Goal: Task Accomplishment & Management: Manage account settings

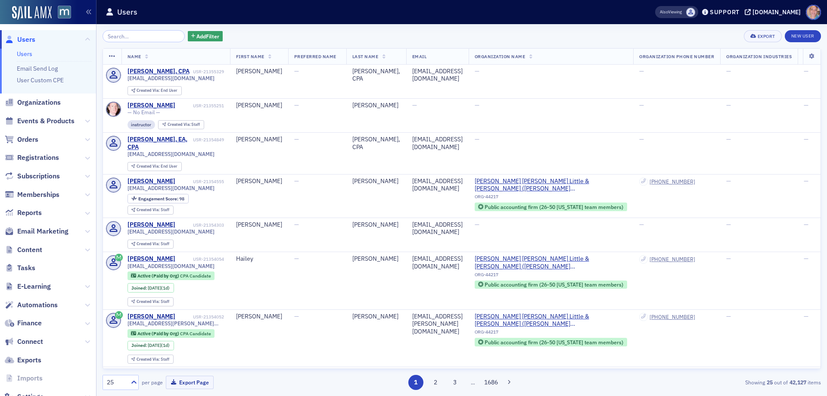
scroll to position [28, 0]
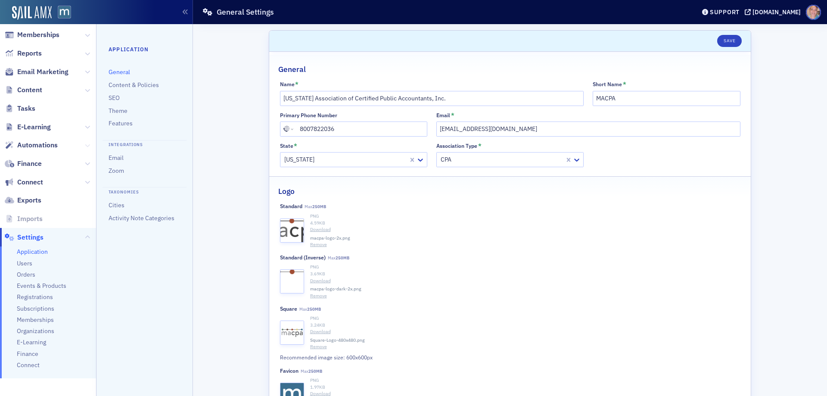
scroll to position [115, 0]
click at [47, 287] on span "Events & Products" at bounding box center [42, 285] width 50 height 8
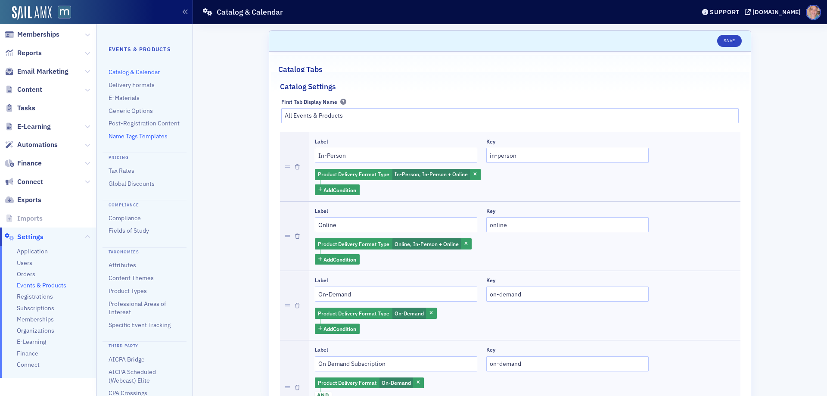
click at [134, 140] on link "Name Tags Templates" at bounding box center [138, 136] width 59 height 8
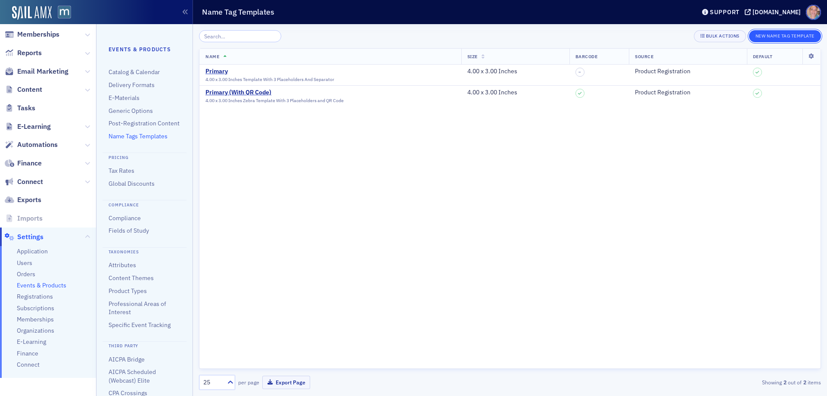
click at [783, 33] on button "New Name Tag Template" at bounding box center [785, 36] width 72 height 12
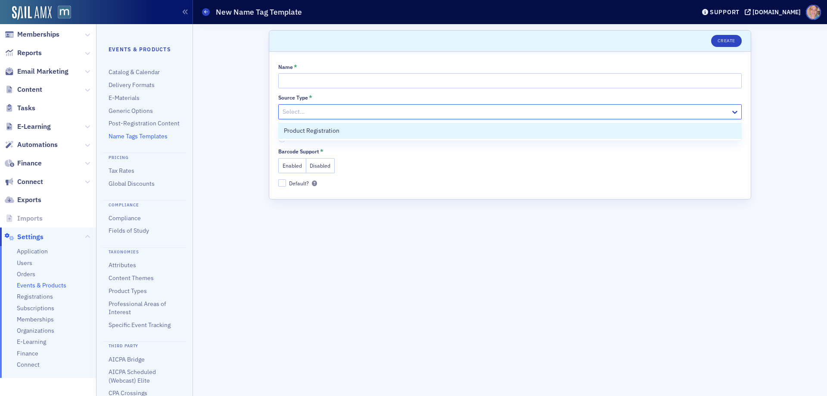
click at [318, 115] on div at bounding box center [506, 111] width 448 height 11
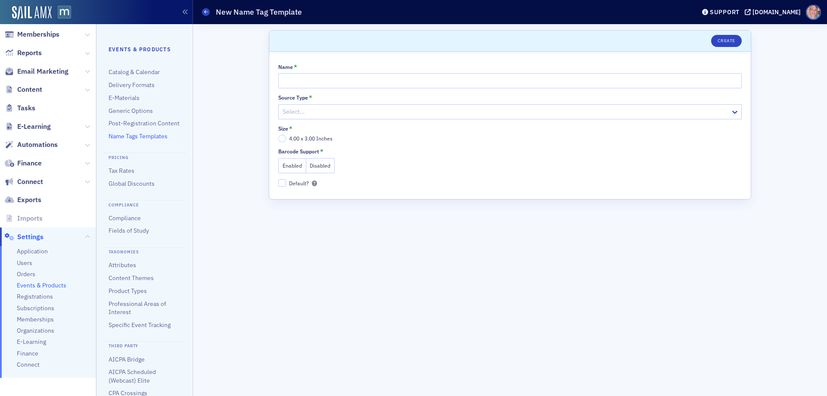
click at [232, 59] on div "Scroll to Create Name * Source Type * Select… Size * 4.00 x 3.00 Inches Barcode…" at bounding box center [510, 210] width 622 height 372
click at [206, 12] on icon at bounding box center [205, 12] width 3 height 4
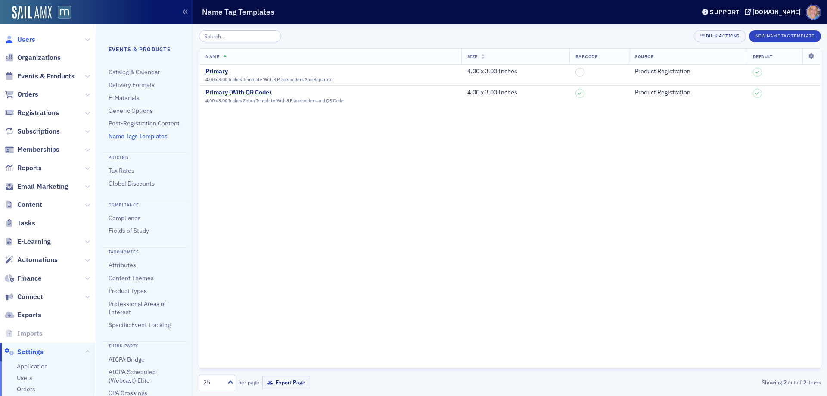
click at [25, 41] on span "Users" at bounding box center [26, 39] width 18 height 9
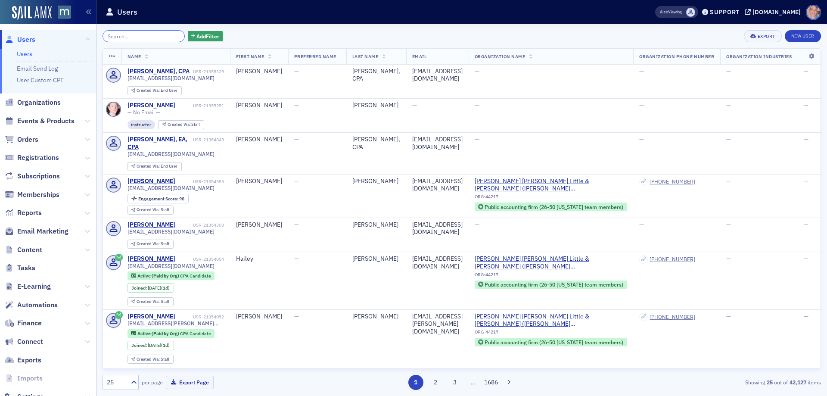
drag, startPoint x: 110, startPoint y: 36, endPoint x: 152, endPoint y: 35, distance: 41.8
click at [111, 36] on input "search" at bounding box center [144, 36] width 82 height 12
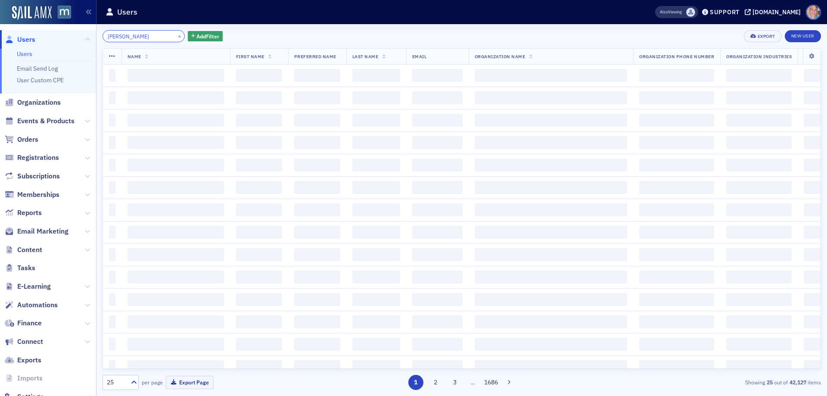
type input "bardwell"
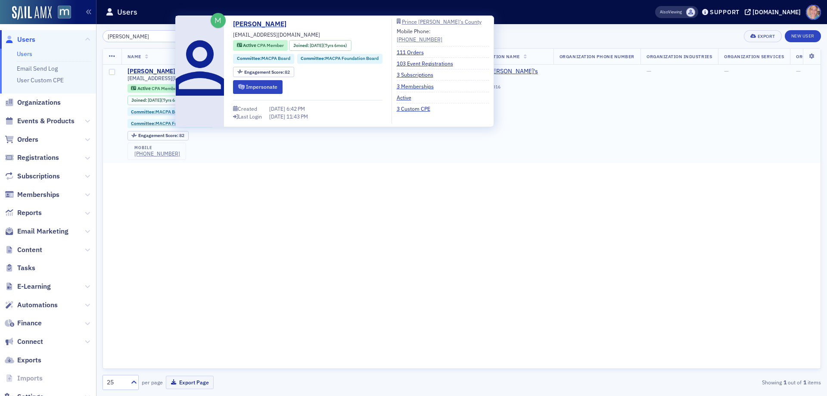
click at [140, 71] on div "Maxene Bardwell" at bounding box center [152, 72] width 48 height 8
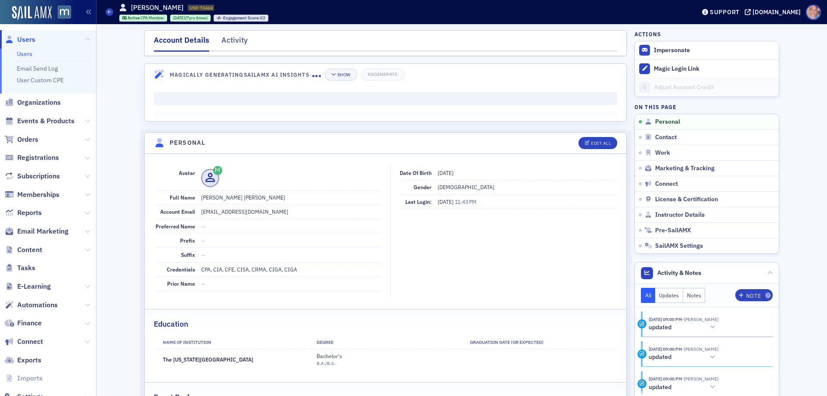
click at [249, 270] on dd "CPA, CIA, CFE, CISA, CRMA, CIGA, CIGA" at bounding box center [291, 269] width 180 height 14
copy dd "CPA, CIA, CFE, CISA, CRMA, CIGA, CIGA"
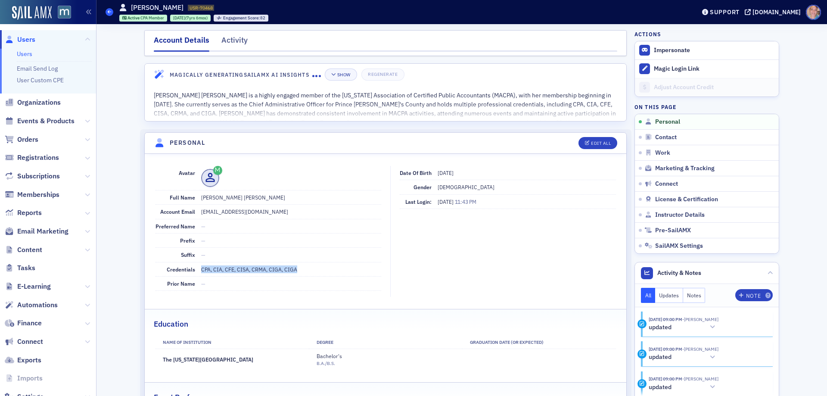
click at [109, 13] on icon at bounding box center [109, 12] width 3 height 4
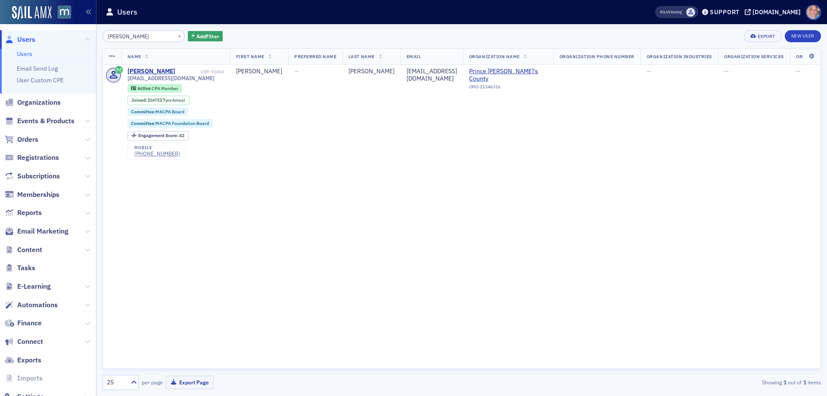
drag, startPoint x: 143, startPoint y: 33, endPoint x: 81, endPoint y: 33, distance: 61.6
click at [81, 33] on div "Users Users Email Send Log User Custom CPE Organizations Events & Products Orde…" at bounding box center [413, 198] width 827 height 396
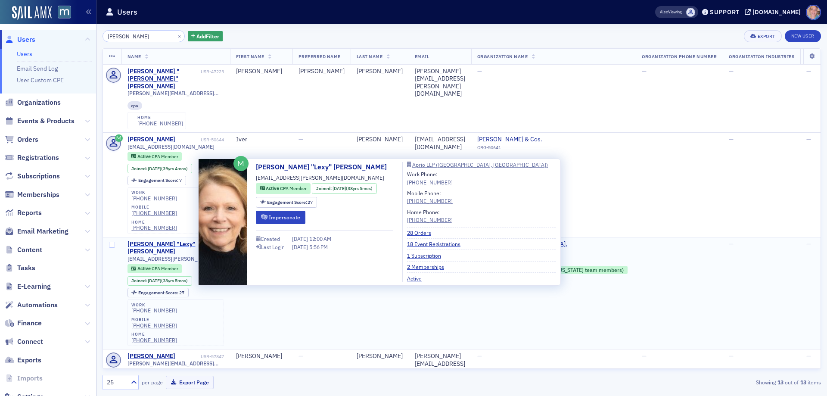
type input "kessler"
click at [151, 240] on div "Alexandra "Lexy" Kessler" at bounding box center [164, 247] width 72 height 15
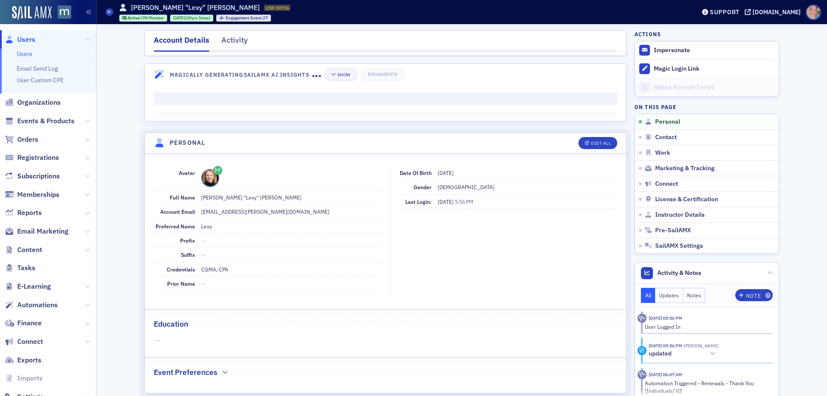
click at [206, 270] on dd "CGMA, CPA" at bounding box center [291, 269] width 180 height 14
copy dd "CGMA, CPA"
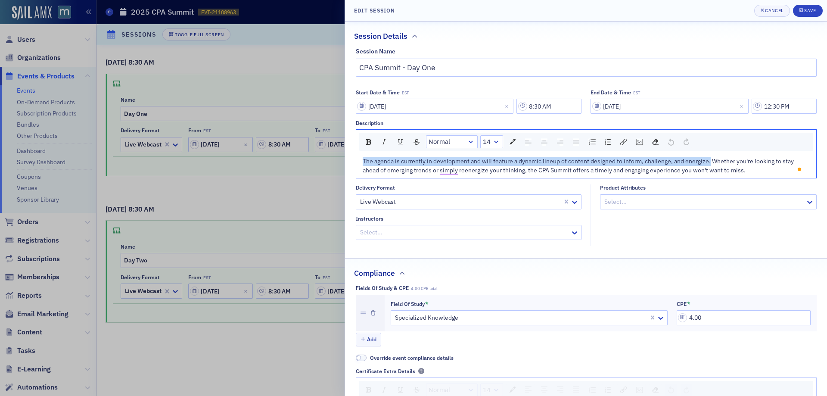
drag, startPoint x: 709, startPoint y: 161, endPoint x: 362, endPoint y: 165, distance: 347.3
click at [362, 165] on div "The agenda is currently in development and will feature a dynamic lineup of con…" at bounding box center [586, 166] width 448 height 18
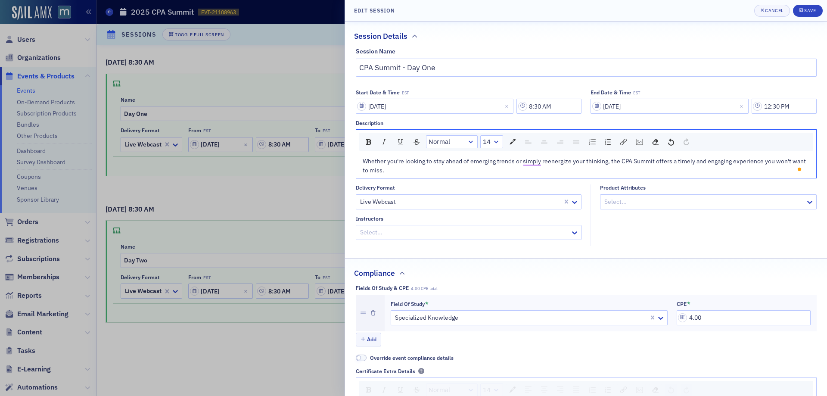
click at [405, 170] on div "Whether you're looking to stay ahead of emerging trends or simply reenergize yo…" at bounding box center [587, 166] width 448 height 18
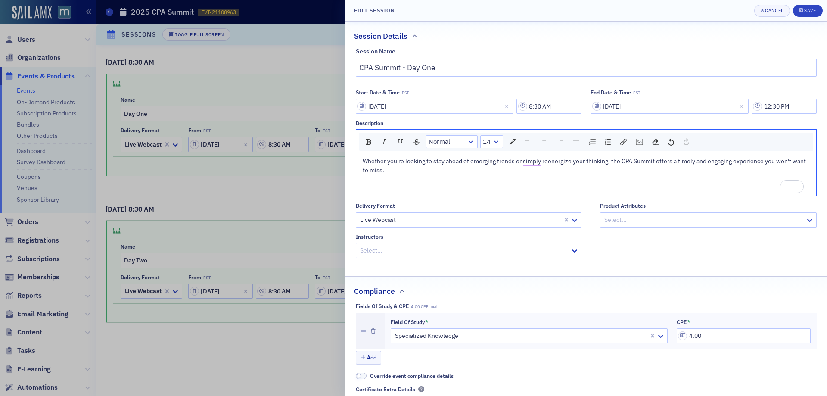
click at [388, 186] on div "To enrich screen reader interactions, please activate Accessibility in Grammarl…" at bounding box center [587, 188] width 448 height 9
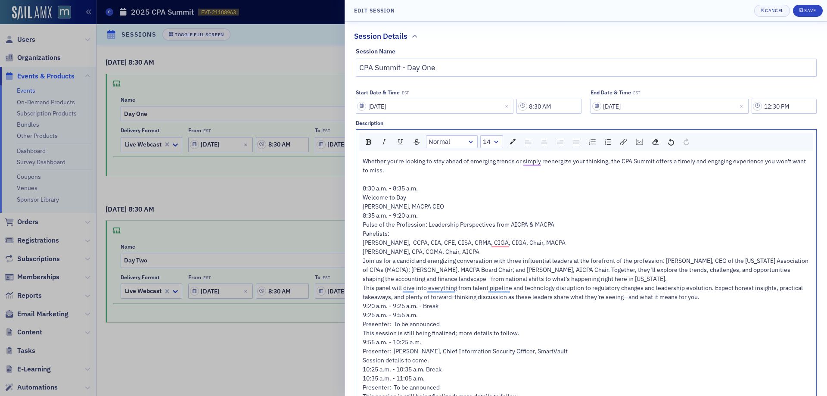
click at [442, 191] on div "8:30 a.m. - 8:35 a.m." at bounding box center [587, 188] width 448 height 9
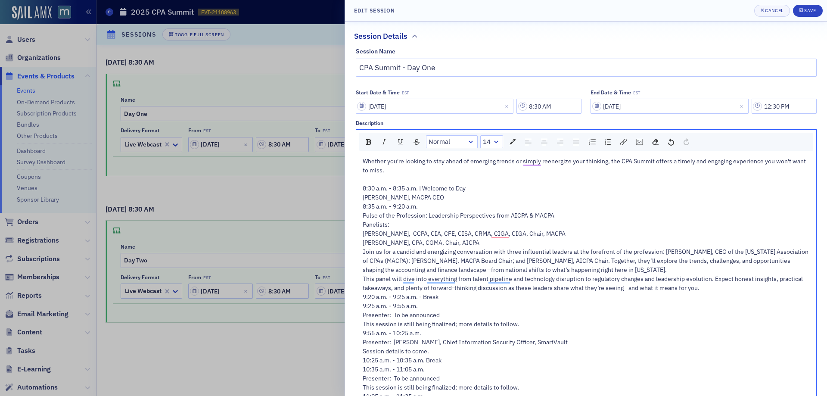
click at [480, 190] on div "8:30 a.m. - 8:35 a.m. | Welcome to Day" at bounding box center [587, 188] width 448 height 9
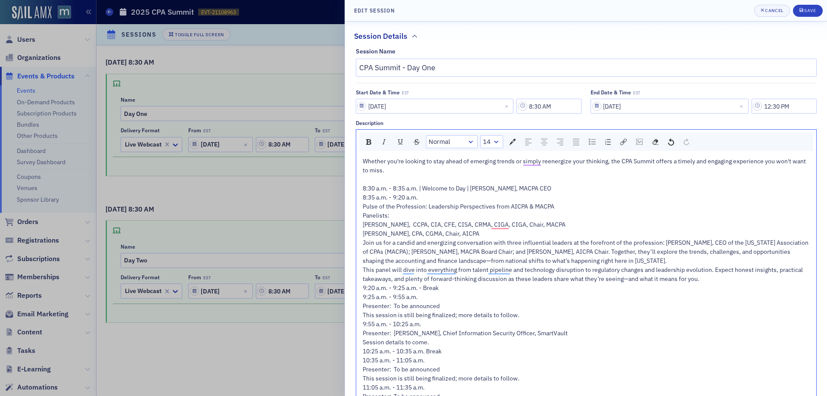
click at [363, 197] on span "8:35 a.m. - 9:20 a.m." at bounding box center [390, 197] width 55 height 8
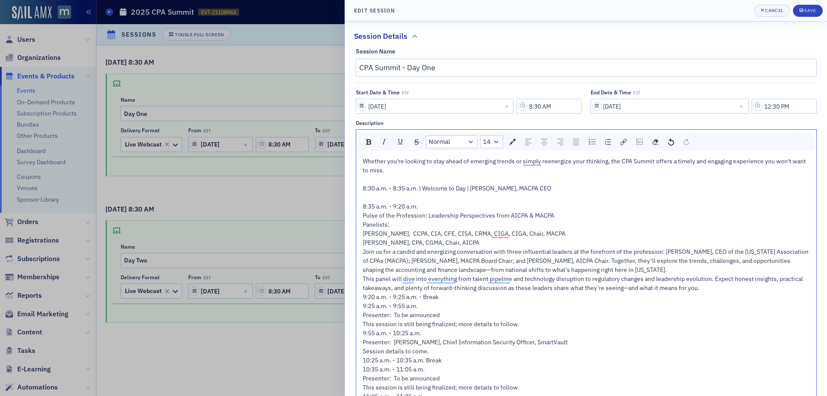
click at [392, 215] on span "Pulse of the Profession: Leadership Perspectives from AICPA & MACPA" at bounding box center [459, 216] width 192 height 8
click at [368, 139] on img "rdw-inline-control" at bounding box center [368, 142] width 5 height 6
drag, startPoint x: 469, startPoint y: 187, endPoint x: 426, endPoint y: 190, distance: 43.2
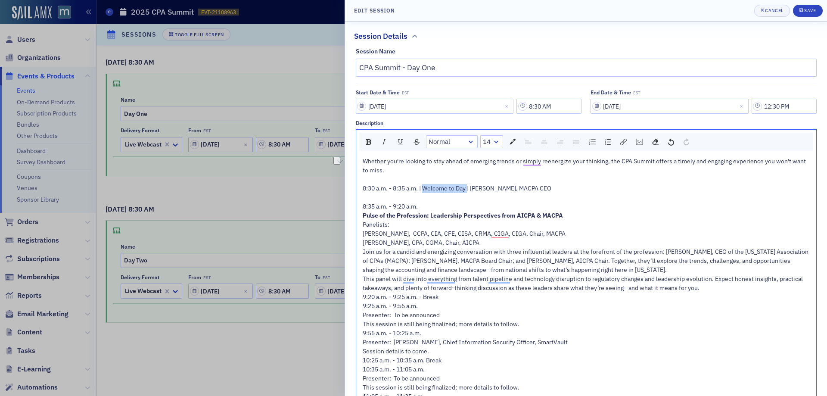
click at [426, 190] on span "8:30 a.m. - 8:35 a.m. | Welcome to Day | Rebekah Olson, MACPA CEO" at bounding box center [457, 188] width 189 height 8
click at [369, 143] on img "rdw-inline-control" at bounding box center [368, 142] width 5 height 6
click at [400, 224] on div "Panelists:" at bounding box center [587, 224] width 448 height 9
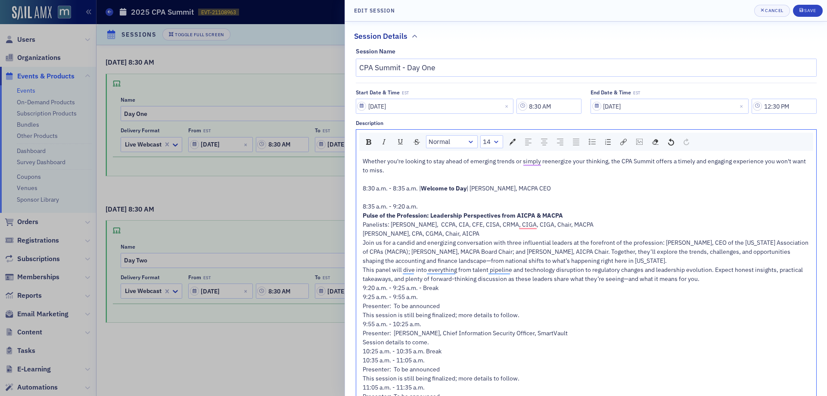
click at [617, 225] on div "Panelists: Maxene Bardwell, CCPA, CIA, CFE, CISA, CRMA, CIGA, CIGA, Chair, MACPA" at bounding box center [587, 224] width 448 height 9
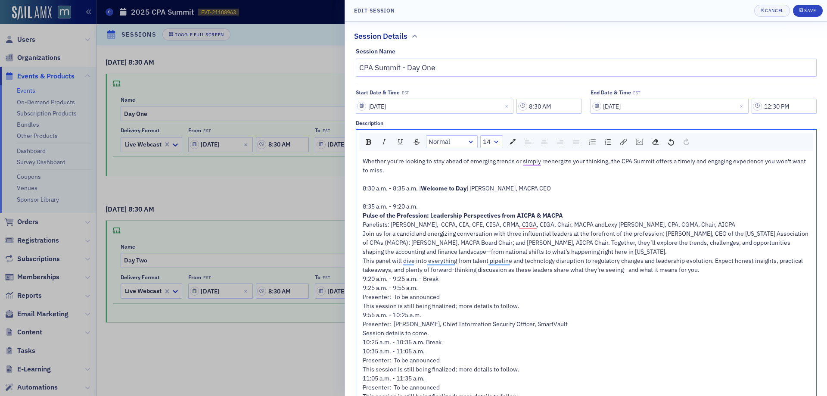
click at [739, 222] on div "Panelists: Maxene Bardwell, CCPA, CIA, CFE, CISA, CRMA, CIGA, CIGA, Chair, MACP…" at bounding box center [587, 224] width 448 height 9
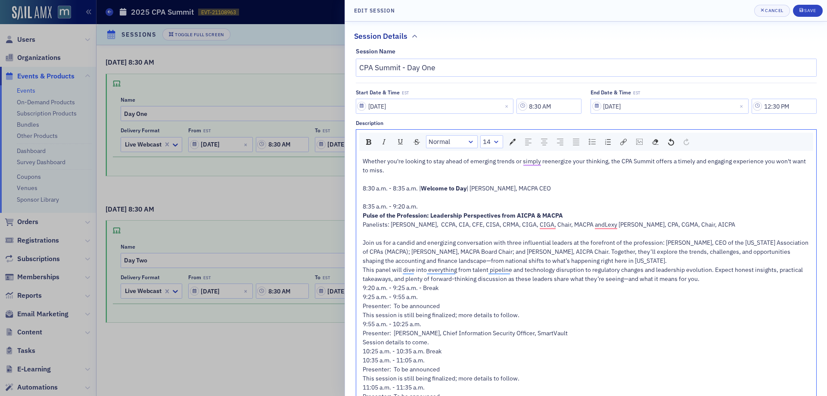
click at [364, 288] on span "9:20 a.m. - 9:25 a.m. - Break" at bounding box center [401, 288] width 76 height 8
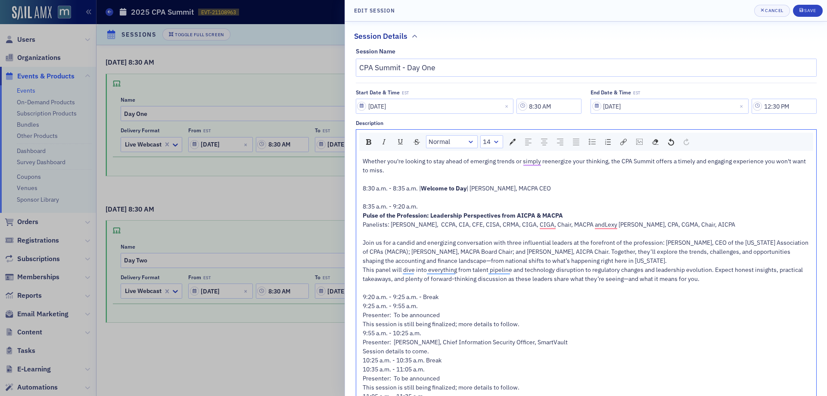
click at [364, 308] on span "9:25 a.m. - 9:55 a.m." at bounding box center [390, 306] width 55 height 8
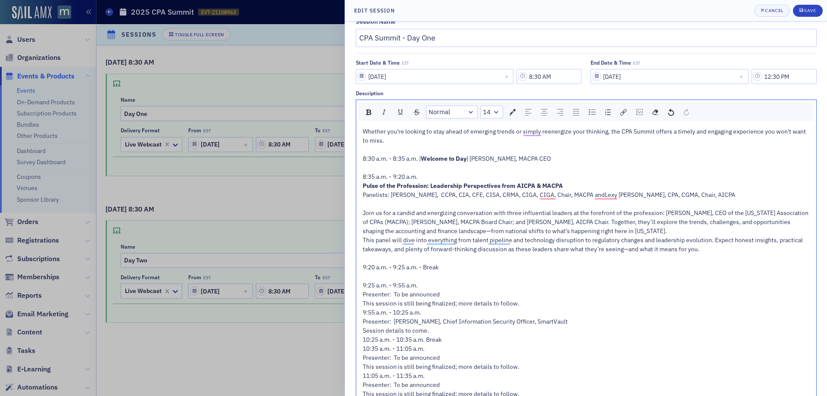
scroll to position [43, 0]
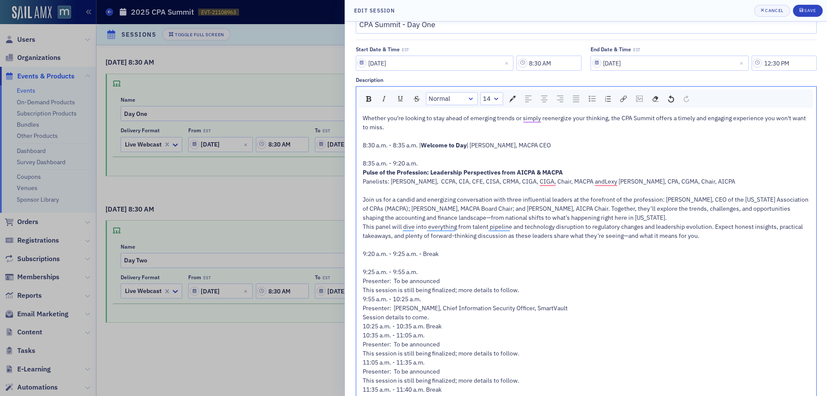
click at [363, 299] on span "9:55 a.m. - 10:25 a.m." at bounding box center [392, 299] width 59 height 8
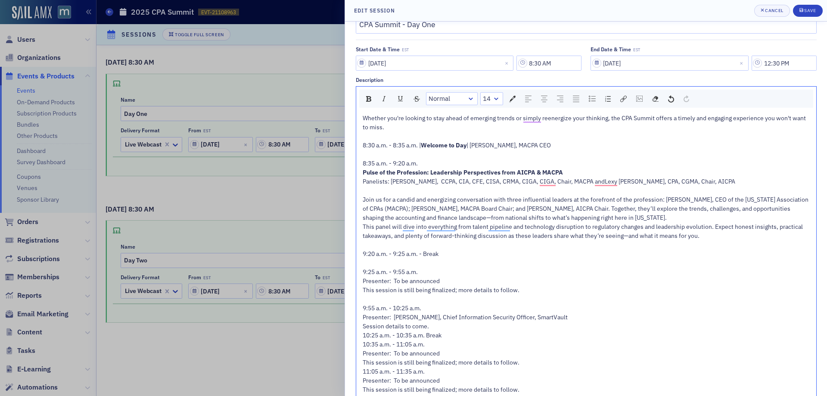
click at [363, 337] on span "10:25 a.m. - 10:35 a.m. Break" at bounding box center [402, 335] width 79 height 8
click at [364, 352] on span "10:35 a.m. - 11:05 a.m." at bounding box center [394, 353] width 62 height 8
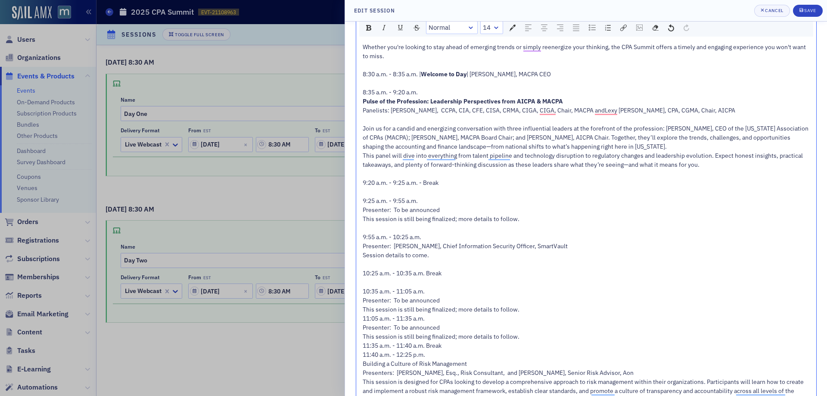
scroll to position [129, 0]
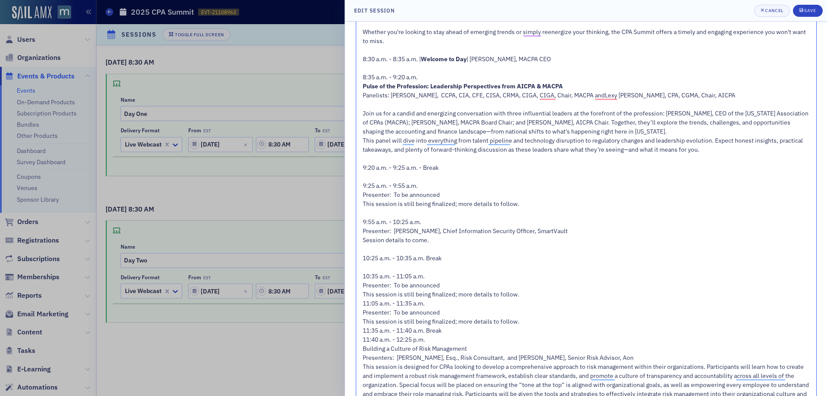
click at [363, 302] on span "11:05 a.m. - 11:35 a.m." at bounding box center [394, 303] width 62 height 8
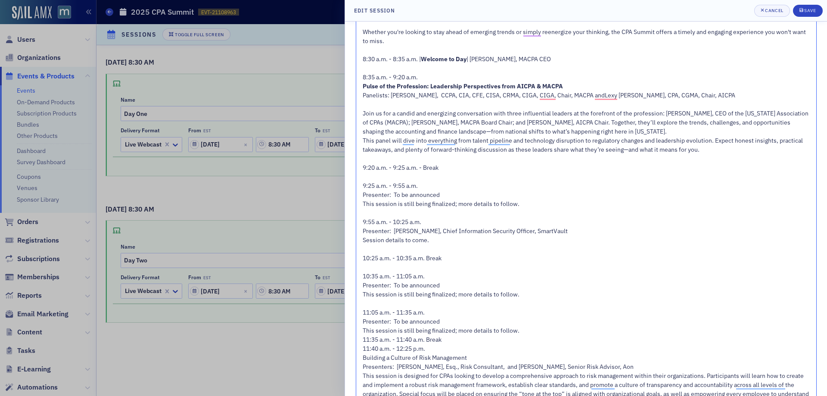
click at [363, 340] on span "11:35 a.m. - 11:40 a.m. Break" at bounding box center [402, 340] width 79 height 8
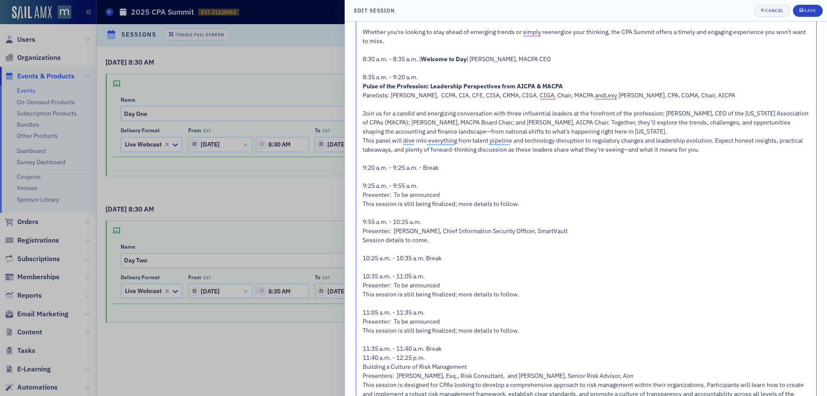
click at [364, 357] on span "11:40 a.m. - 12:25 p.m." at bounding box center [394, 358] width 62 height 8
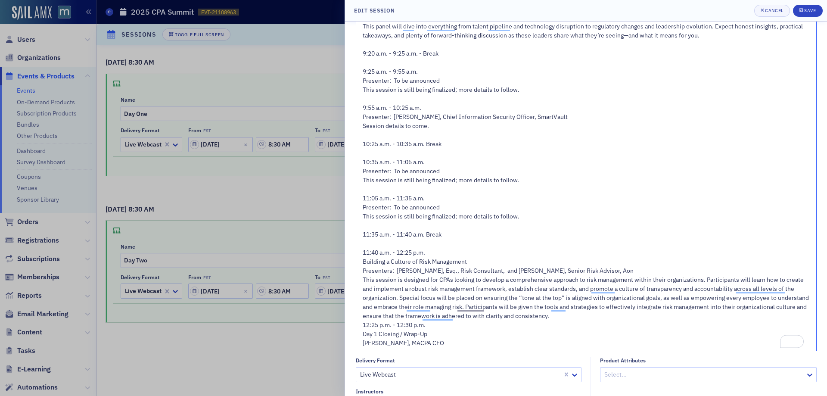
scroll to position [259, 0]
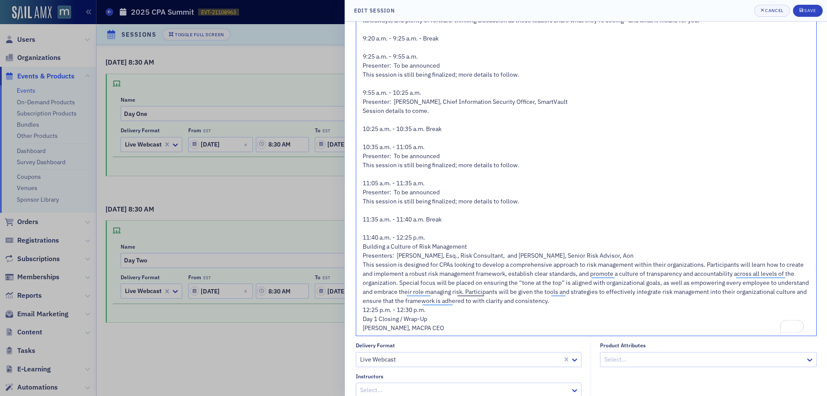
click at [363, 312] on span "12:25 p.m. - 12:30 p.m." at bounding box center [394, 310] width 63 height 8
click at [444, 320] on div "12:25 p.m. - 12:30 p.m." at bounding box center [587, 319] width 448 height 9
click at [507, 323] on div "12:25 p.m. - 12:30 p.m. | Day 1 Closing / Wrap-Up" at bounding box center [587, 319] width 448 height 9
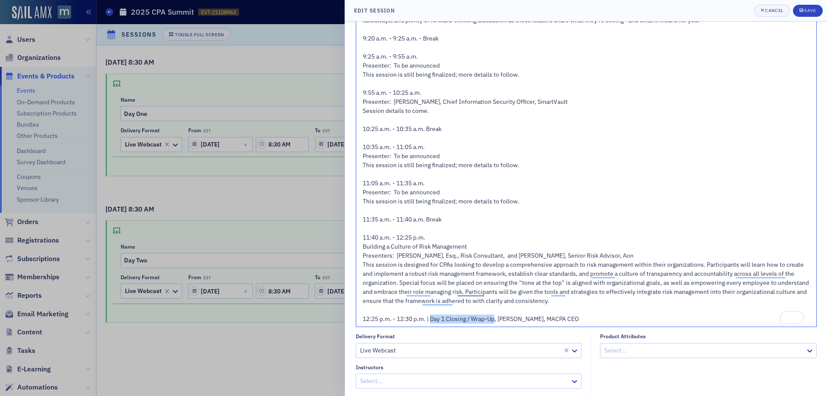
drag, startPoint x: 432, startPoint y: 320, endPoint x: 497, endPoint y: 321, distance: 64.6
click at [497, 321] on span "12:25 p.m. - 12:30 p.m. | Day 1 Closing / Wrap-Up, Rebekah Olson, MACPA CEO" at bounding box center [471, 319] width 216 height 8
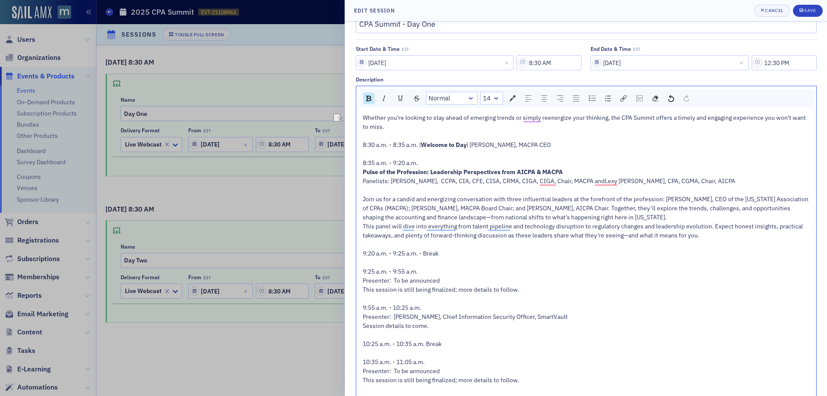
scroll to position [43, 0]
click at [467, 143] on span "Welcome to Day" at bounding box center [444, 145] width 46 height 8
click at [463, 214] on span "Join us for a candid and energizing conversation with three influential leaders…" at bounding box center [586, 209] width 447 height 26
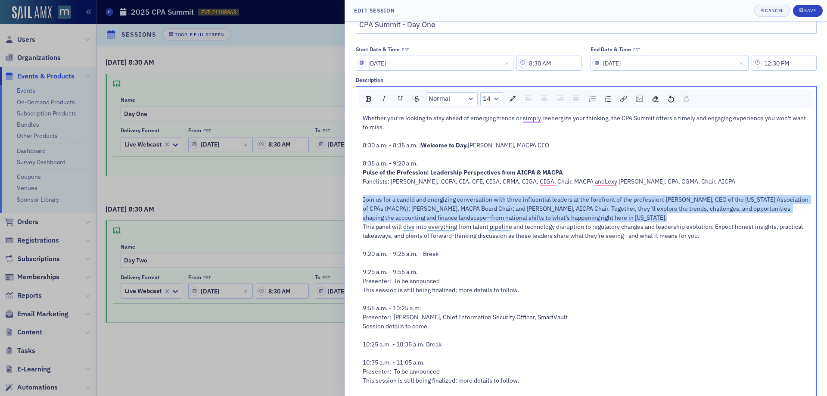
click at [463, 214] on span "Join us for a candid and energizing conversation with three influential leaders…" at bounding box center [586, 209] width 447 height 26
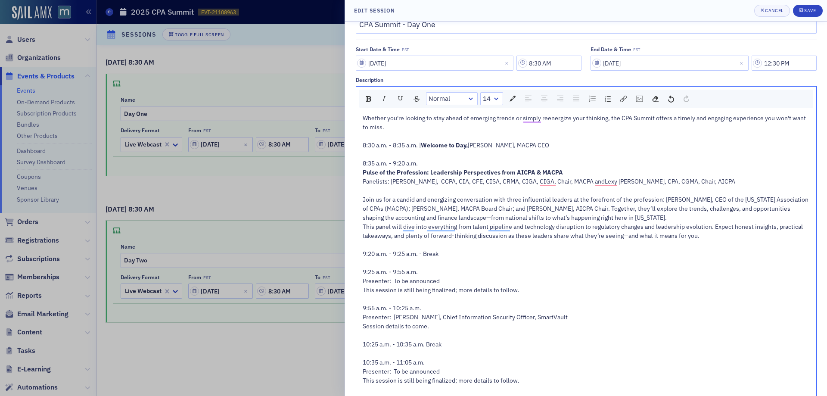
click at [709, 222] on div "This panel will dive into everything from talent pipeline and technology disrup…" at bounding box center [587, 231] width 448 height 18
click at [660, 219] on div "Join us for a candid and energizing conversation with three influential leaders…" at bounding box center [587, 208] width 448 height 27
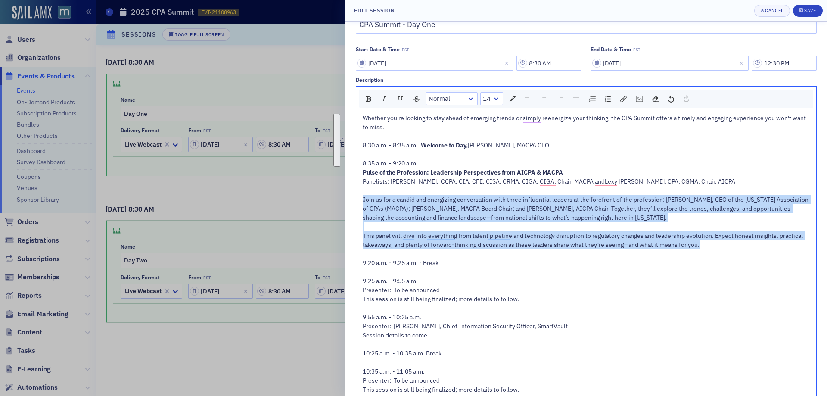
drag, startPoint x: 648, startPoint y: 240, endPoint x: 425, endPoint y: 93, distance: 266.7
click at [361, 199] on div "Whether you're looking to stay ahead of emerging trends or simply reenergize yo…" at bounding box center [586, 331] width 460 height 440
click at [576, 96] on img "rdw-textalign-control" at bounding box center [576, 99] width 6 height 6
click at [386, 101] on img "rdw-inline-control" at bounding box center [384, 98] width 7 height 7
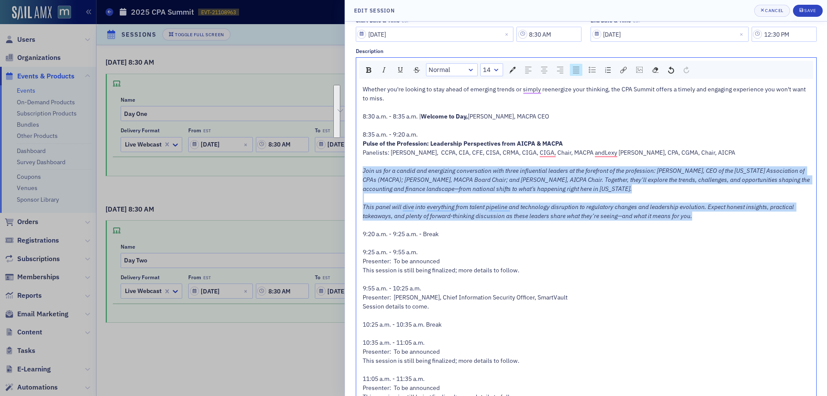
scroll to position [86, 0]
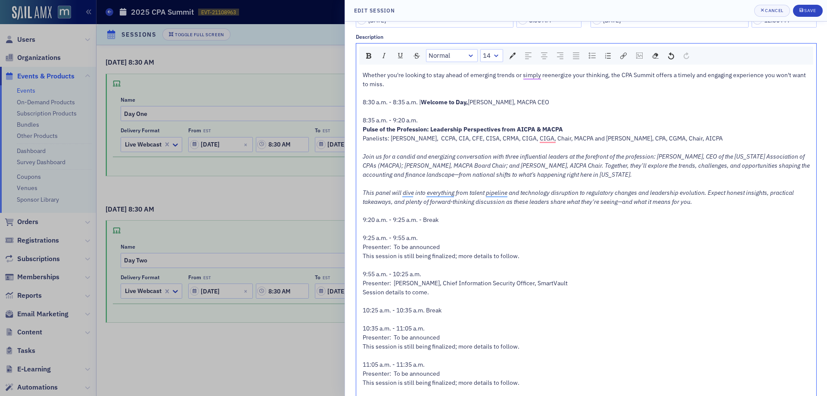
click at [700, 138] on span "Panelists: Maxene Bardwell, CCPA, CIA, CFE, CISA, CRMA, CIGA, CIGA, Chair, MACP…" at bounding box center [543, 138] width 360 height 8
click at [385, 55] on img "rdw-inline-control" at bounding box center [384, 55] width 7 height 7
click at [587, 137] on span "Panelists: Maxene Bardwell, CCPA, CIA, CFE, CISA, CRMA, CIGA, CIGA, Chair, MACP…" at bounding box center [534, 138] width 342 height 8
click at [586, 137] on span "Panelists: Maxene Bardwell, CCPA, CIA, CFE, CISA, CRMA, CIGA, CIGA, Chair, MACP…" at bounding box center [534, 138] width 342 height 8
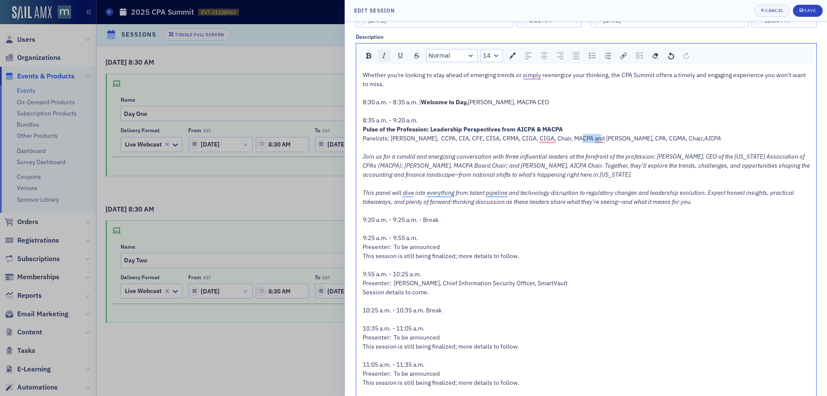
click at [380, 55] on div "rdw-inline-control" at bounding box center [384, 56] width 13 height 12
click at [521, 101] on span "Rebekah Olson, MACPA CEO" at bounding box center [508, 102] width 81 height 8
click at [384, 56] on img "rdw-inline-control" at bounding box center [384, 55] width 7 height 7
drag, startPoint x: 513, startPoint y: 106, endPoint x: 532, endPoint y: 99, distance: 20.2
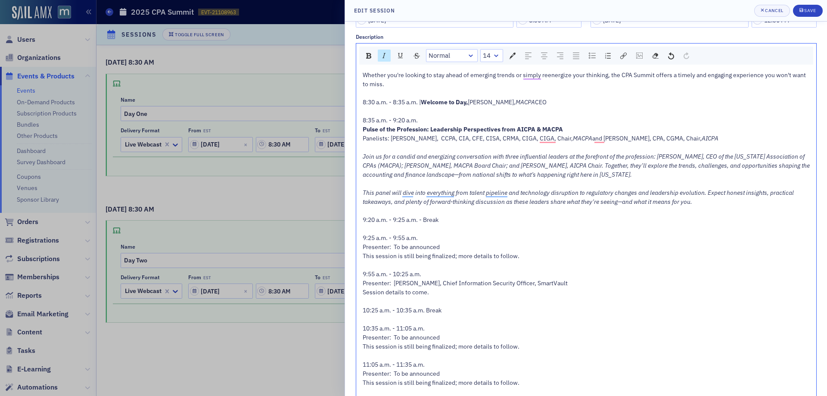
click at [513, 106] on span "Rebekah Olson," at bounding box center [492, 102] width 48 height 8
click at [559, 102] on span "CEO" at bounding box center [556, 102] width 12 height 8
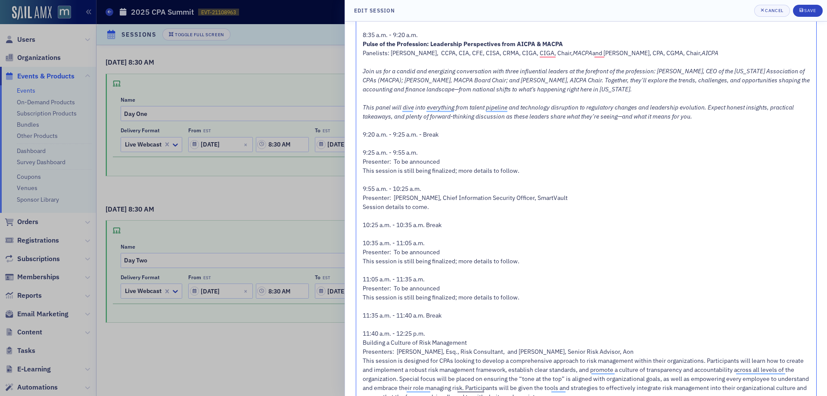
scroll to position [172, 0]
click at [400, 170] on span "This session is still being finalized; more details to follow." at bounding box center [441, 170] width 157 height 8
click at [389, 208] on span "Session details to come." at bounding box center [396, 206] width 66 height 8
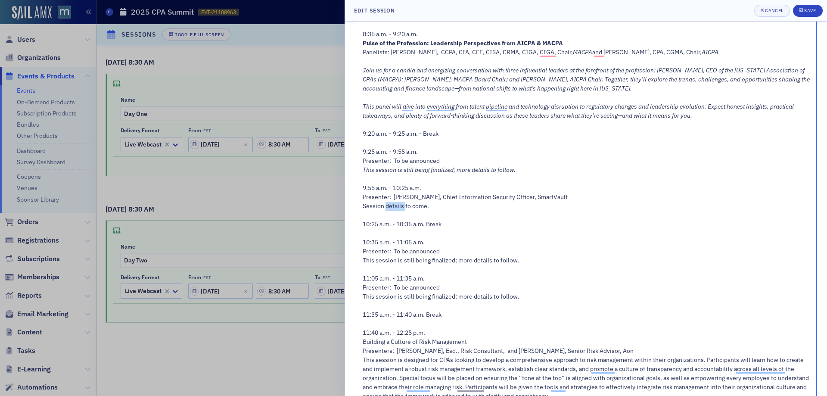
click at [389, 208] on span "Session details to come." at bounding box center [396, 206] width 66 height 8
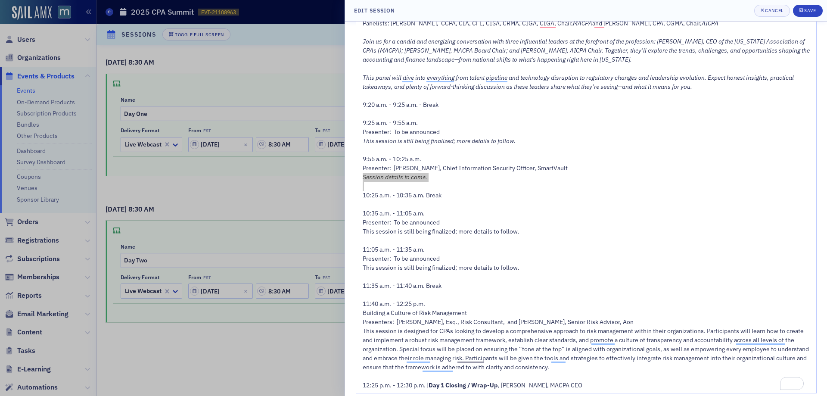
scroll to position [215, 0]
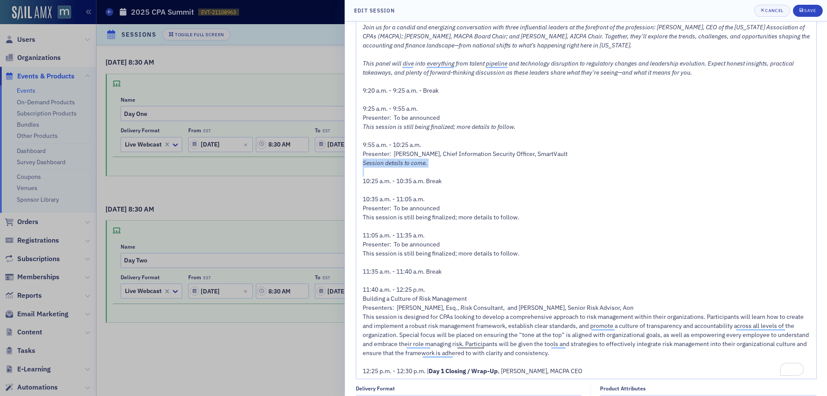
click at [427, 182] on span "10:25 a.m. - 10:35 a.m. Break" at bounding box center [402, 181] width 79 height 8
drag, startPoint x: 421, startPoint y: 92, endPoint x: 461, endPoint y: 84, distance: 40.9
click at [422, 91] on span "9:20 a.m. - 9:25 a.m. - Break" at bounding box center [401, 91] width 76 height 8
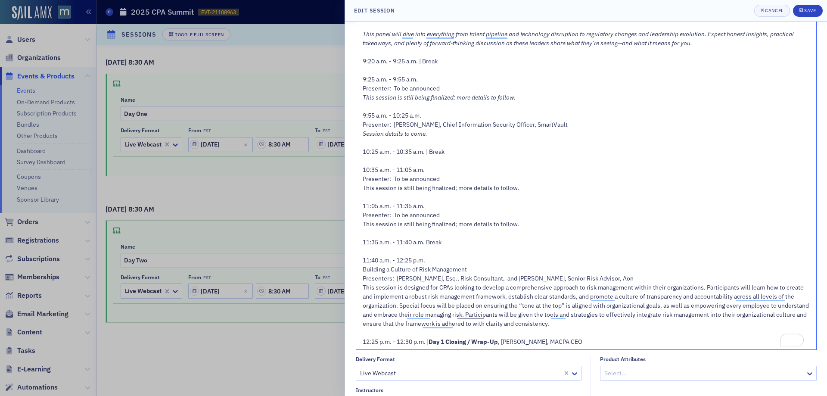
scroll to position [302, 0]
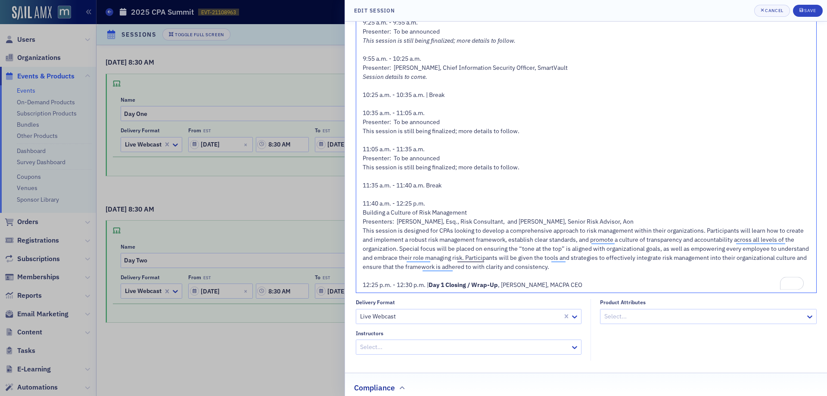
click at [427, 185] on span "11:35 a.m. - 11:40 a.m. Break" at bounding box center [402, 185] width 79 height 8
click at [413, 182] on span "11:35 a.m. - 11:40 a.m. | Break" at bounding box center [404, 185] width 82 height 8
click at [412, 182] on span "11:35 a.m. - 11:40 a.m. | Break" at bounding box center [404, 185] width 82 height 8
click at [399, 94] on span "10:25 a.m. - 10:35 a.m. | Break" at bounding box center [404, 95] width 82 height 8
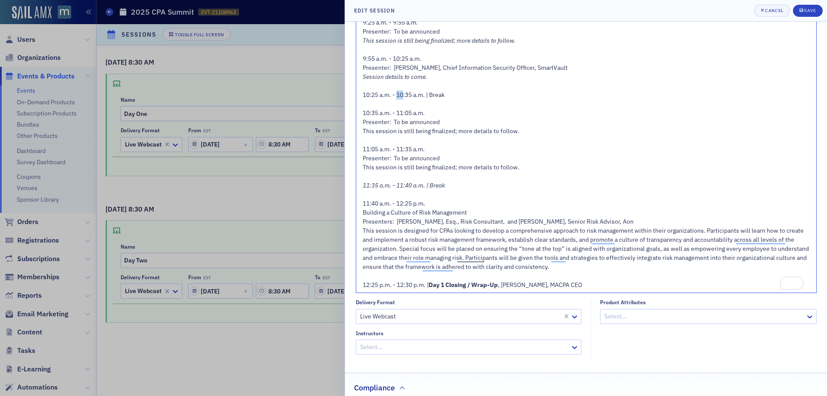
click at [399, 94] on span "10:25 a.m. - 10:35 a.m. | Break" at bounding box center [404, 95] width 82 height 8
click at [399, 95] on span "10:25 a.m. - 10:35 a.m. | Break" at bounding box center [404, 95] width 82 height 8
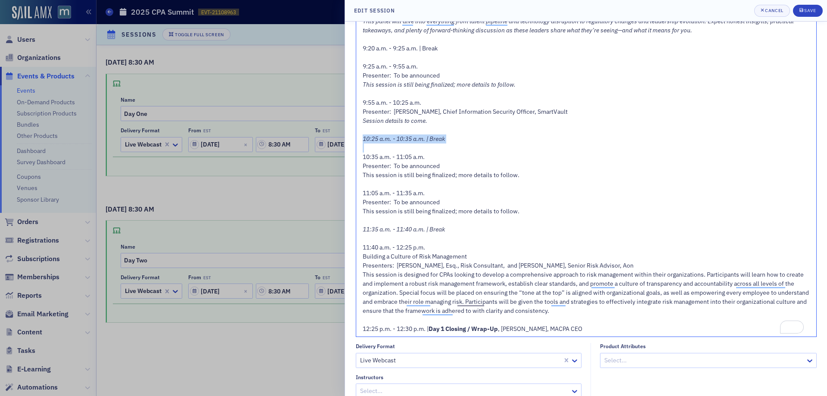
scroll to position [172, 0]
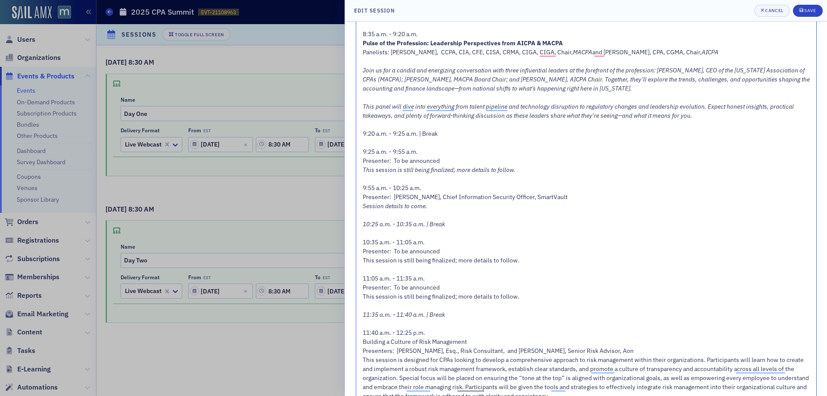
click at [391, 131] on span "9:20 a.m. - 9:25 a.m. | Break" at bounding box center [400, 134] width 75 height 8
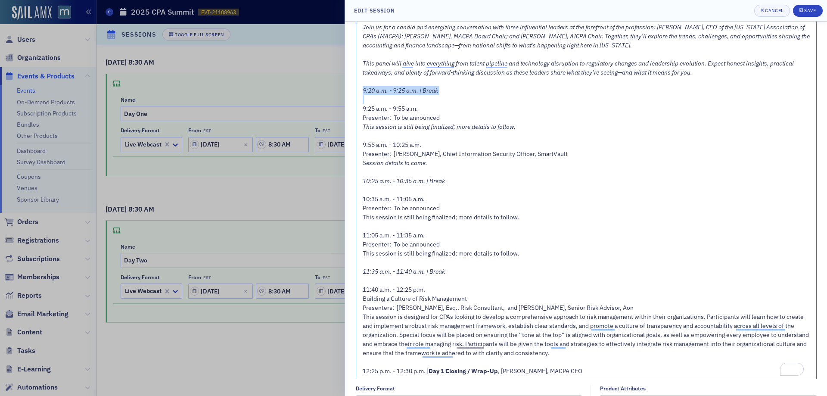
scroll to position [259, 0]
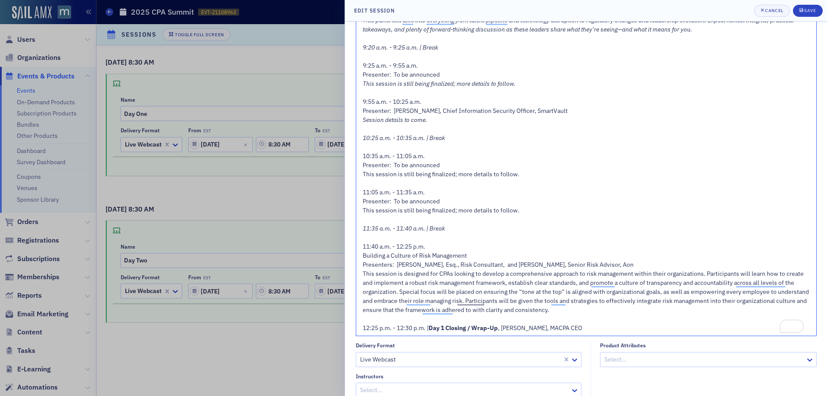
click at [396, 174] on span "This session is still being finalized; more details to follow." at bounding box center [441, 174] width 157 height 8
click at [399, 213] on span "This session is still being finalized; more details to follow." at bounding box center [441, 210] width 157 height 8
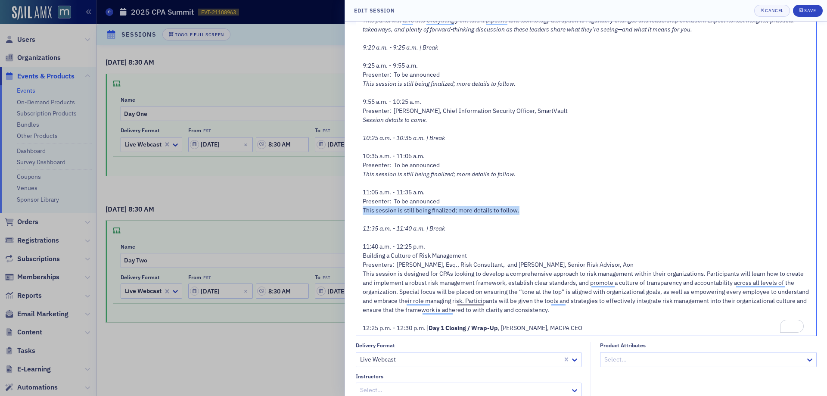
click at [399, 213] on span "This session is still being finalized; more details to follow." at bounding box center [441, 210] width 157 height 8
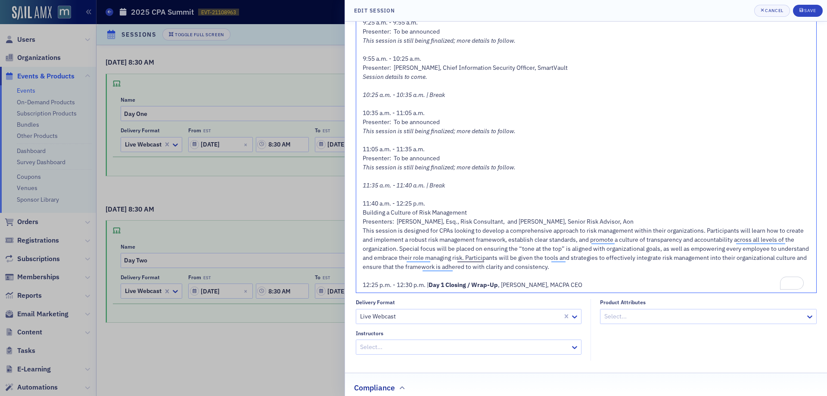
click at [469, 211] on div "Building a Culture of Risk Management" at bounding box center [587, 212] width 448 height 9
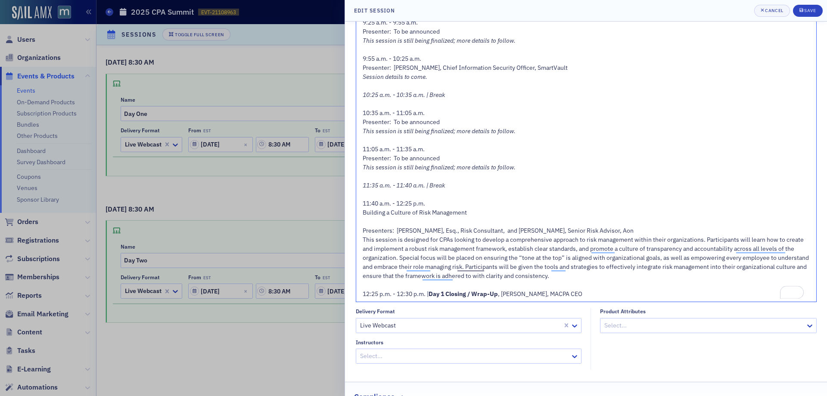
click at [427, 214] on span "Building a Culture of Risk Management" at bounding box center [415, 213] width 104 height 8
drag, startPoint x: 629, startPoint y: 234, endPoint x: 633, endPoint y: 228, distance: 6.5
click at [629, 234] on div "Presenters: Nicole Graham, Esq., Risk Consultant, and Robert Albertini, Senior …" at bounding box center [587, 230] width 448 height 9
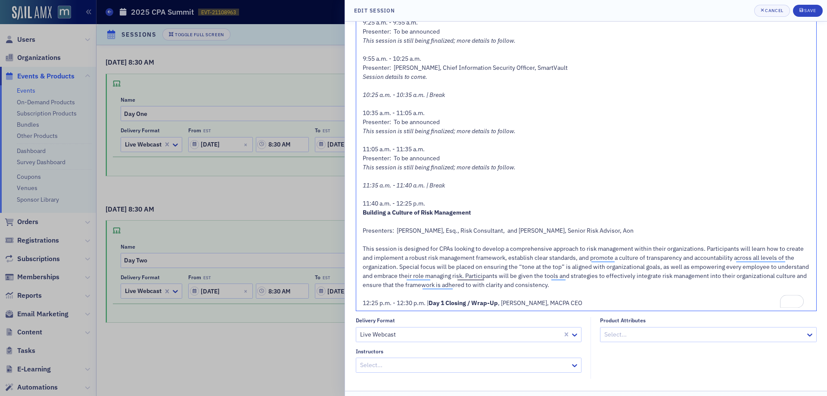
click at [619, 231] on span "Presenters: Nicole Graham, Esq., Risk Consultant, and Robert Albertini, Senior …" at bounding box center [498, 231] width 271 height 8
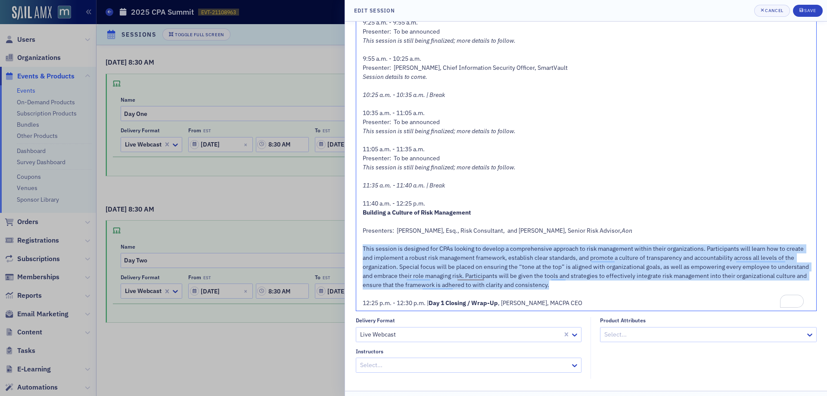
drag, startPoint x: 634, startPoint y: 288, endPoint x: 363, endPoint y: 252, distance: 273.9
click at [363, 252] on div "This session is designed for CPAs looking to develop a comprehensive approach t…" at bounding box center [587, 266] width 448 height 45
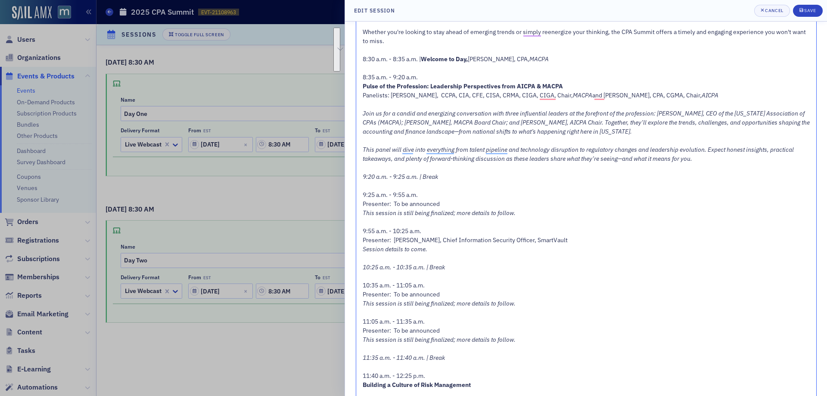
scroll to position [0, 0]
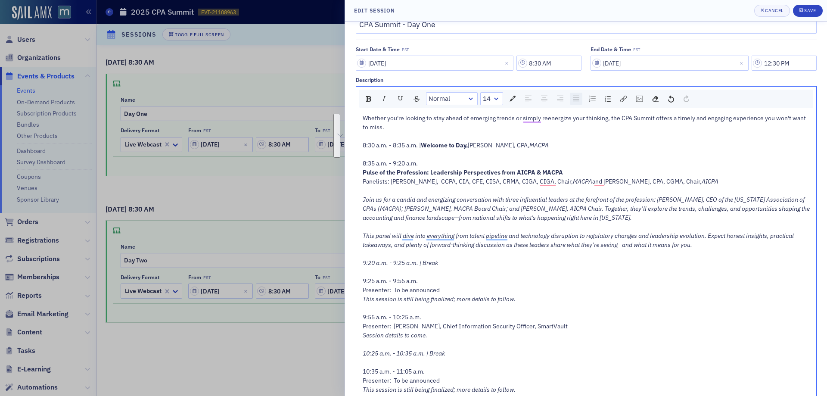
click at [578, 97] on img "rdw-textalign-control" at bounding box center [576, 99] width 6 height 6
click at [385, 98] on img "rdw-inline-control" at bounding box center [384, 98] width 7 height 7
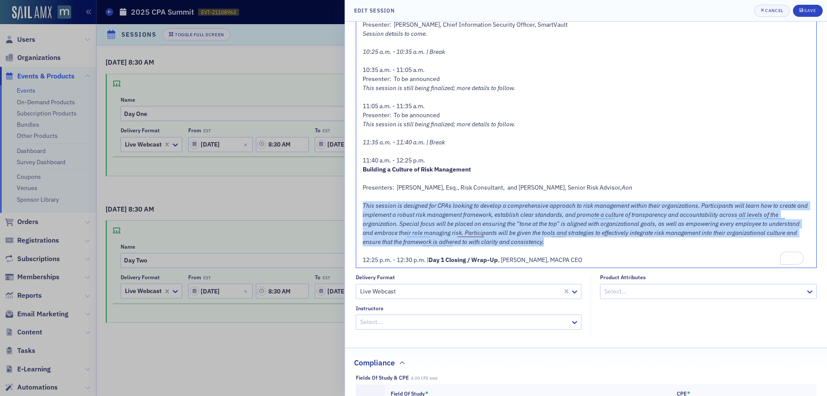
drag, startPoint x: 457, startPoint y: 230, endPoint x: 475, endPoint y: 224, distance: 18.4
click at [457, 229] on span "This session is designed for CPAs looking to develop a comprehensive approach t…" at bounding box center [586, 224] width 446 height 44
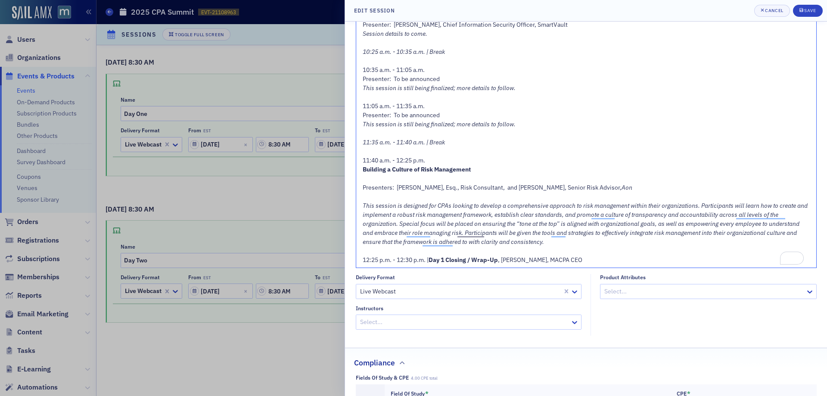
click at [594, 256] on div "12:25 p.m. - 12:30 p.m. | Day 1 Closing / Wrap-Up , Rebekah Olson, MACPA CEO" at bounding box center [587, 260] width 448 height 9
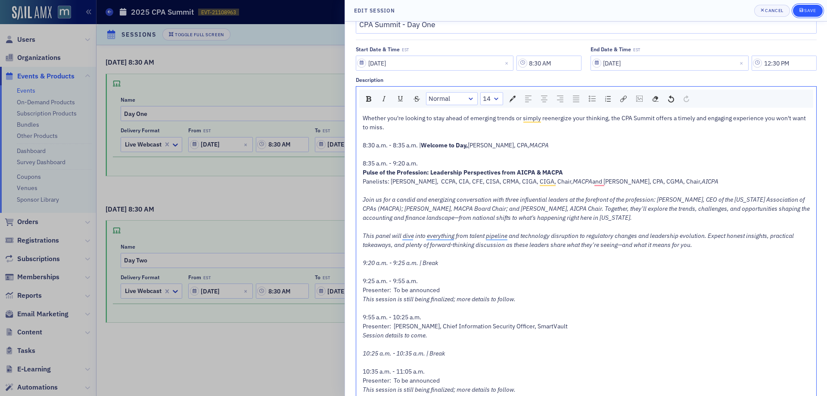
click at [810, 9] on div "Save" at bounding box center [810, 10] width 12 height 5
type input "CPA Summit - Day One"
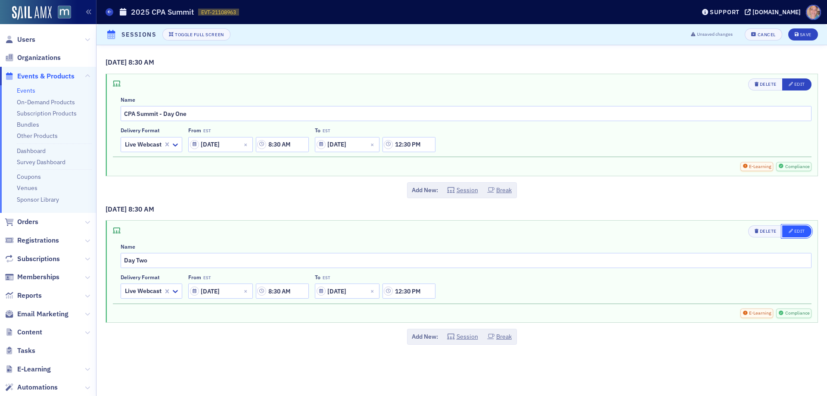
click at [795, 229] on div "Edit" at bounding box center [800, 231] width 11 height 5
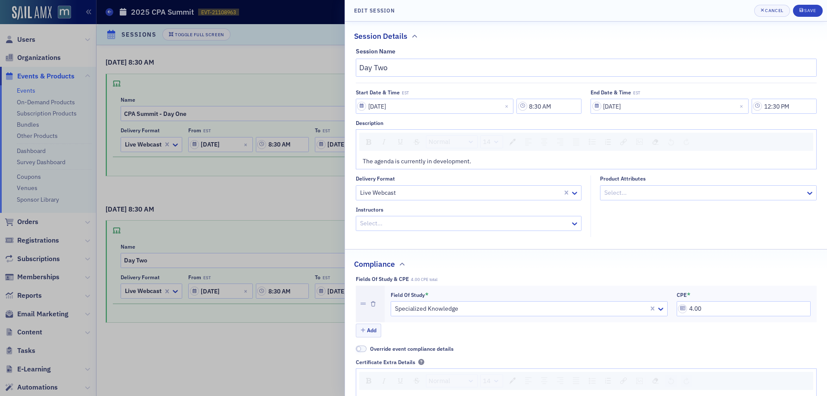
click at [403, 161] on span "The agenda is currently in development." at bounding box center [417, 161] width 109 height 8
paste div "rdw-editor"
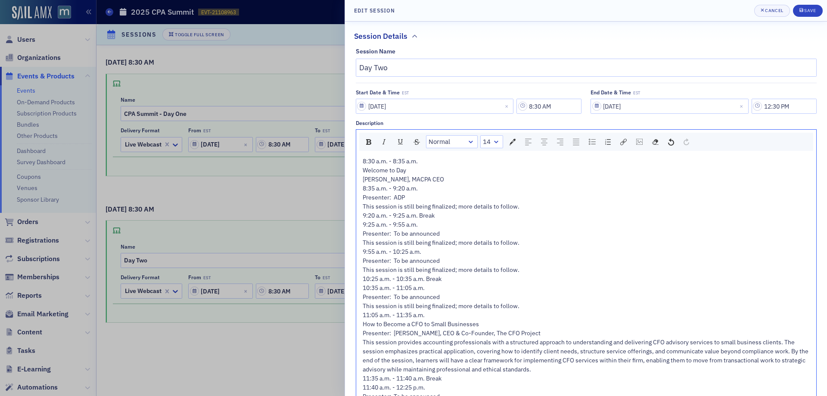
click at [430, 162] on div "8:30 a.m. - 8:35 a.m." at bounding box center [587, 161] width 448 height 9
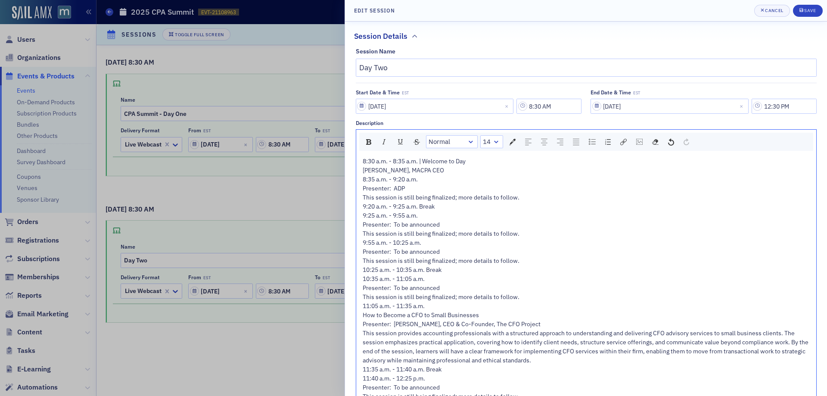
click at [482, 158] on div "8:30 a.m. - 8:35 a.m. | Welcome to Day" at bounding box center [587, 161] width 448 height 9
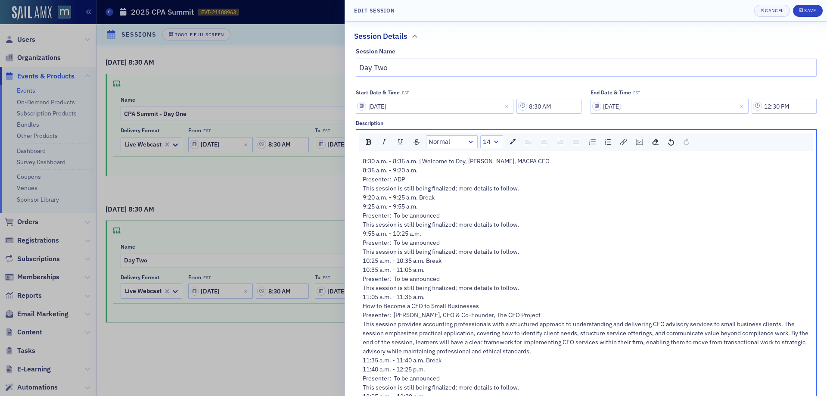
click at [511, 163] on span "8:30 a.m. - 8:35 a.m. | Welcome to Day, Rebekah Olson, MACPA CEO" at bounding box center [456, 161] width 187 height 8
click at [554, 165] on span "8:30 a.m. - 8:35 a.m. | Welcome to Day, Rebekah Olson, CPA, CEO, MACPA CEO" at bounding box center [470, 161] width 215 height 8
click at [567, 162] on span "CEO" at bounding box center [570, 161] width 12 height 8
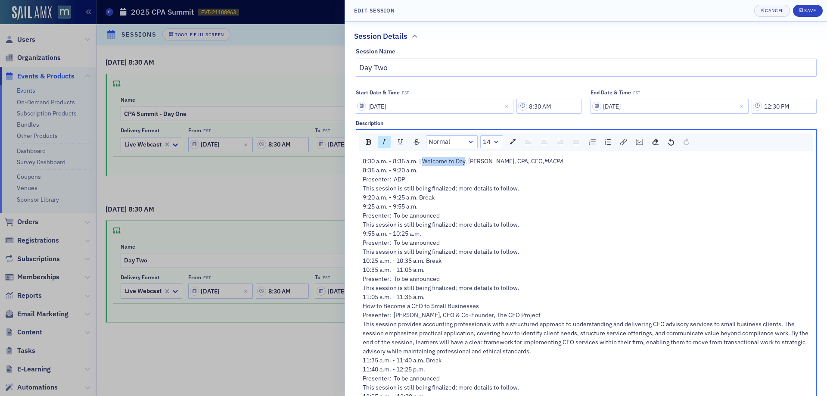
drag, startPoint x: 467, startPoint y: 162, endPoint x: 427, endPoint y: 161, distance: 40.5
click at [427, 161] on span "8:30 a.m. - 8:35 a.m. | Welcome to Day, Rebekah Olson, CPA, CEO," at bounding box center [454, 161] width 182 height 8
click at [371, 143] on img "rdw-inline-control" at bounding box center [368, 142] width 5 height 6
click at [363, 168] on span "8:35 a.m. - 9:20 a.m." at bounding box center [390, 170] width 55 height 8
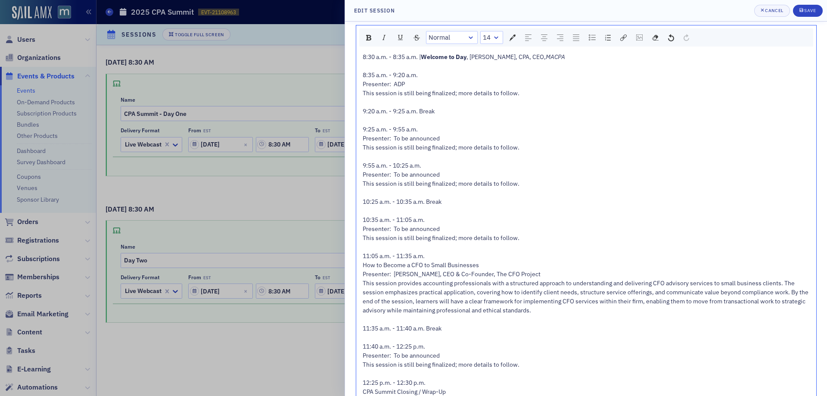
scroll to position [113, 0]
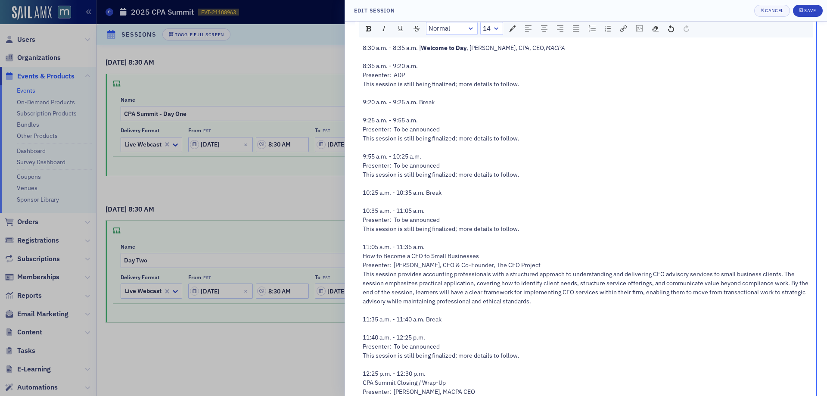
click at [394, 99] on span "9:20 a.m. - 9:25 a.m. Break" at bounding box center [399, 102] width 72 height 8
click at [423, 100] on span "9:20 a.m. - 9:25 a.m. Break" at bounding box center [399, 102] width 72 height 8
click at [427, 193] on span "10:25 a.m. - 10:35 a.m. Break" at bounding box center [402, 193] width 79 height 8
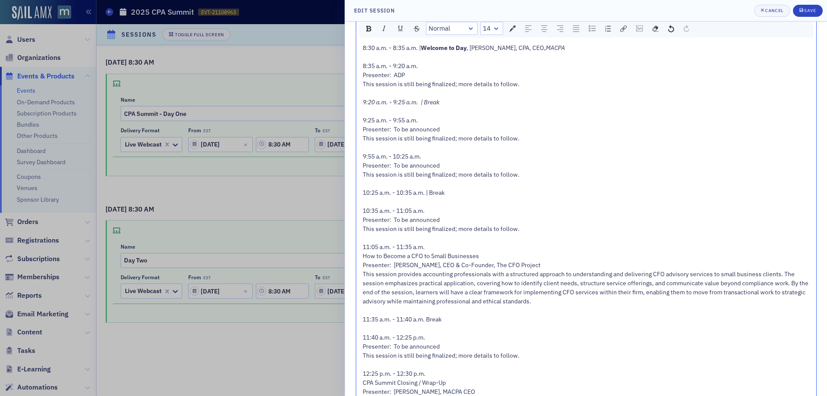
click at [404, 194] on span "10:25 a.m. - 10:35 a.m. | Break" at bounding box center [404, 193] width 82 height 8
click at [404, 193] on span "10:25 a.m. - 10:35 a.m. | Break" at bounding box center [404, 193] width 82 height 8
click at [405, 193] on span "10:25 a.m. - 10:35 a.m. | Break" at bounding box center [404, 193] width 82 height 8
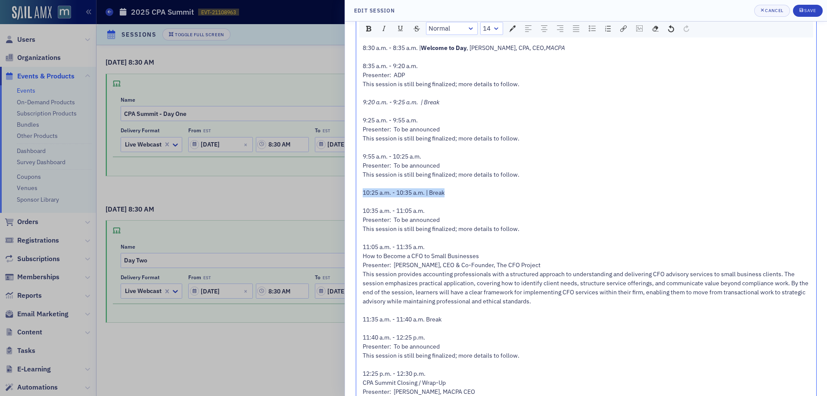
click at [405, 193] on span "10:25 a.m. - 10:35 a.m. | Break" at bounding box center [404, 193] width 82 height 8
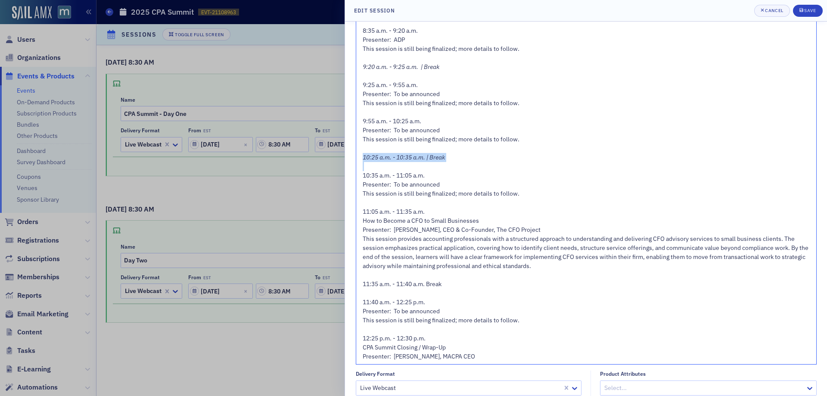
scroll to position [199, 0]
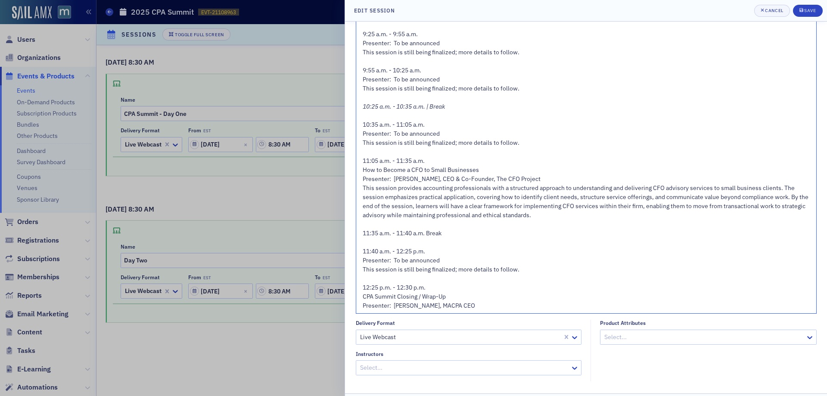
click at [428, 232] on span "11:35 a.m. - 11:40 a.m. Break" at bounding box center [402, 233] width 79 height 8
click at [405, 232] on span "11:35 a.m. - 11:40 a.m. | Break" at bounding box center [404, 233] width 82 height 8
click at [399, 298] on span "CPA Summit Closing / Wrap-Up" at bounding box center [404, 297] width 83 height 8
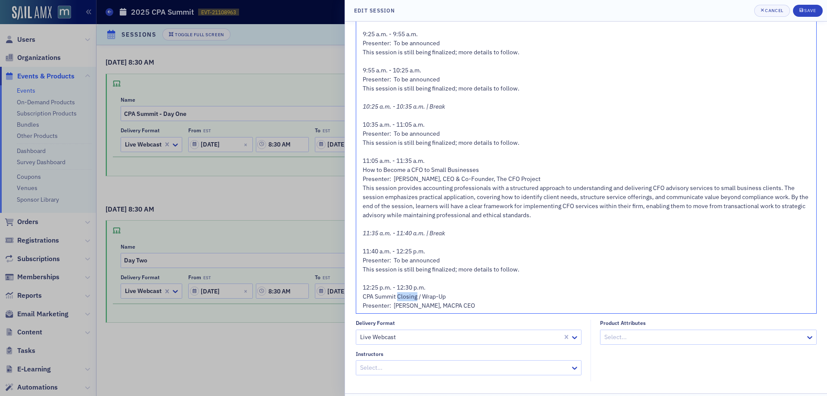
click at [399, 298] on span "CPA Summit Closing / Wrap-Up" at bounding box center [404, 297] width 83 height 8
click at [441, 287] on div "12:25 p.m. - 12:30 p.m." at bounding box center [587, 287] width 448 height 9
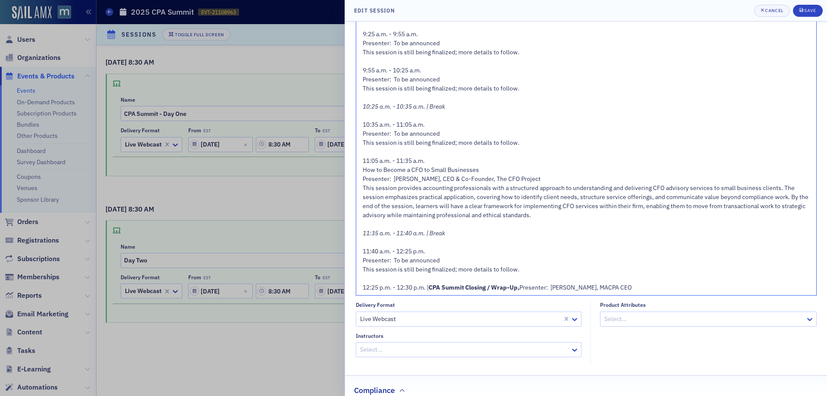
click at [611, 289] on span "Presenter: Rebekah Olson, MACPA CEO" at bounding box center [576, 288] width 112 height 8
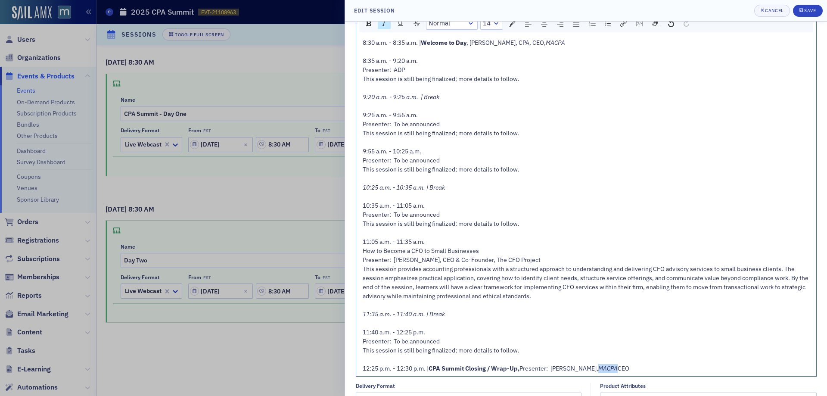
scroll to position [113, 0]
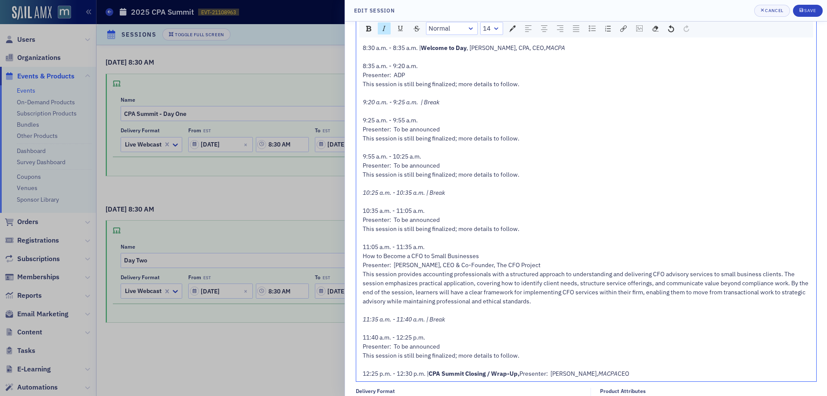
click at [403, 253] on span "How to Become a CFO to Small Businesses" at bounding box center [421, 256] width 116 height 8
click at [403, 254] on span "How to Become a CFO to Small Businesses" at bounding box center [421, 256] width 116 height 8
click at [531, 261] on div "Presenter: Adam Lean, CEO & Co-Founder, The CFO Project" at bounding box center [587, 265] width 448 height 9
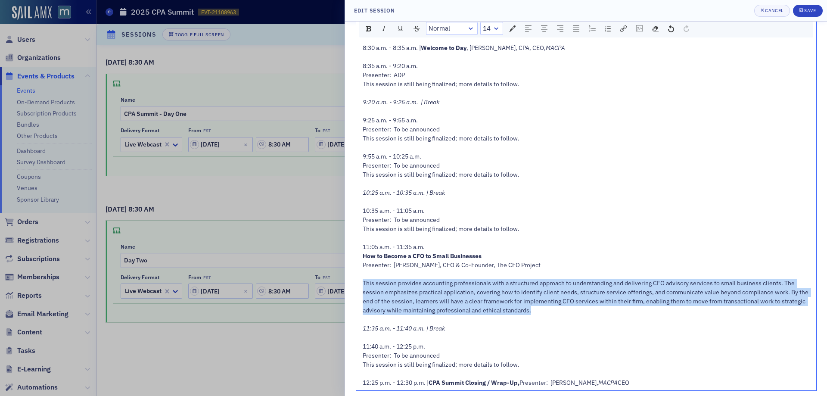
drag, startPoint x: 569, startPoint y: 315, endPoint x: 362, endPoint y: 286, distance: 209.3
click at [362, 286] on div "8:30 a.m. - 8:35 a.m. | Welcome to Day , Rebekah Olson, CPA, CEO, MACPA 8:35 a.…" at bounding box center [586, 216] width 448 height 344
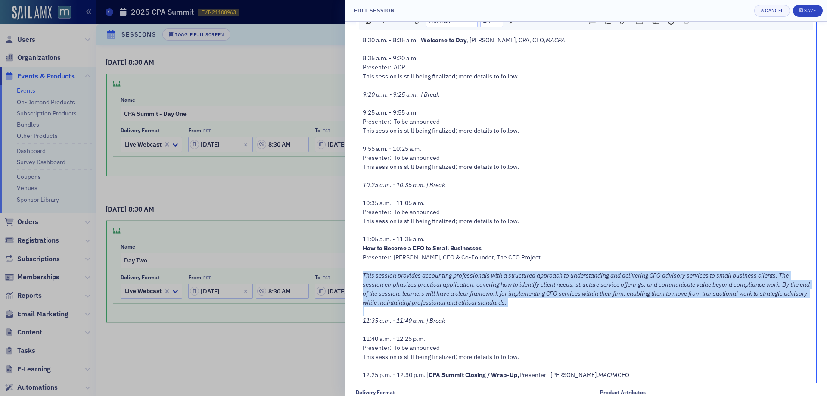
scroll to position [199, 0]
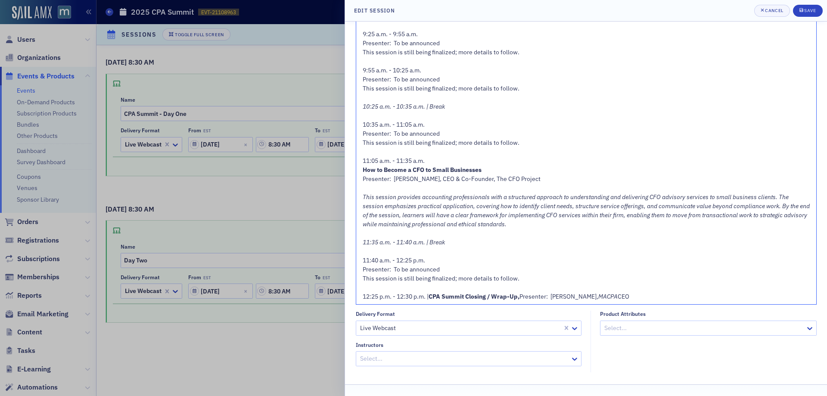
click at [598, 271] on div "Presenter: To be announced" at bounding box center [587, 269] width 448 height 9
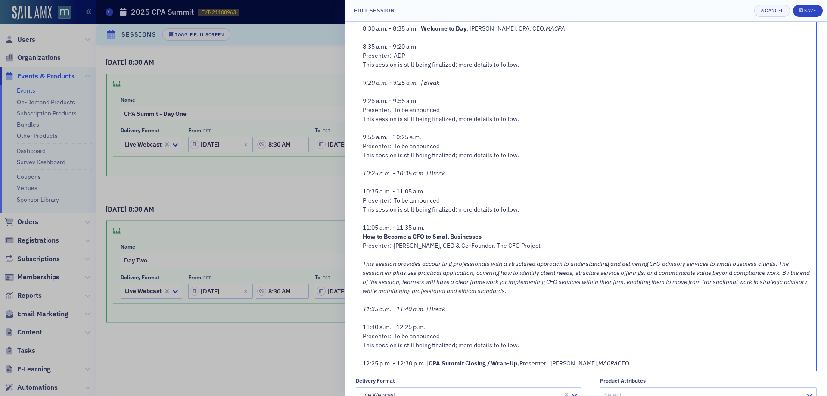
scroll to position [27, 0]
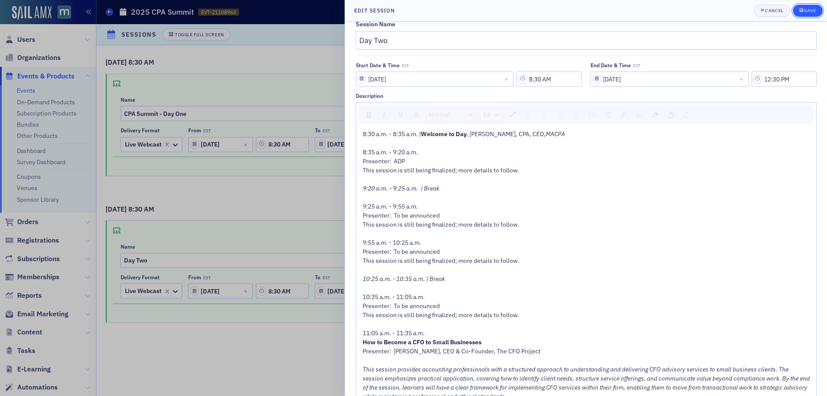
click at [807, 12] on div "Save" at bounding box center [810, 10] width 12 height 5
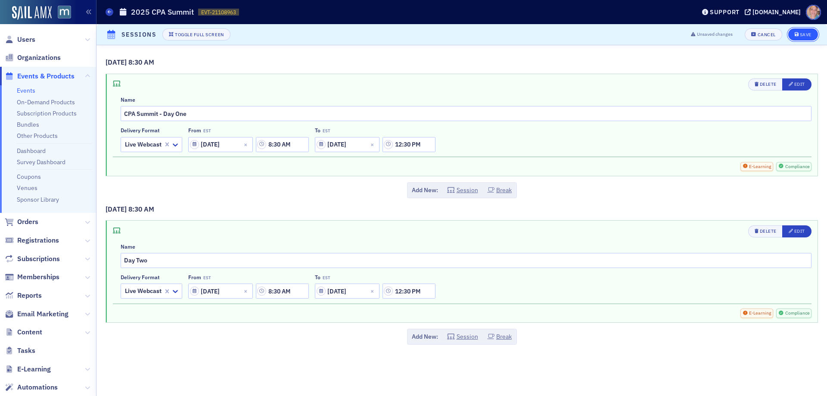
click at [806, 32] on div "Save" at bounding box center [806, 34] width 12 height 5
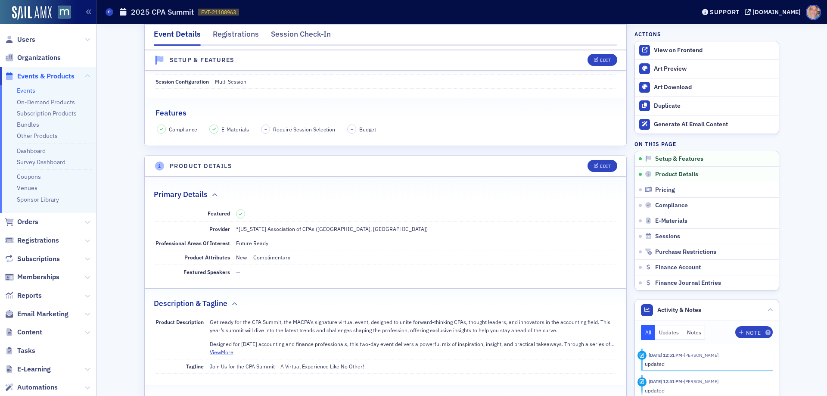
scroll to position [235, 0]
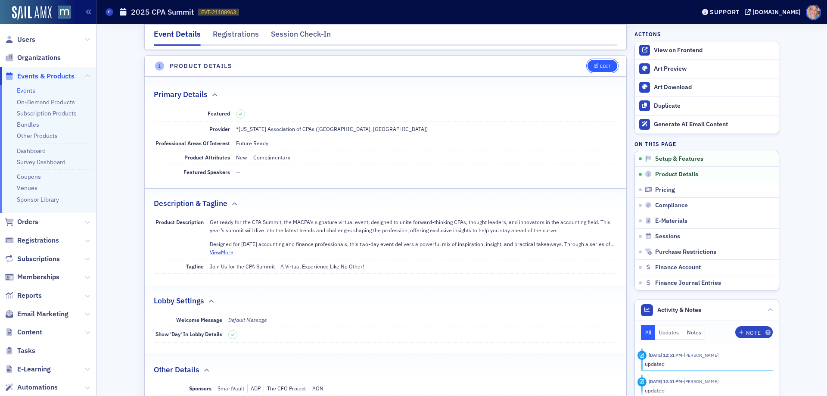
click at [600, 64] on div "Edit" at bounding box center [605, 66] width 11 height 5
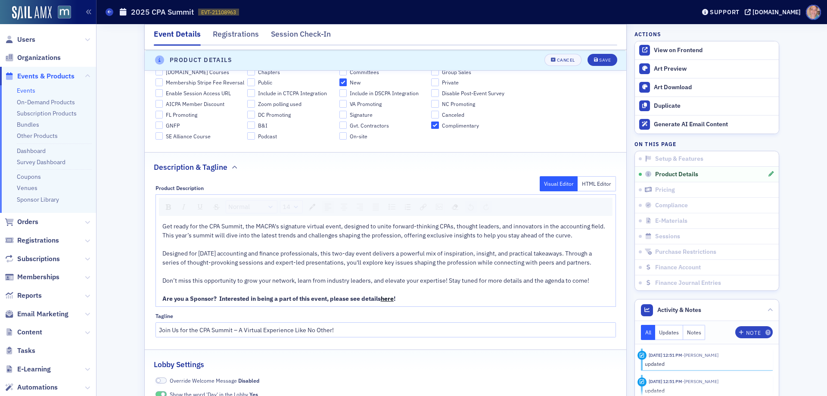
scroll to position [413, 0]
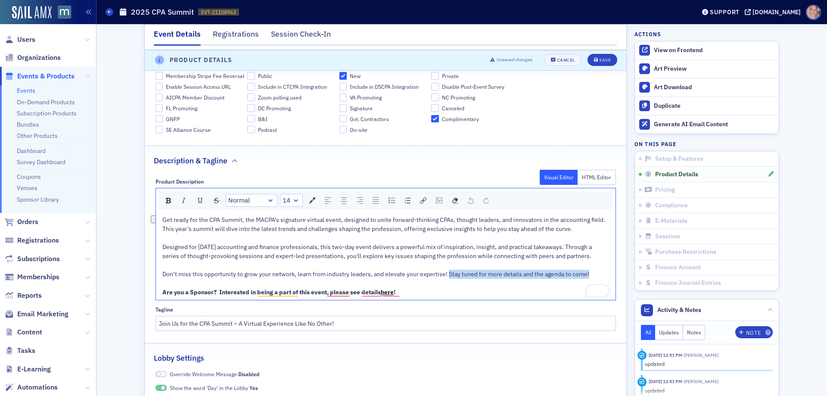
drag, startPoint x: 446, startPoint y: 272, endPoint x: 597, endPoint y: 271, distance: 151.7
click at [597, 271] on div "Don’t miss this opportunity to grow your network, learn from industry leaders, …" at bounding box center [385, 274] width 447 height 9
click at [465, 272] on div "Don’t miss this opportunity to grow your network, learn from industry leaders, …" at bounding box center [385, 274] width 447 height 9
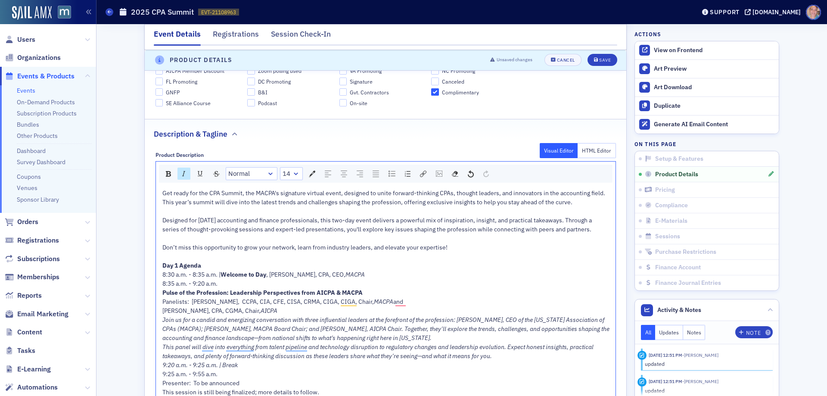
scroll to position [456, 0]
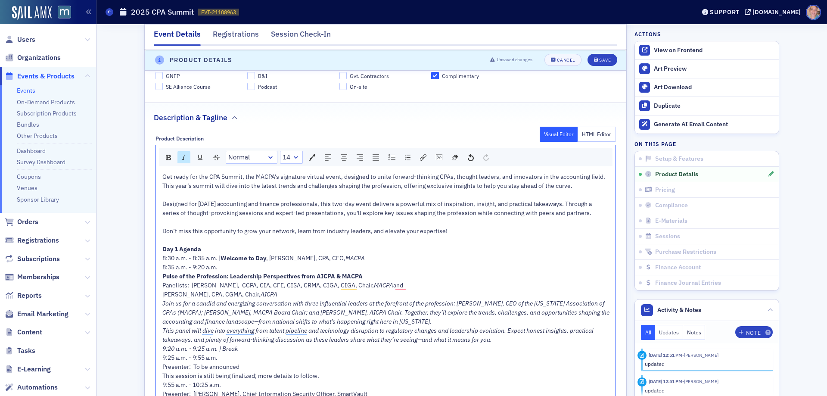
click at [162, 266] on span "8:35 a.m. - 9:20 a.m." at bounding box center [189, 267] width 55 height 8
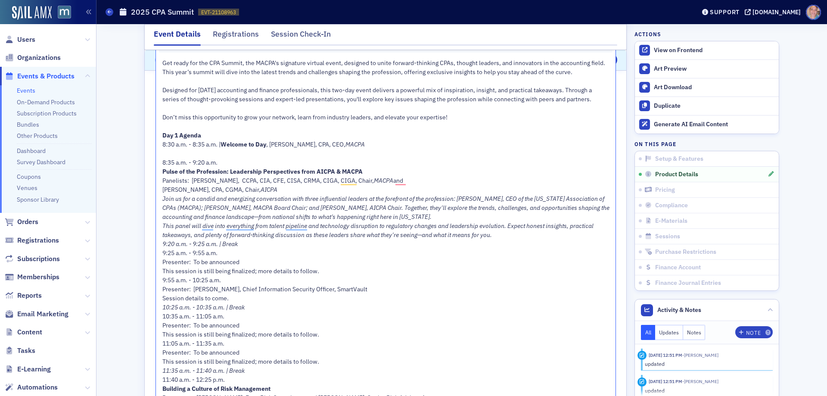
scroll to position [585, 0]
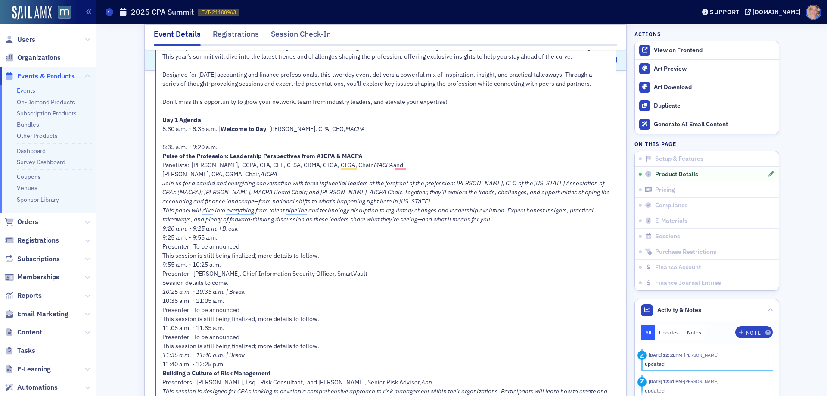
click at [162, 228] on span "9:20 a.m. - 9:25 a.m. | Break" at bounding box center [199, 228] width 75 height 8
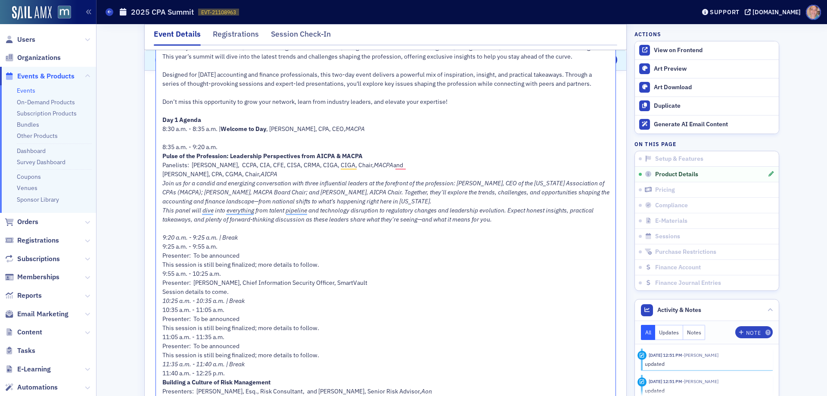
click at [162, 246] on span "9:25 a.m. - 9:55 a.m." at bounding box center [189, 247] width 55 height 8
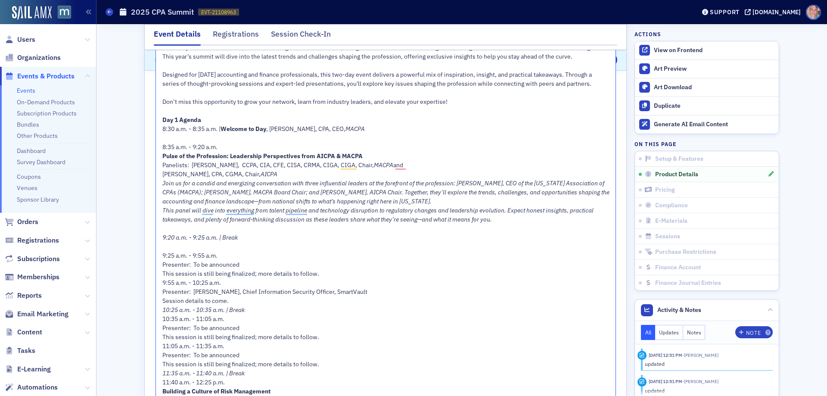
click at [162, 281] on span "9:55 a.m. - 10:25 a.m." at bounding box center [191, 283] width 59 height 8
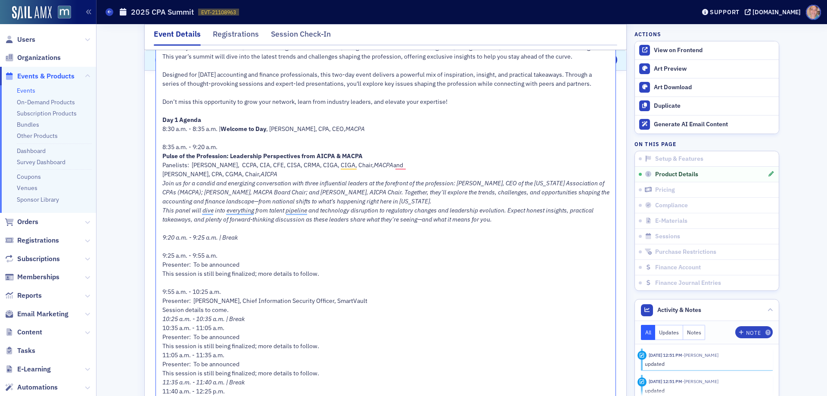
click at [162, 318] on span "10:25 a.m. - 10:35 a.m. | Break" at bounding box center [203, 319] width 82 height 8
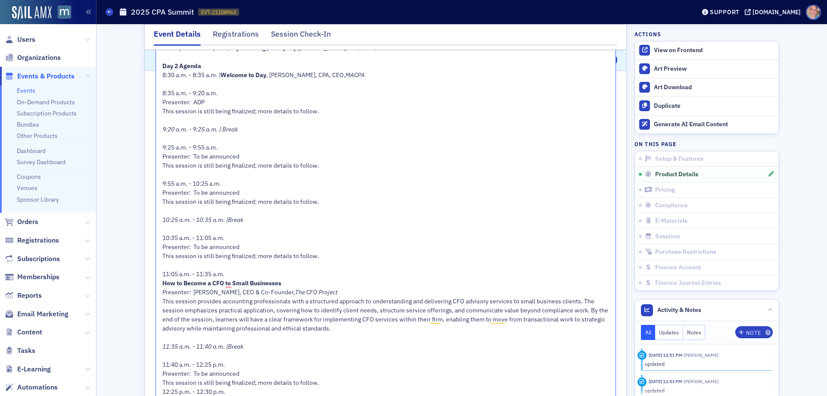
scroll to position [1064, 0]
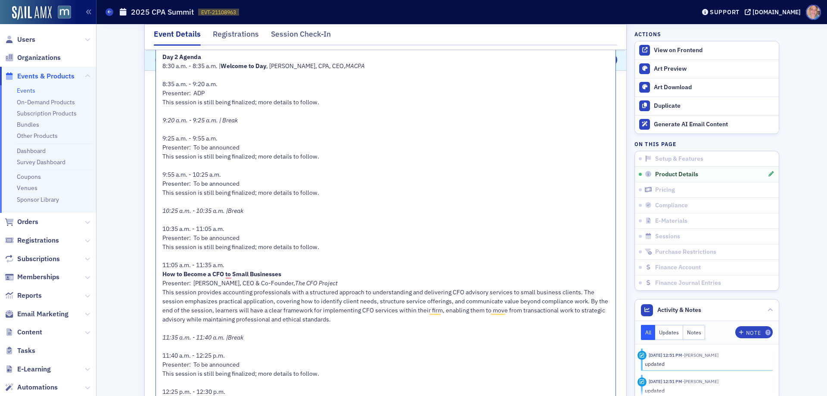
click at [162, 290] on span "This session provides accounting professionals with a structured approach to un…" at bounding box center [385, 305] width 447 height 35
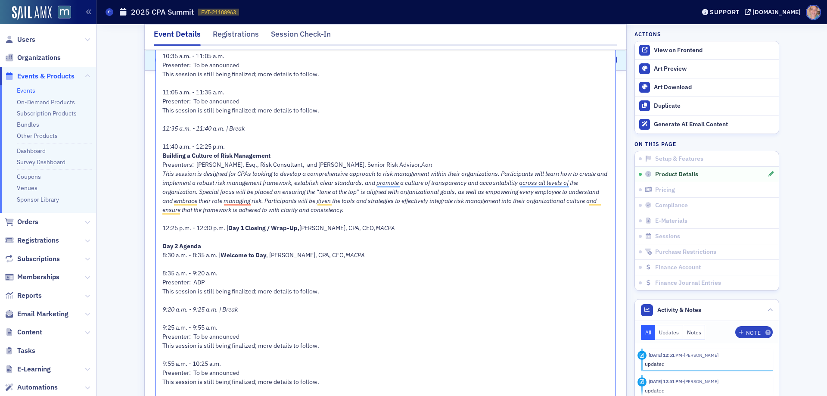
scroll to position [849, 0]
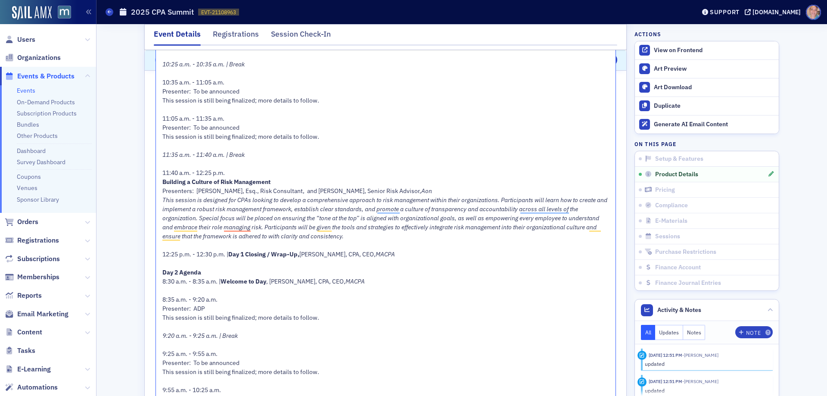
click at [162, 199] on span "This session is designed for CPAs looking to develop a comprehensive approach t…" at bounding box center [385, 218] width 446 height 44
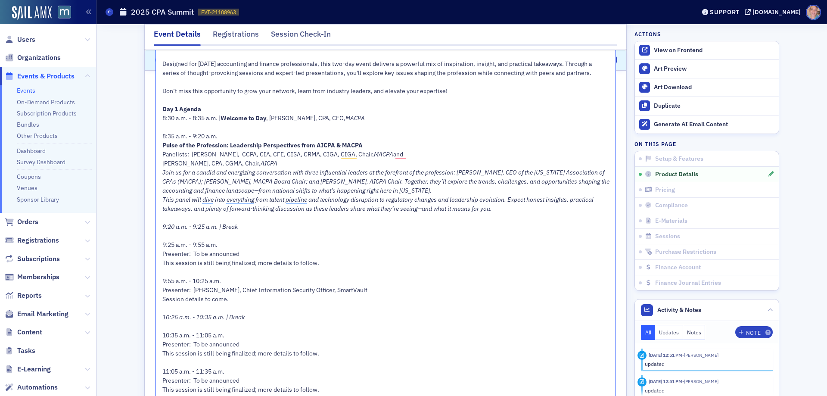
scroll to position [547, 0]
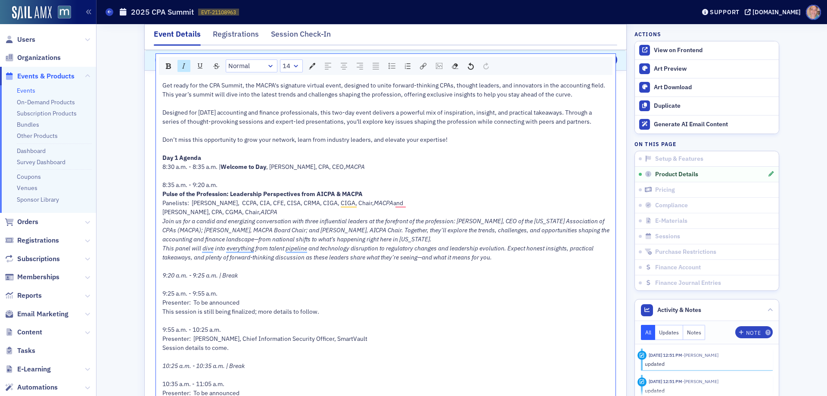
drag, startPoint x: 160, startPoint y: 219, endPoint x: 165, endPoint y: 218, distance: 5.7
click at [162, 219] on span "Join us for a candid and energizing conversation with three influential leaders…" at bounding box center [386, 230] width 449 height 26
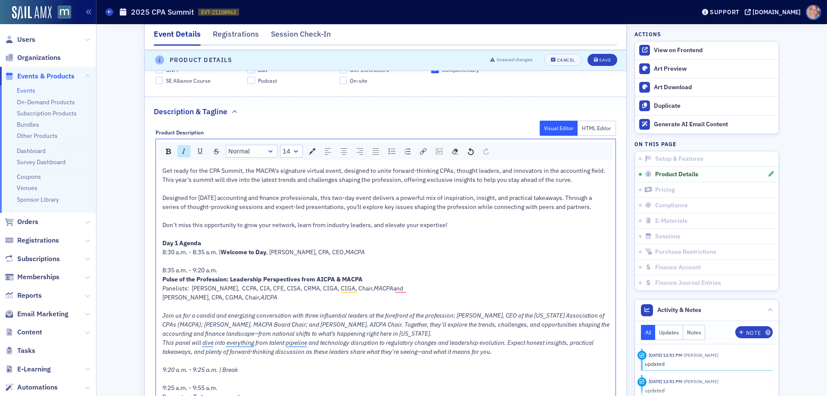
scroll to position [461, 0]
drag, startPoint x: 205, startPoint y: 241, endPoint x: 159, endPoint y: 196, distance: 64.0
click at [294, 151] on div "rdw-dropdown" at bounding box center [296, 152] width 7 height 9
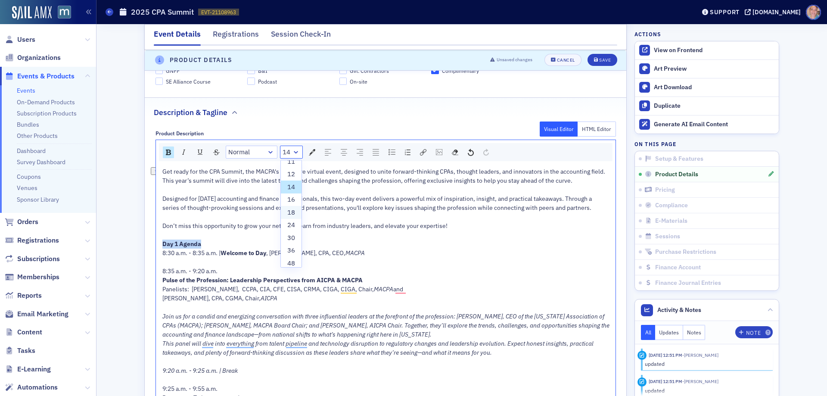
click at [286, 212] on li "18" at bounding box center [291, 212] width 21 height 13
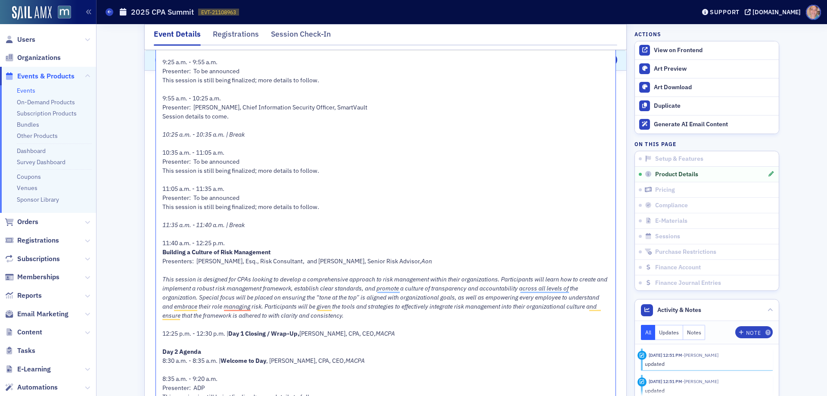
scroll to position [806, 0]
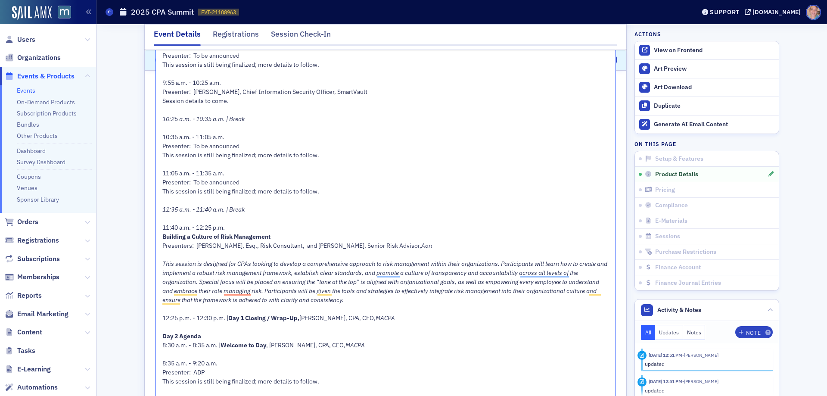
click at [174, 335] on span "Day 2 Agenda" at bounding box center [181, 336] width 39 height 8
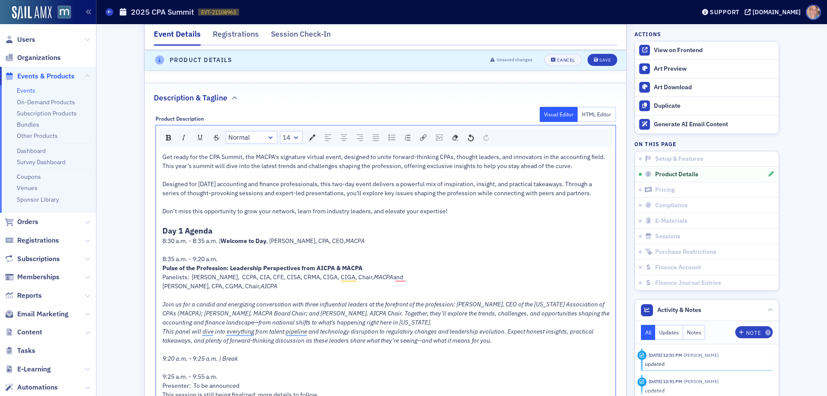
scroll to position [461, 0]
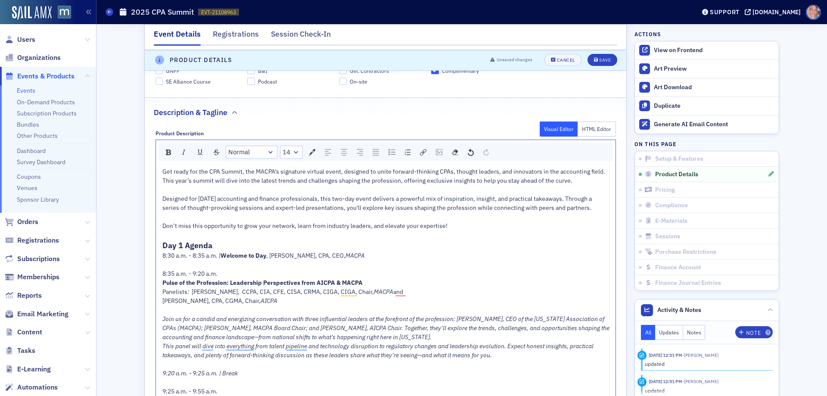
click at [294, 152] on div "rdw-dropdown" at bounding box center [296, 152] width 7 height 9
click at [289, 253] on li "18" at bounding box center [291, 255] width 21 height 13
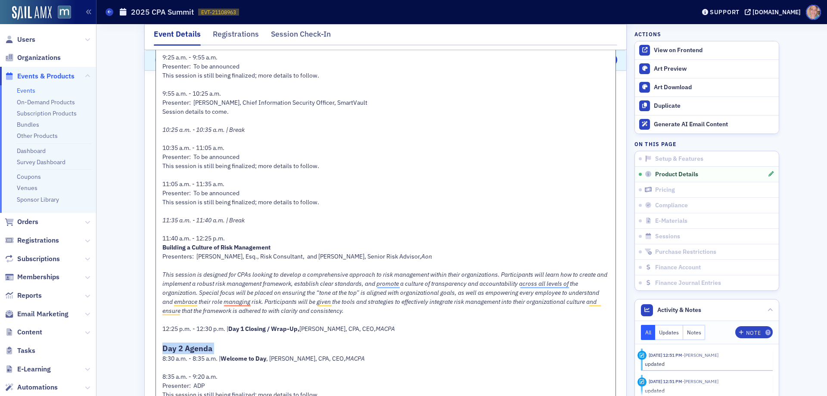
scroll to position [849, 0]
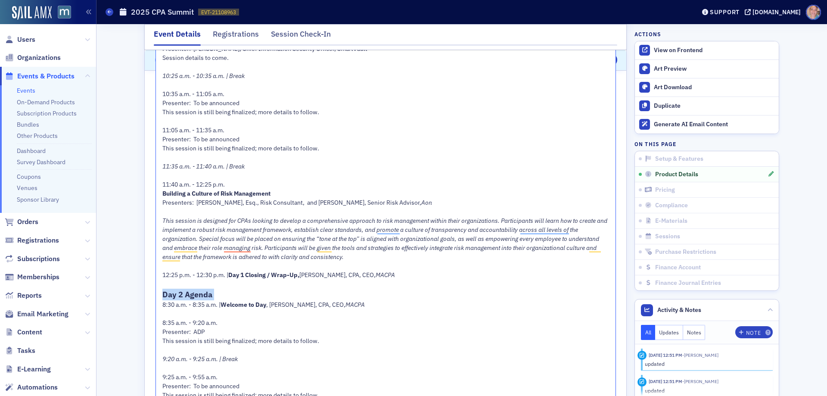
click at [271, 289] on div "Day 2 Agenda" at bounding box center [385, 295] width 447 height 12
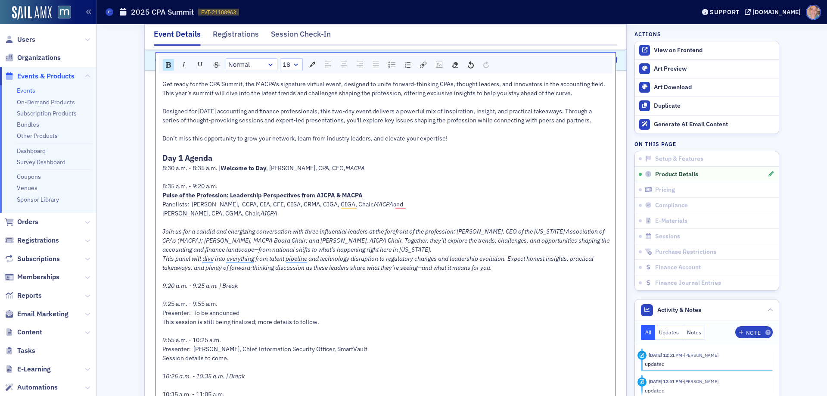
scroll to position [547, 0]
click at [224, 159] on div "Day 1 Agenda" at bounding box center [385, 159] width 447 height 12
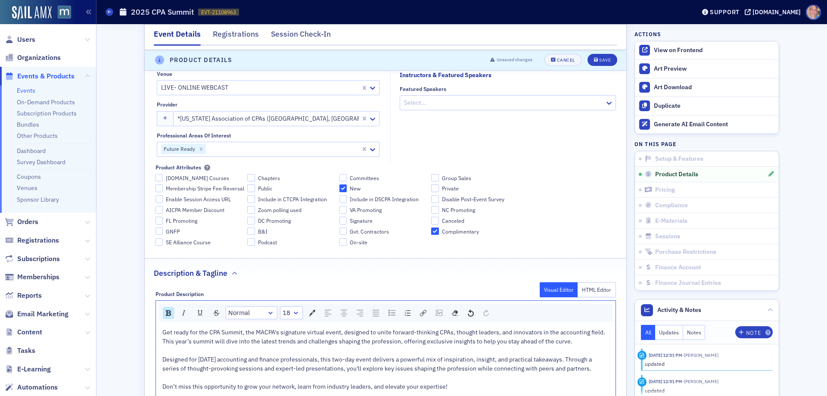
scroll to position [289, 0]
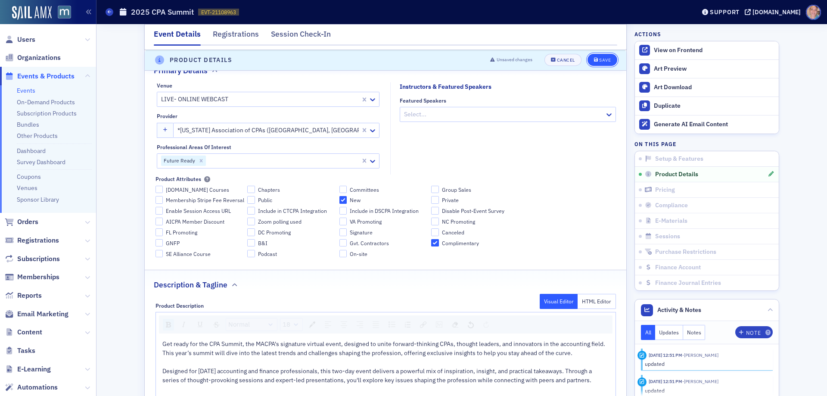
click at [603, 58] on div "Save" at bounding box center [605, 60] width 12 height 5
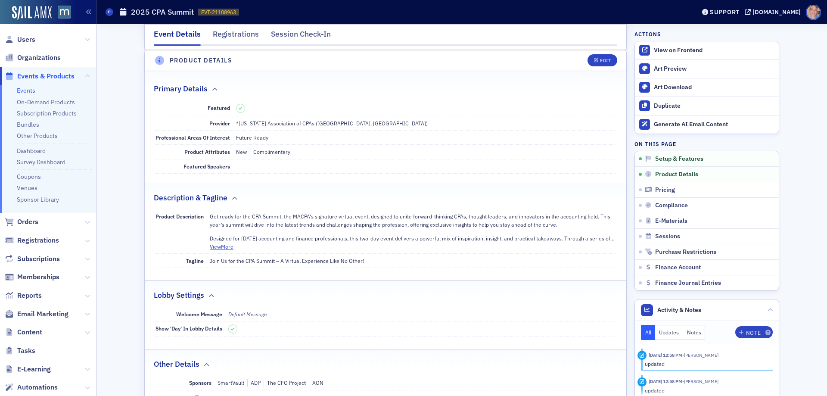
scroll to position [240, 0]
click at [671, 50] on div "View on Frontend" at bounding box center [714, 51] width 121 height 8
click at [600, 62] on div "Edit" at bounding box center [605, 61] width 11 height 5
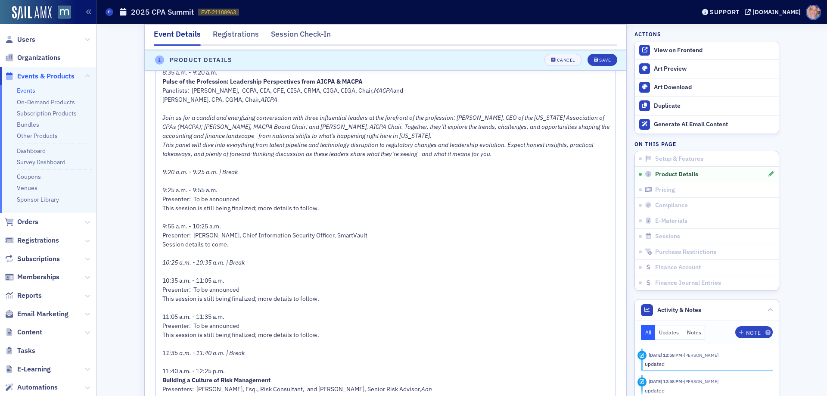
scroll to position [628, 0]
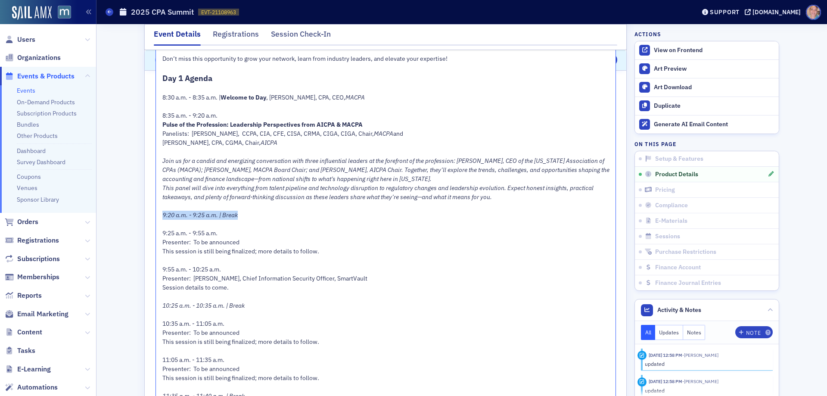
drag, startPoint x: 160, startPoint y: 213, endPoint x: 247, endPoint y: 218, distance: 87.1
click at [247, 218] on div "9:20 a.m. - 9:25 a.m. | Break" at bounding box center [385, 215] width 447 height 9
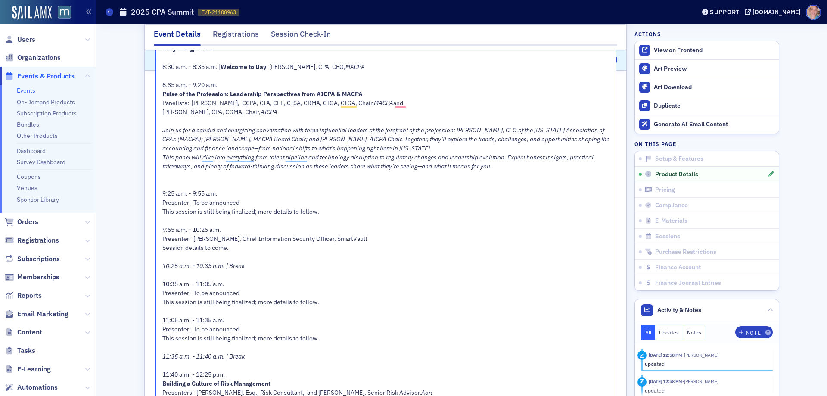
scroll to position [671, 0]
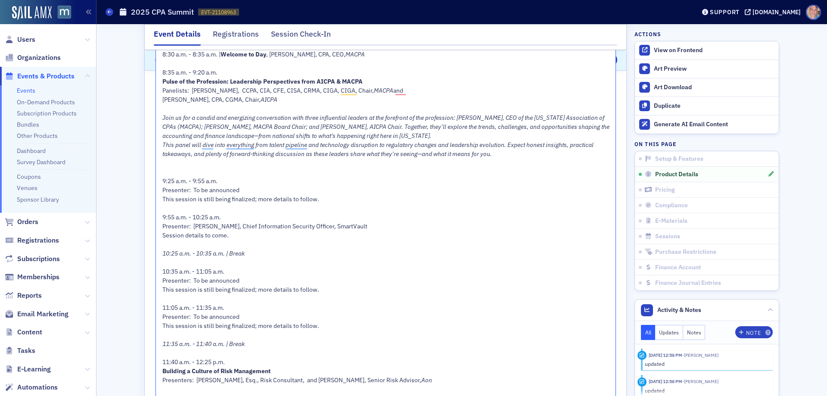
click at [194, 255] on span "10:25 a.m. - 10:35 a.m. | Break" at bounding box center [203, 253] width 82 height 8
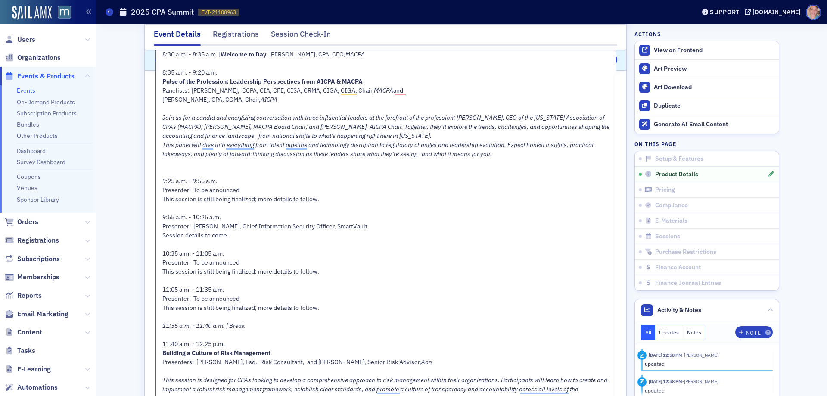
click at [201, 327] on span "11:35 a.m. - 11:40 a.m. | Break" at bounding box center [203, 326] width 82 height 8
click at [201, 326] on span "11:35 a.m. - 11:40 a.m. | Break" at bounding box center [203, 326] width 82 height 8
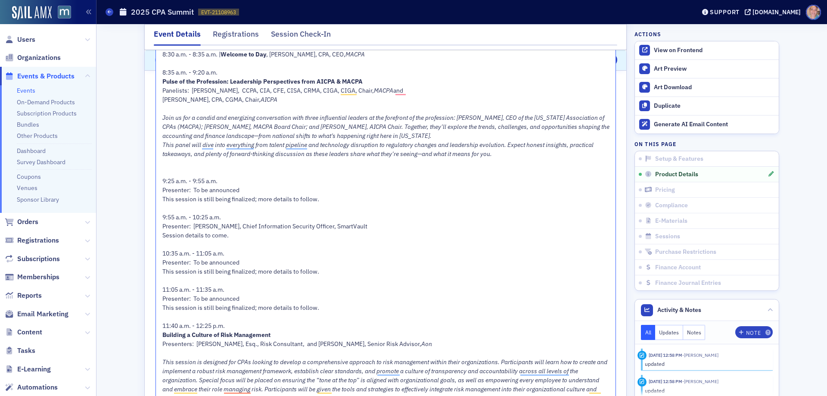
click at [170, 162] on div "To enrich screen reader interactions, please activate Accessibility in Grammarl…" at bounding box center [385, 163] width 447 height 9
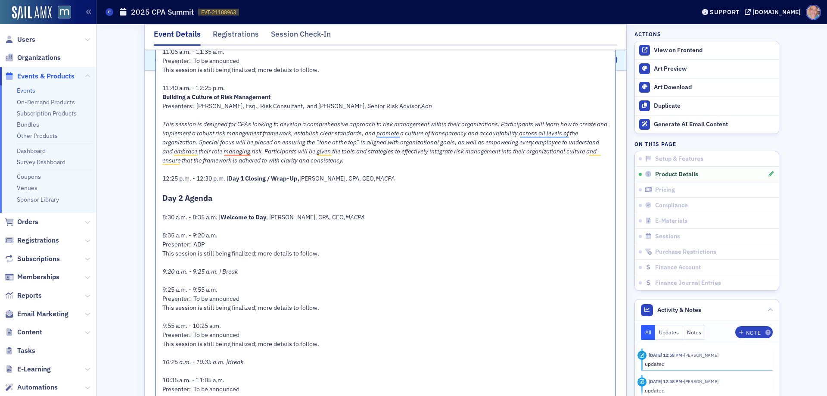
scroll to position [930, 0]
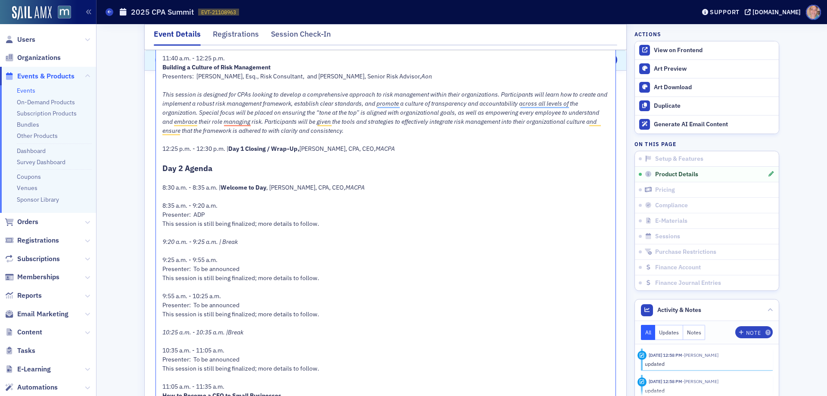
click at [191, 242] on span "9:20 a.m. - 9:25 a.m. | Break" at bounding box center [199, 242] width 75 height 8
click at [190, 242] on span "9:20 a.m. - 9:25 a.m. | Break" at bounding box center [199, 242] width 75 height 8
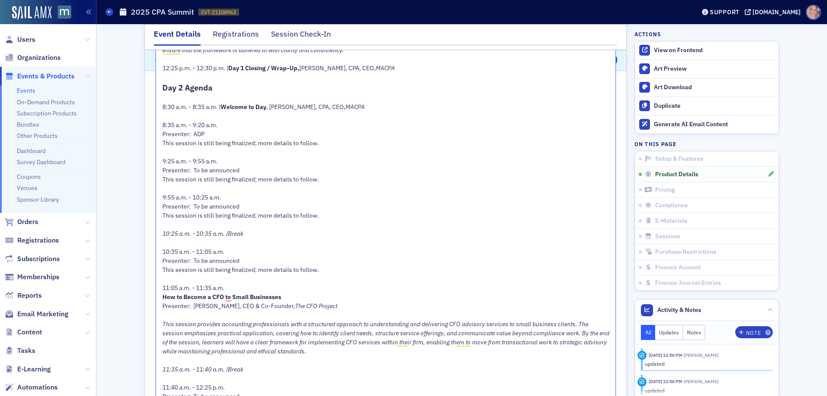
scroll to position [1016, 0]
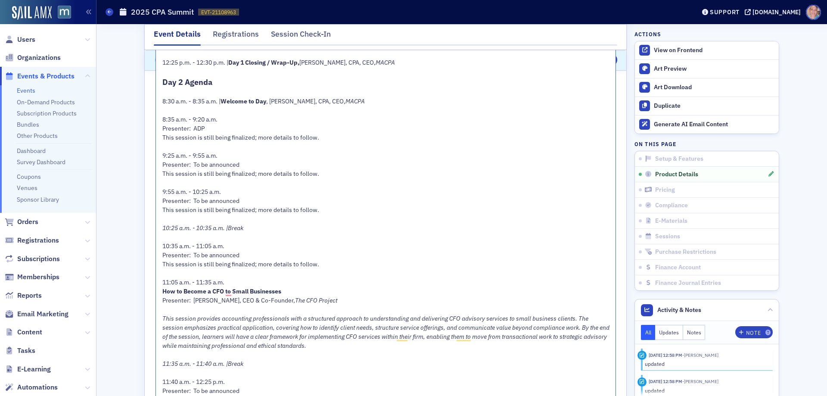
click at [188, 229] on span "10:25 a.m. - 10:35 a.m. |Break" at bounding box center [202, 228] width 81 height 8
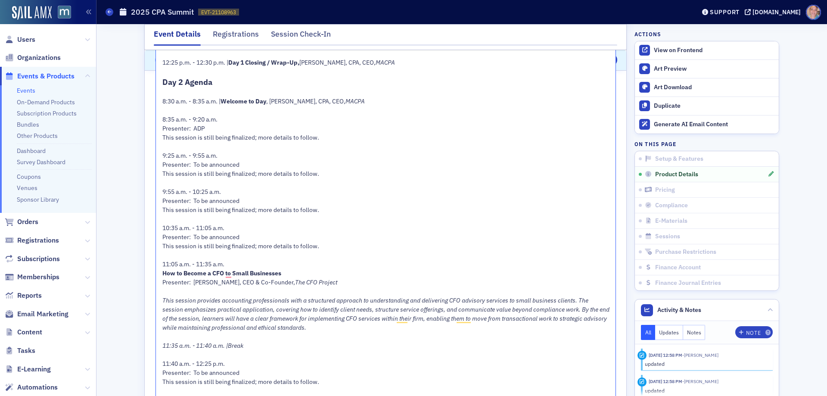
scroll to position [1102, 0]
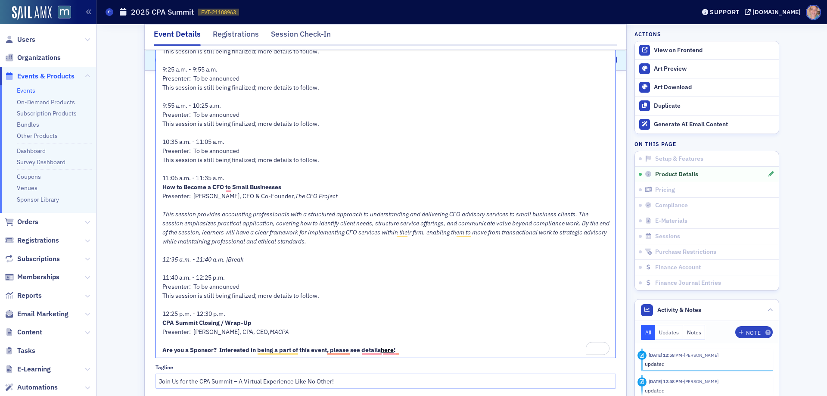
click at [190, 261] on span "11:35 a.m. - 11:40 a.m. |Break" at bounding box center [202, 260] width 81 height 8
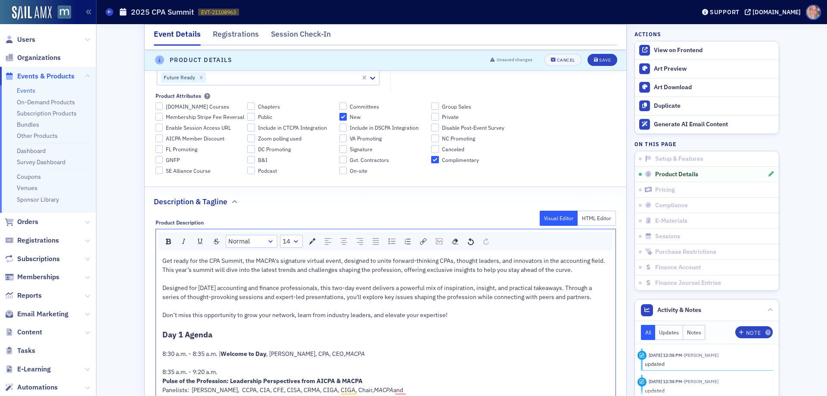
scroll to position [370, 0]
click at [595, 58] on button "Save" at bounding box center [603, 60] width 30 height 12
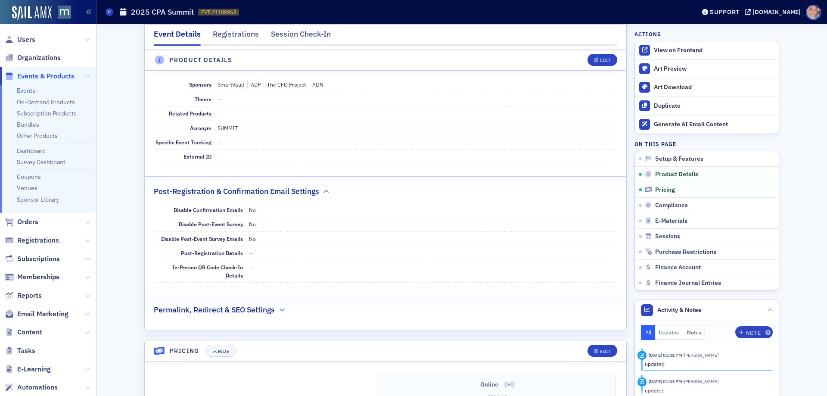
scroll to position [542, 0]
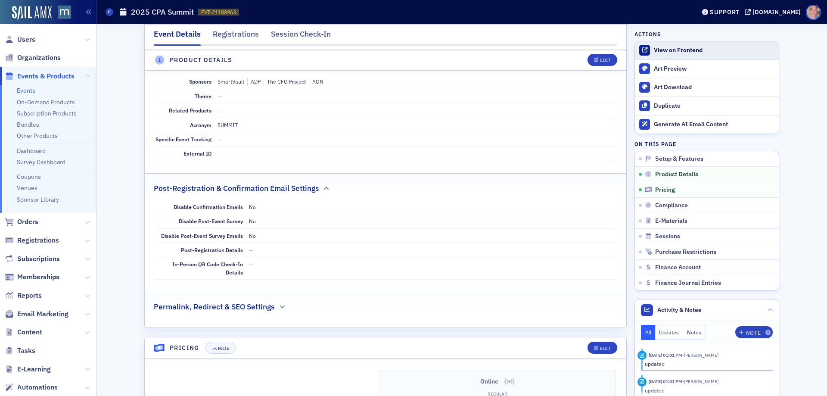
click at [672, 53] on div "View on Frontend" at bounding box center [714, 51] width 121 height 8
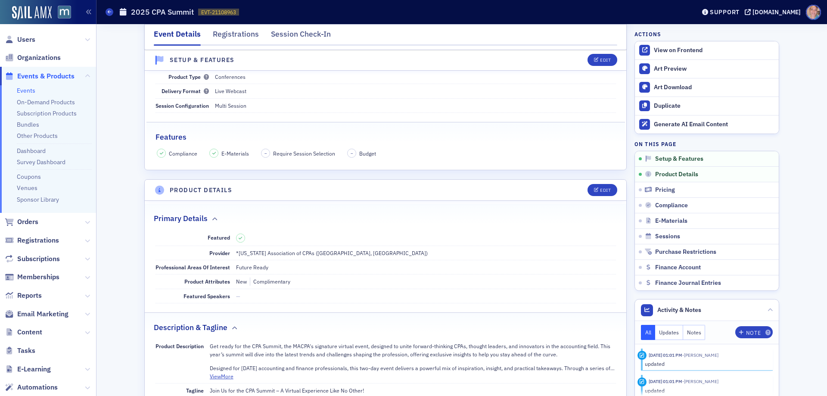
scroll to position [25, 0]
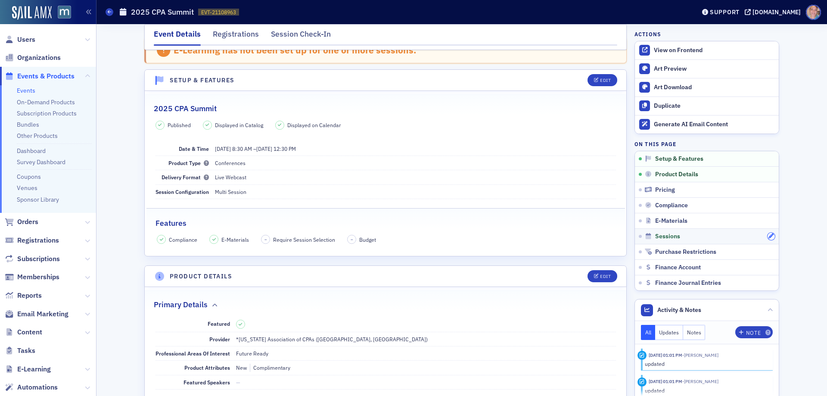
click at [769, 237] on icon "button" at bounding box center [771, 236] width 5 height 5
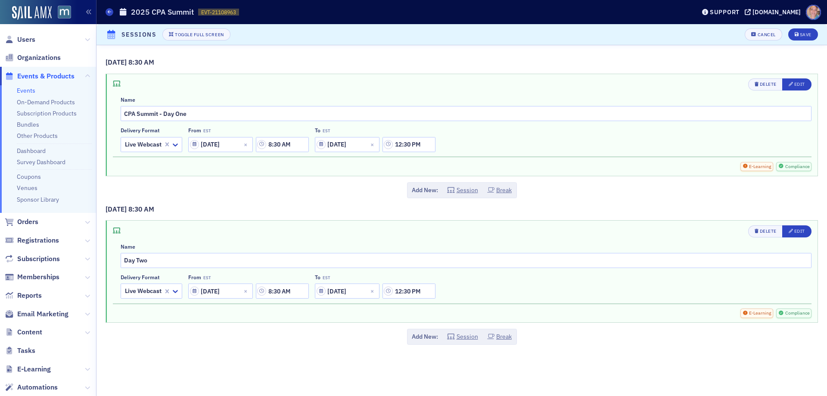
scroll to position [0, 0]
click at [802, 82] on div "Edit" at bounding box center [800, 84] width 11 height 5
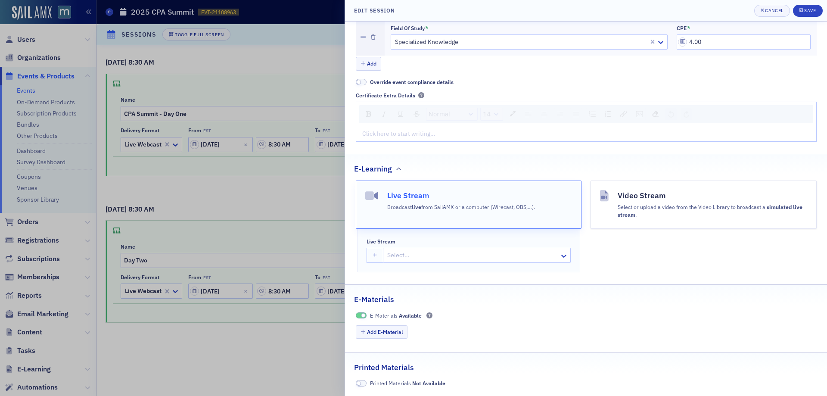
scroll to position [711, 0]
click at [375, 251] on button "button" at bounding box center [375, 254] width 17 height 15
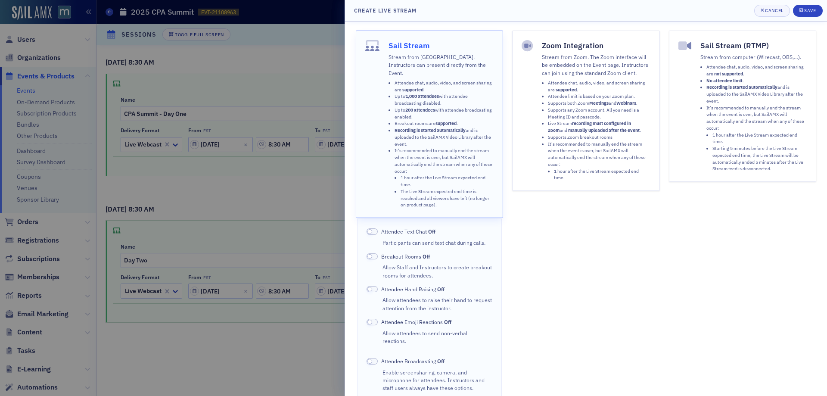
click at [554, 93] on li "Attendee chat, audio, video, and screen sharing are supported ." at bounding box center [599, 87] width 103 height 14
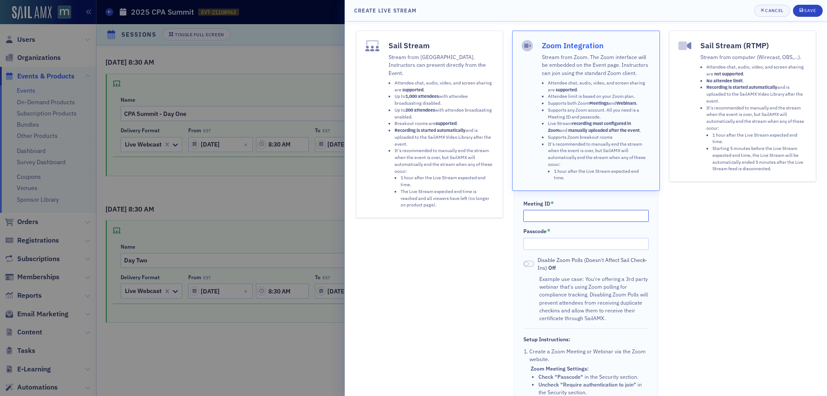
click at [528, 219] on input "Meeting ID *" at bounding box center [587, 216] width 126 height 12
paste input "844 9983 0800"
type input "844 9983 0800"
click at [543, 250] on div "Meeting ID * 844 9983 0800 Passcode * Disable Zoom Polls (Doesn't Affect Sail C…" at bounding box center [586, 349] width 145 height 316
click at [541, 246] on input "Passcode *" at bounding box center [587, 244] width 126 height 12
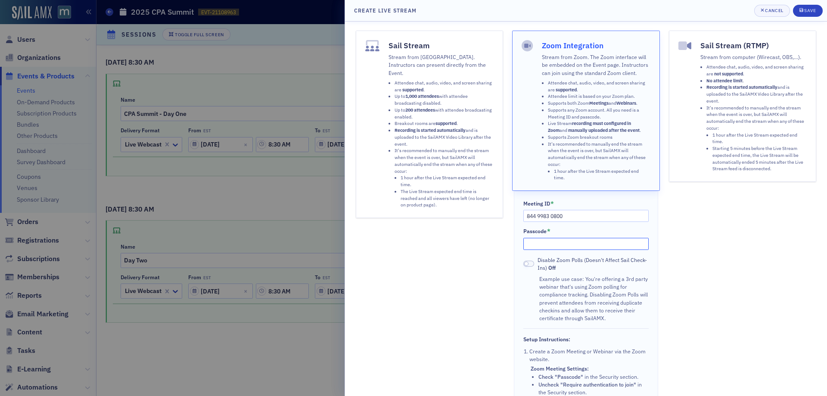
paste input "218741"
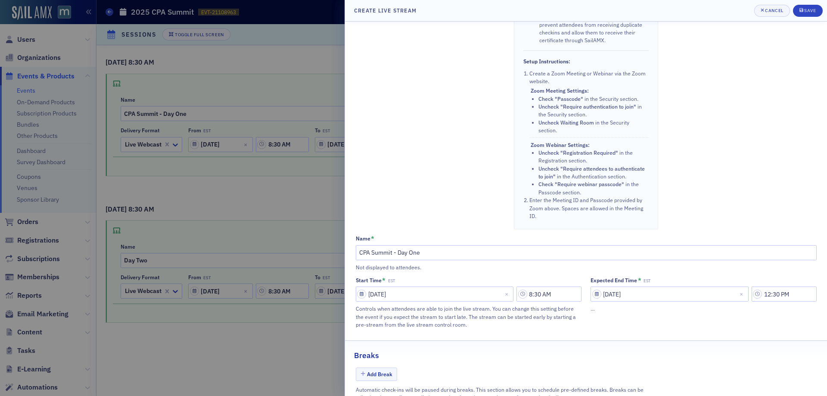
scroll to position [345, 0]
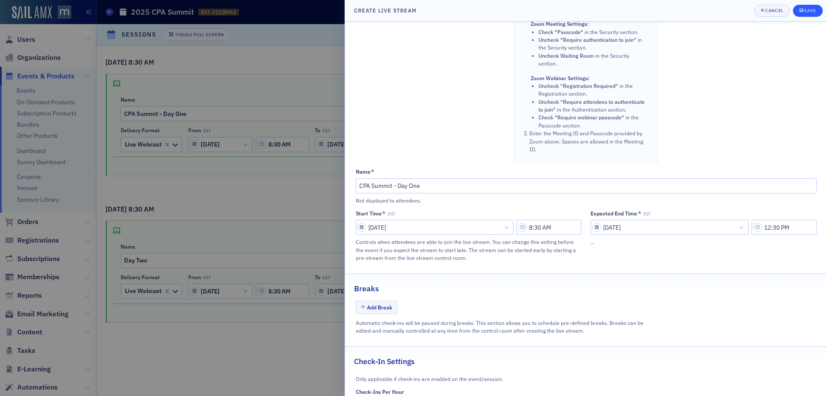
type input "218741"
click at [804, 10] on div "Save" at bounding box center [810, 10] width 12 height 5
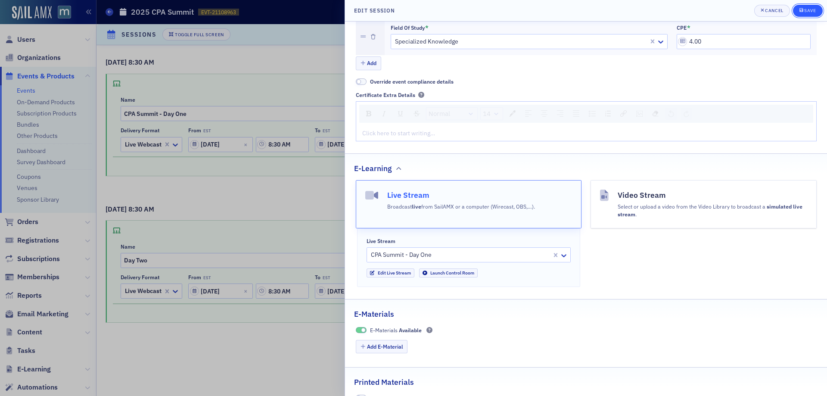
click at [809, 10] on div "Save" at bounding box center [810, 10] width 12 height 5
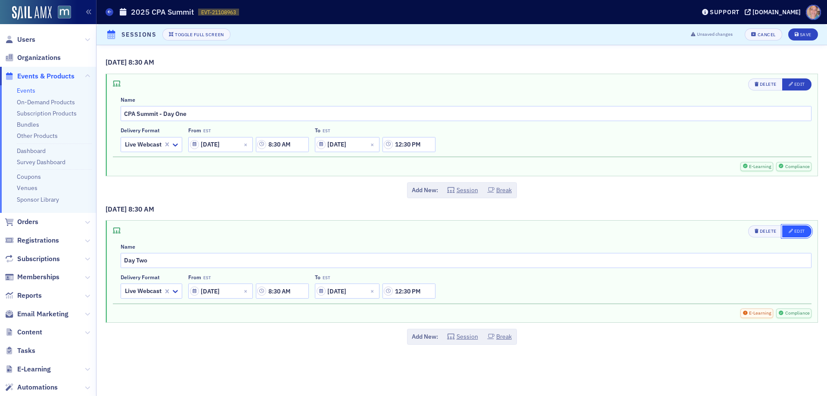
click at [801, 229] on div "Edit" at bounding box center [800, 231] width 11 height 5
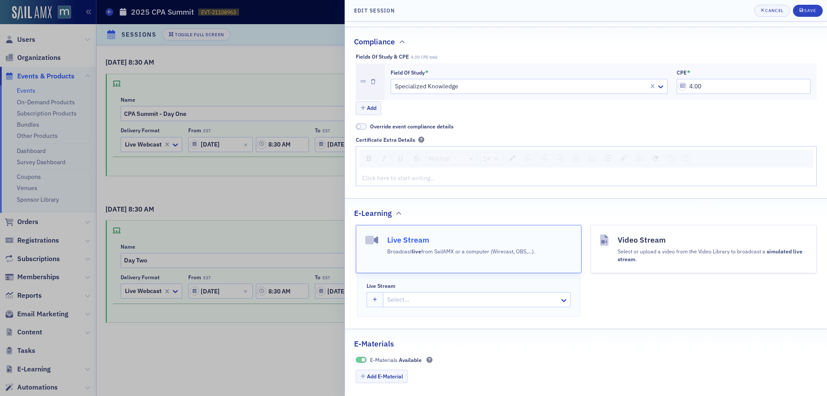
scroll to position [602, 0]
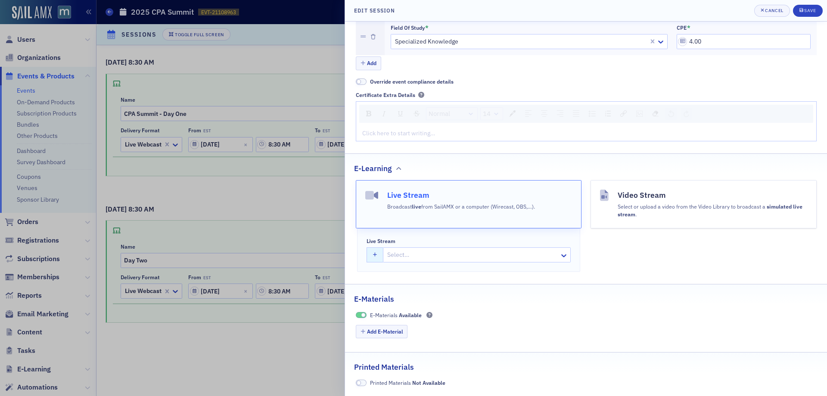
click at [374, 252] on button "button" at bounding box center [375, 254] width 17 height 15
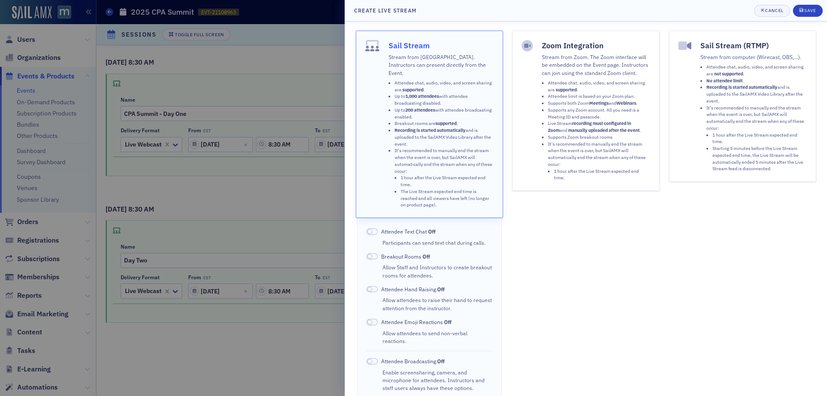
click at [578, 61] on p "Stream from Zoom. The Zoom interface will be embedded on the Event page. Instru…" at bounding box center [596, 65] width 109 height 24
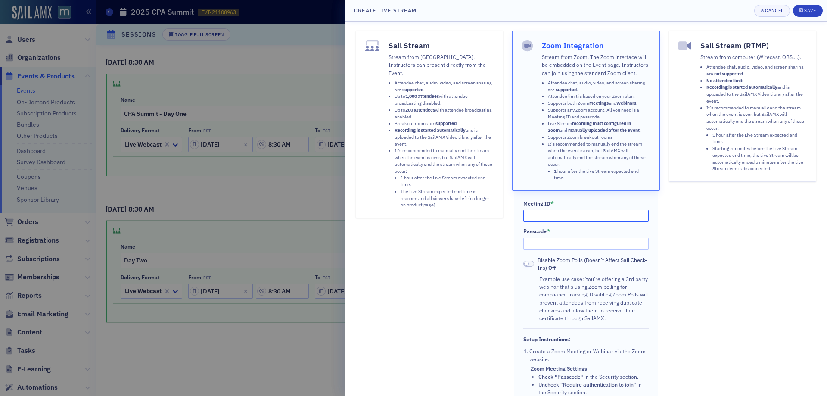
click at [552, 214] on input "Meeting ID *" at bounding box center [587, 216] width 126 height 12
paste input "834 7315 9745"
type input "834 7315 9745"
click at [570, 244] on input "Passcode *" at bounding box center [587, 244] width 126 height 12
paste input "585206"
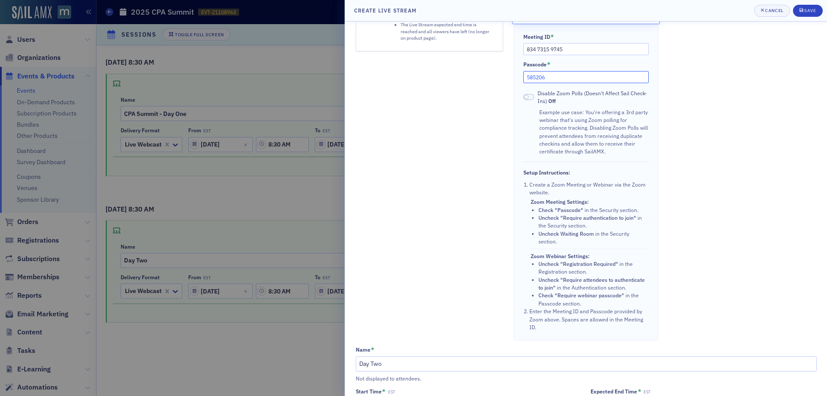
scroll to position [0, 0]
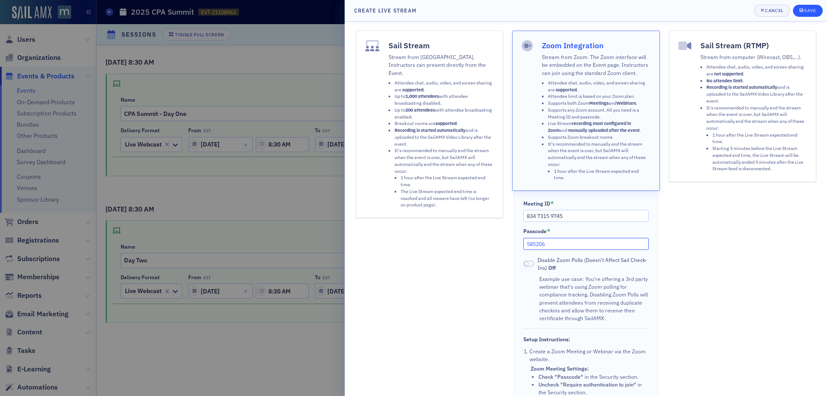
type input "585206"
click at [808, 9] on div "Save" at bounding box center [810, 10] width 12 height 5
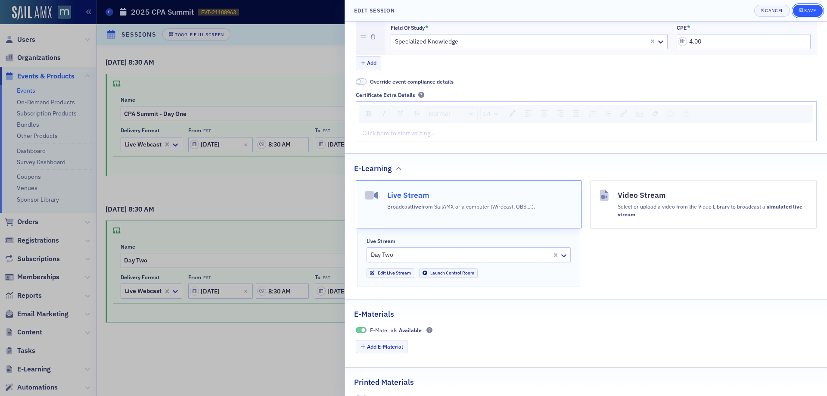
click at [809, 12] on div "Save" at bounding box center [810, 10] width 12 height 5
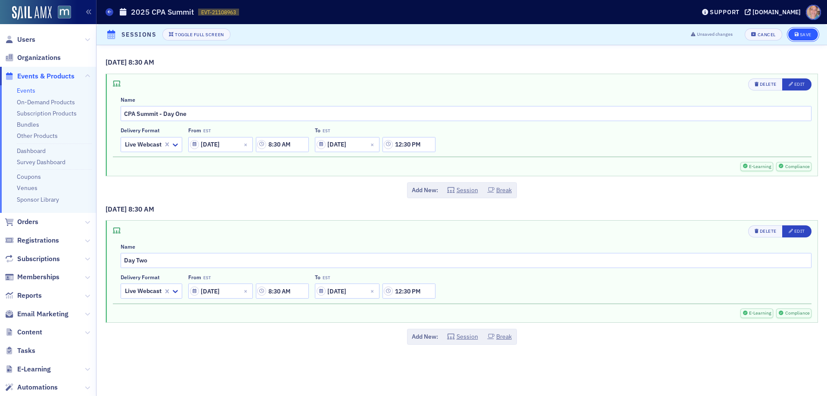
click at [801, 35] on div "Save" at bounding box center [806, 34] width 12 height 5
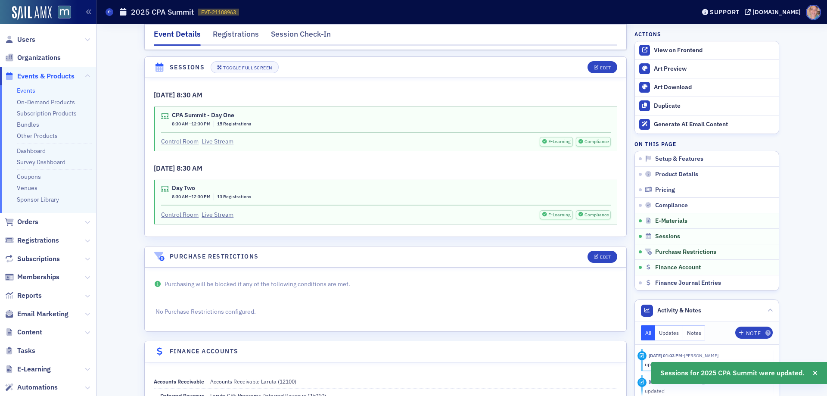
scroll to position [1280, 0]
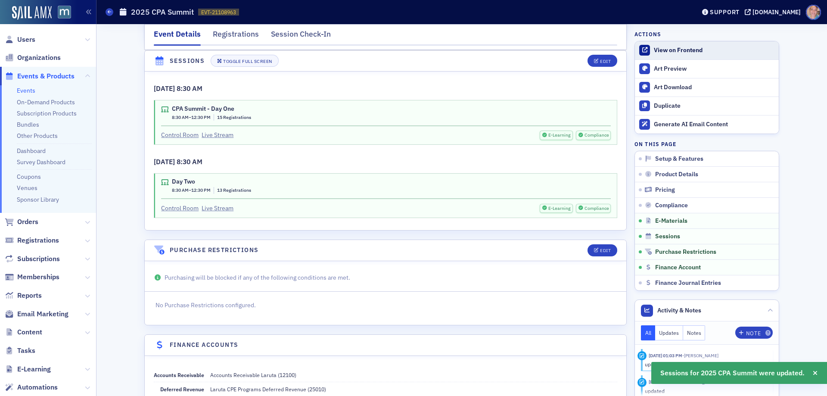
click at [681, 53] on div "View on Frontend" at bounding box center [714, 51] width 121 height 8
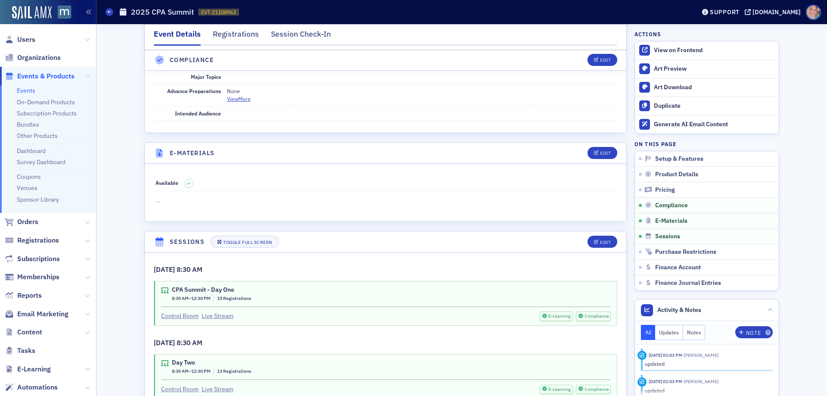
scroll to position [1194, 0]
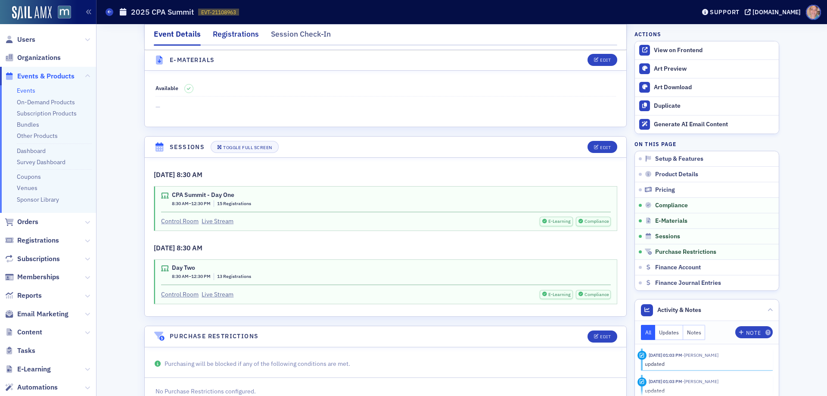
click at [234, 36] on div "Registrations" at bounding box center [236, 36] width 46 height 16
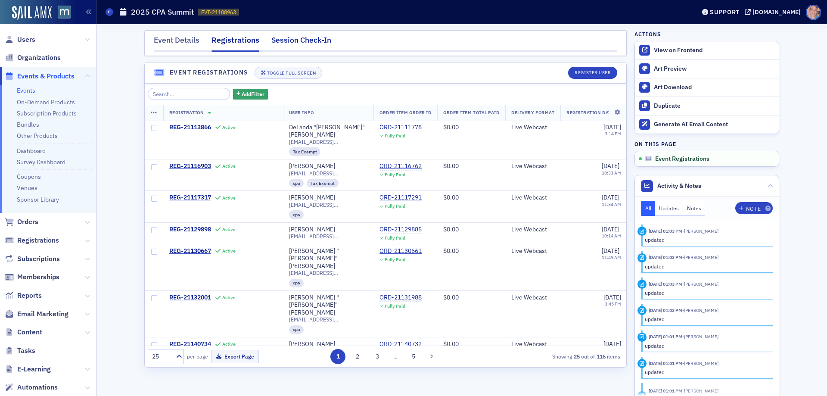
click at [310, 41] on div "Session Check-In" at bounding box center [301, 42] width 60 height 16
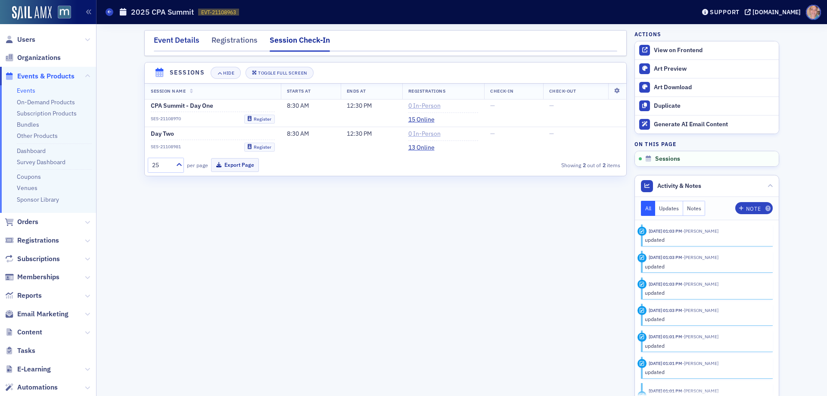
click at [170, 40] on div "Event Details" at bounding box center [177, 42] width 46 height 16
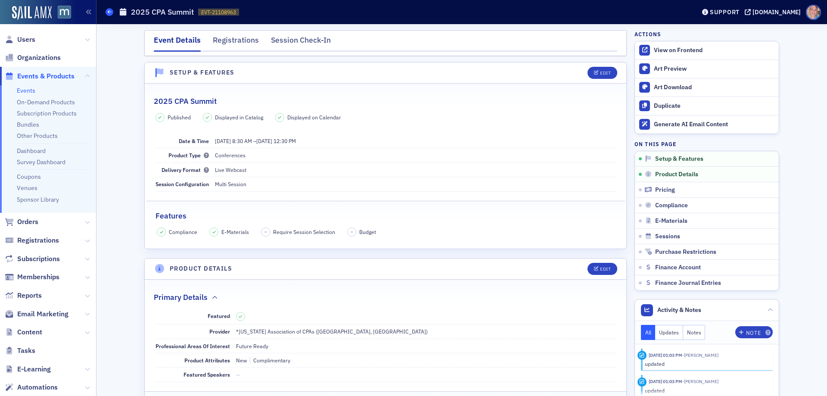
click at [108, 13] on icon at bounding box center [109, 12] width 3 height 4
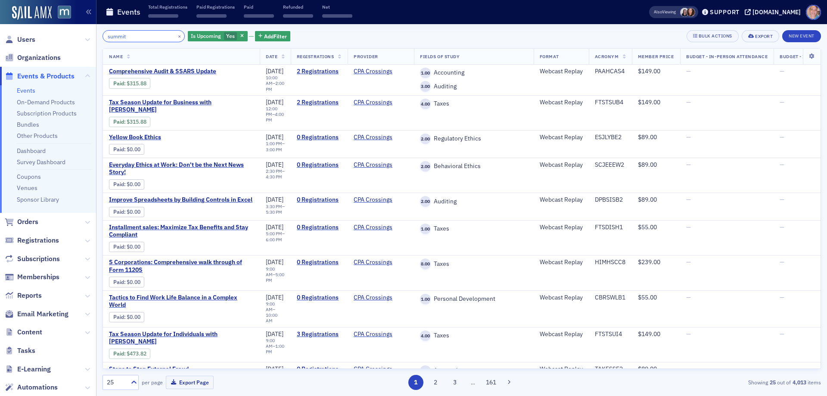
type input "summit"
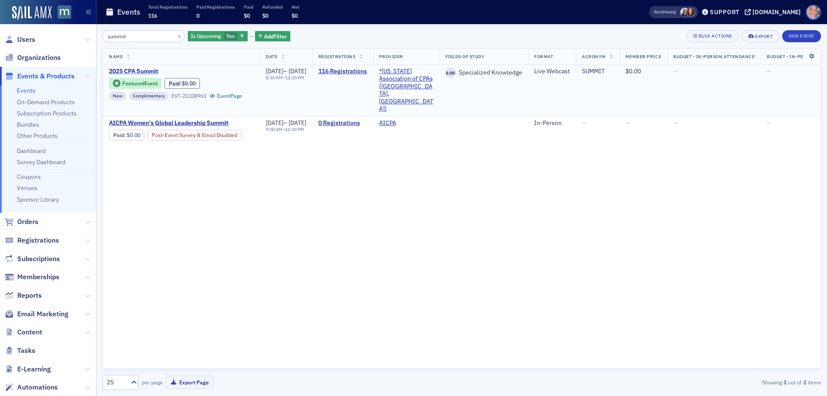
click at [140, 71] on span "2025 CPA Summit" at bounding box center [181, 72] width 145 height 8
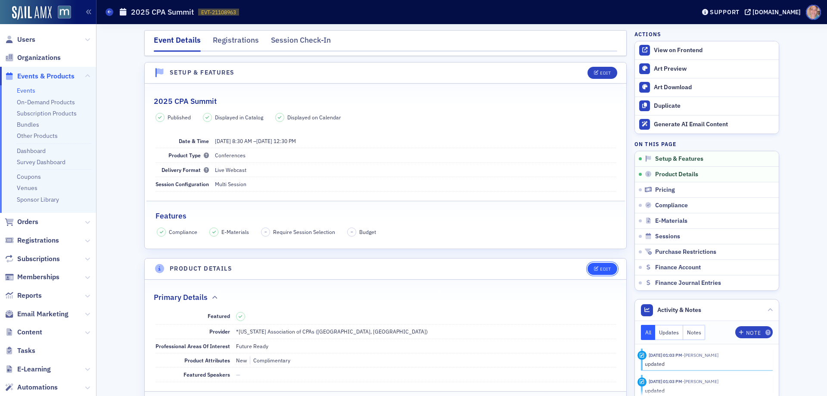
click at [600, 267] on div "Edit" at bounding box center [605, 269] width 11 height 5
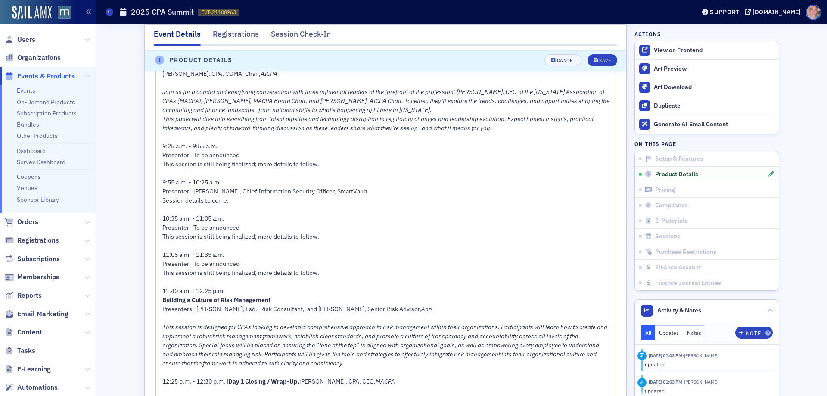
scroll to position [682, 0]
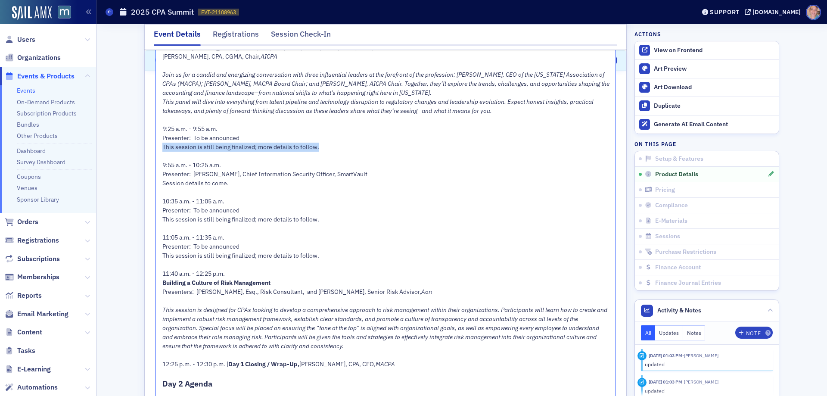
drag, startPoint x: 316, startPoint y: 148, endPoint x: 141, endPoint y: 147, distance: 174.9
click at [145, 147] on div "Product Description Visual Editor HTML Editor Normal 14 Get ready for the CPA S…" at bounding box center [386, 314] width 482 height 888
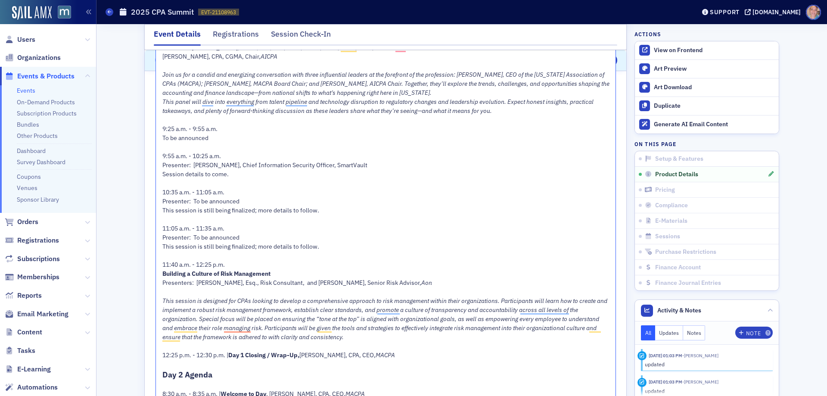
click at [231, 128] on div "9:25 a.m. - 9:55 a.m." at bounding box center [385, 129] width 447 height 9
click at [216, 137] on div "To be announced" at bounding box center [385, 138] width 447 height 9
click at [237, 140] on div "Details to be announced" at bounding box center [385, 138] width 447 height 9
click at [196, 138] on span "Details to be announced." at bounding box center [195, 138] width 67 height 8
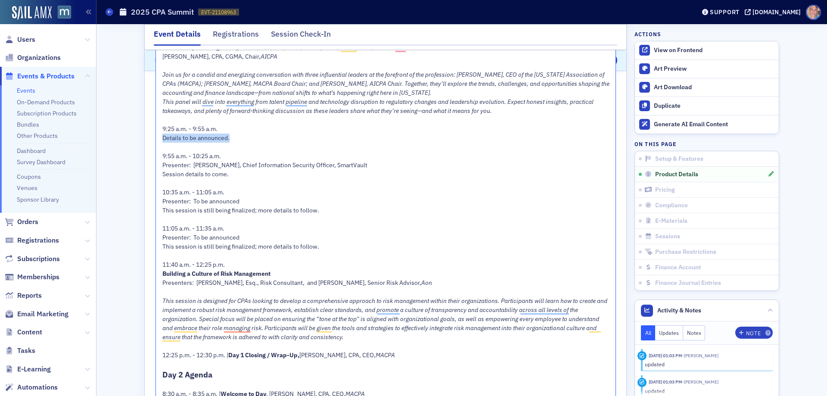
click at [196, 138] on span "Details to be announced." at bounding box center [195, 138] width 67 height 8
copy span "Details to be announced."
drag, startPoint x: 314, startPoint y: 212, endPoint x: 159, endPoint y: 201, distance: 155.1
click at [162, 201] on div "Get ready for the CPA Summit, the MACPA's signature virtual event, designed to …" at bounding box center [385, 314] width 447 height 801
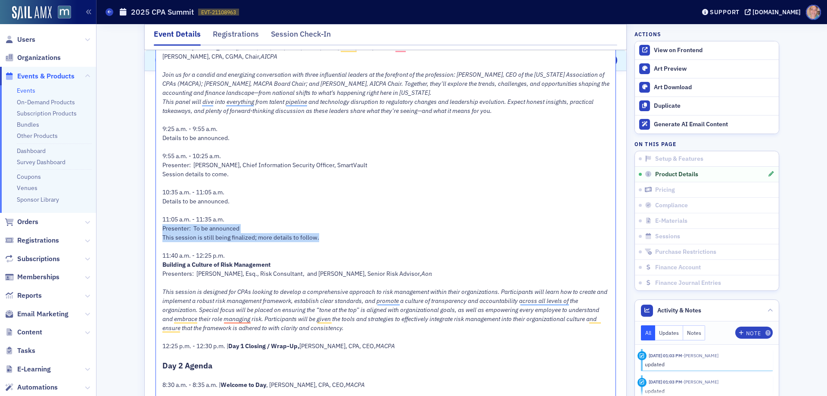
drag, startPoint x: 315, startPoint y: 239, endPoint x: 157, endPoint y: 233, distance: 157.8
click at [157, 233] on div "Get ready for the CPA Summit, the MACPA's signature virtual event, designed to …" at bounding box center [386, 310] width 460 height 798
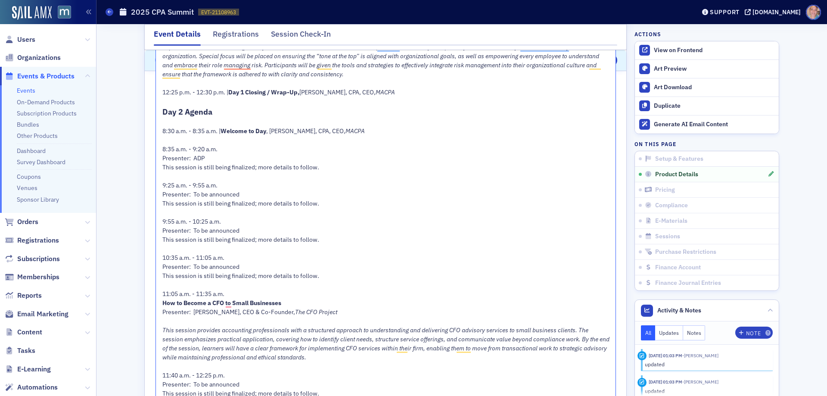
scroll to position [941, 0]
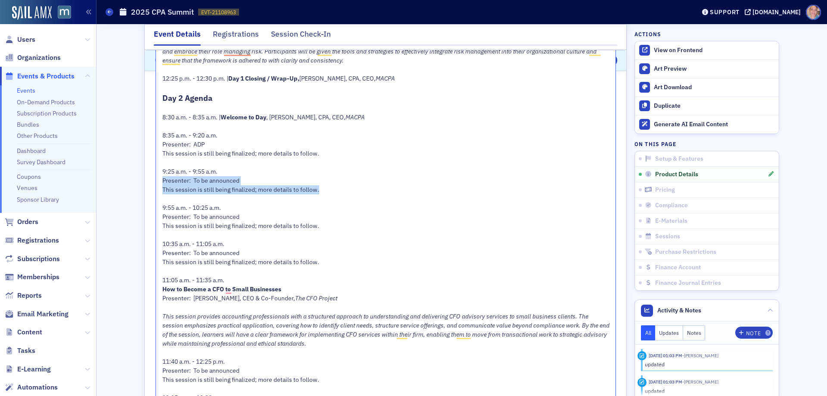
drag, startPoint x: 317, startPoint y: 189, endPoint x: 153, endPoint y: 183, distance: 164.7
click at [156, 183] on div "Get ready for the CPA Summit, the MACPA's signature virtual event, designed to …" at bounding box center [386, 46] width 460 height 789
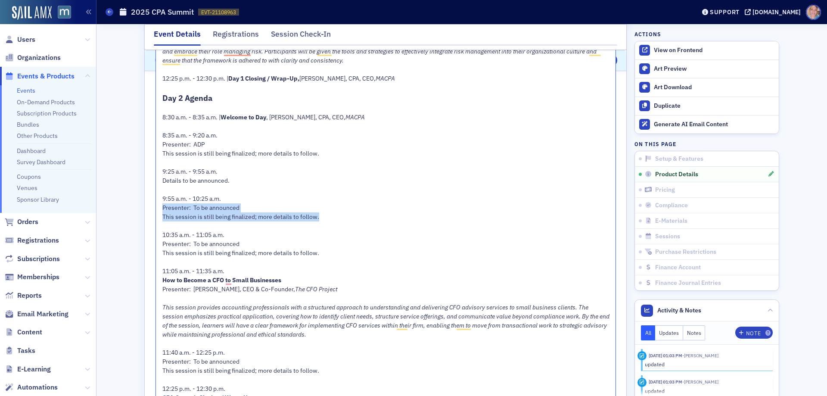
drag, startPoint x: 267, startPoint y: 216, endPoint x: 158, endPoint y: 209, distance: 108.8
click at [158, 209] on div "Get ready for the CPA Summit, the MACPA's signature virtual event, designed to …" at bounding box center [386, 42] width 460 height 780
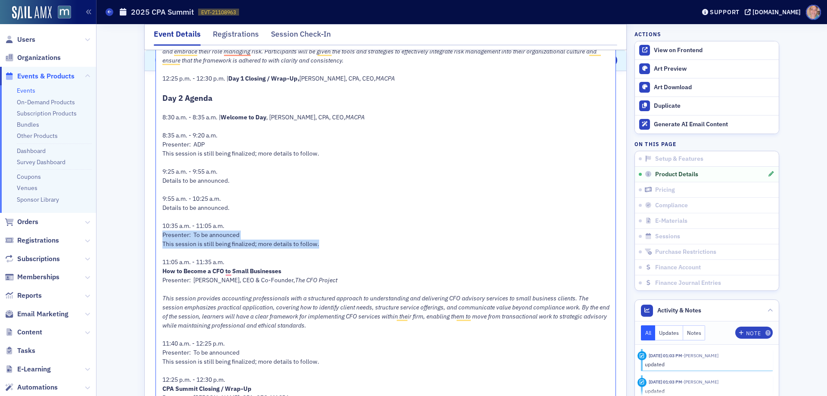
drag, startPoint x: 319, startPoint y: 243, endPoint x: 152, endPoint y: 239, distance: 167.7
click at [152, 239] on div "Event Featured Primary Details Venue LIVE- ONLINE WEBCAST Provider *Maryland As…" at bounding box center [386, 167] width 482 height 1656
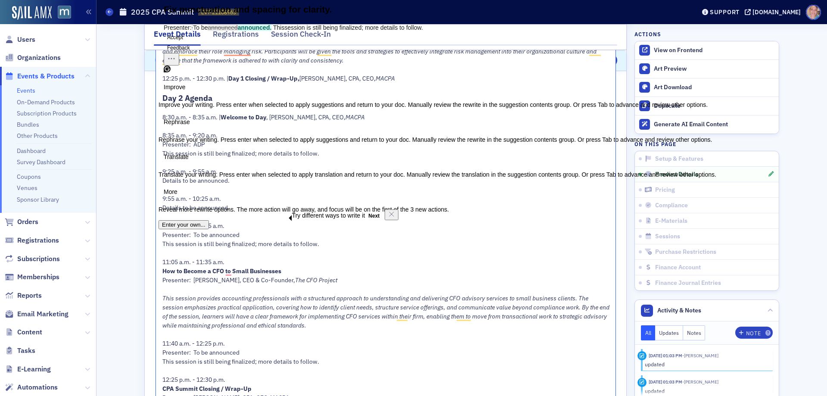
click at [196, 245] on span "This session is still being finalized; more details to follow." at bounding box center [240, 244] width 157 height 8
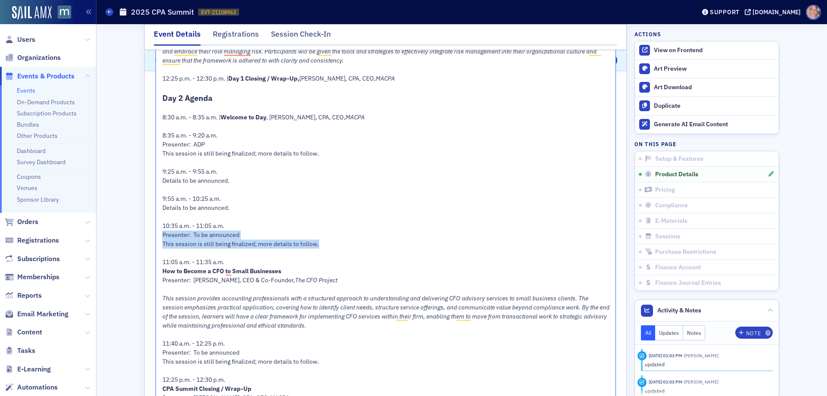
drag, startPoint x: 315, startPoint y: 244, endPoint x: 160, endPoint y: 235, distance: 155.8
click at [162, 235] on div "Get ready for the CPA Summit, the MACPA's signature virtual event, designed to …" at bounding box center [385, 37] width 447 height 765
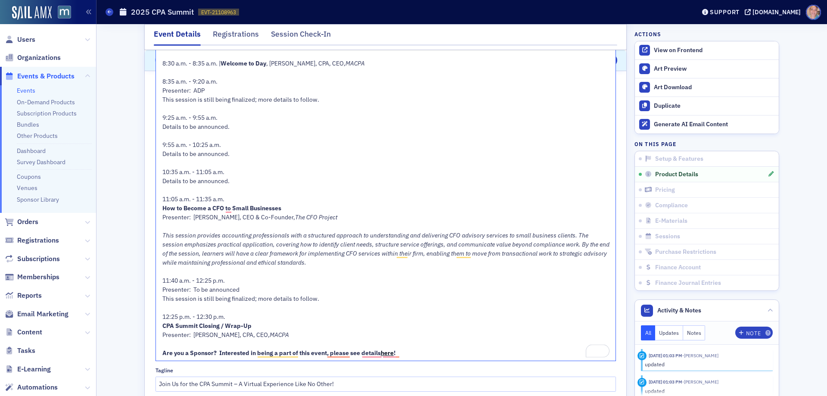
scroll to position [1070, 0]
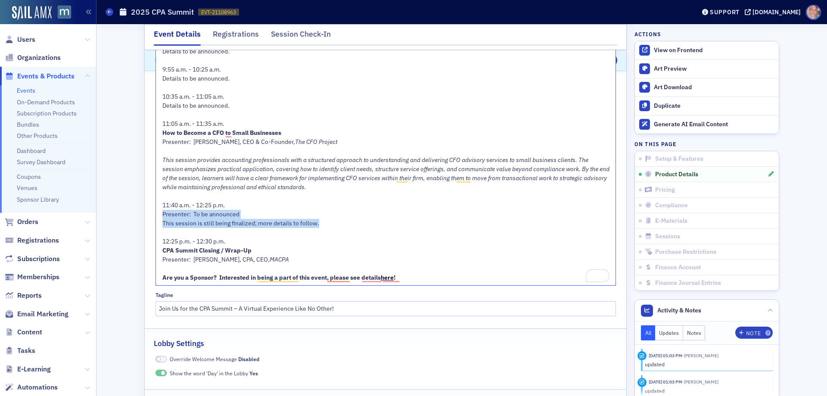
drag, startPoint x: 284, startPoint y: 224, endPoint x: 157, endPoint y: 218, distance: 126.8
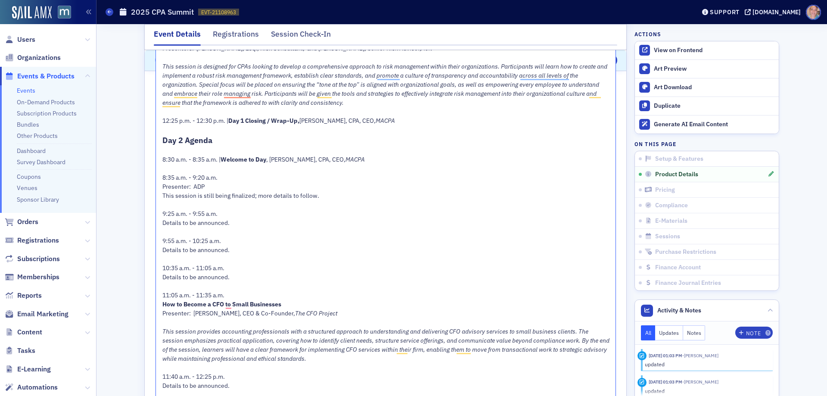
scroll to position [898, 0]
drag, startPoint x: 219, startPoint y: 159, endPoint x: 265, endPoint y: 153, distance: 46.6
click at [221, 159] on span "Welcome to Day" at bounding box center [244, 160] width 46 height 8
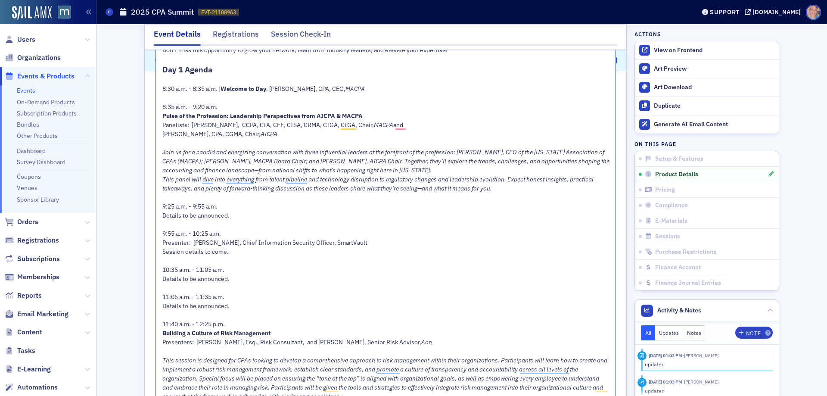
scroll to position [605, 0]
click at [430, 169] on div "Join us for a candid and energizing conversation with three influential leaders…" at bounding box center [385, 160] width 447 height 27
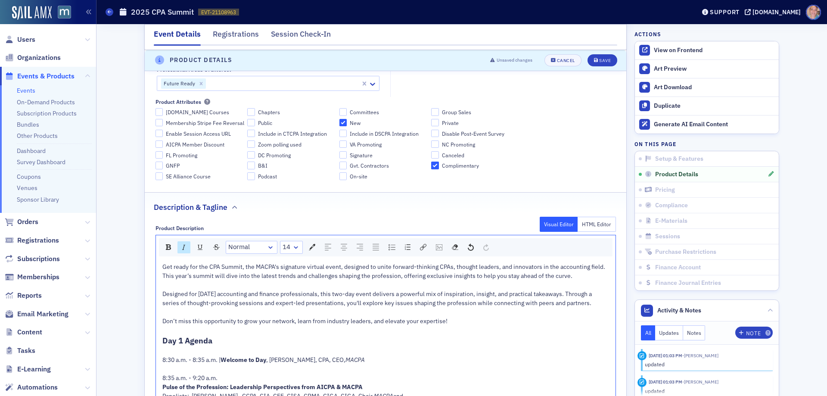
scroll to position [218, 0]
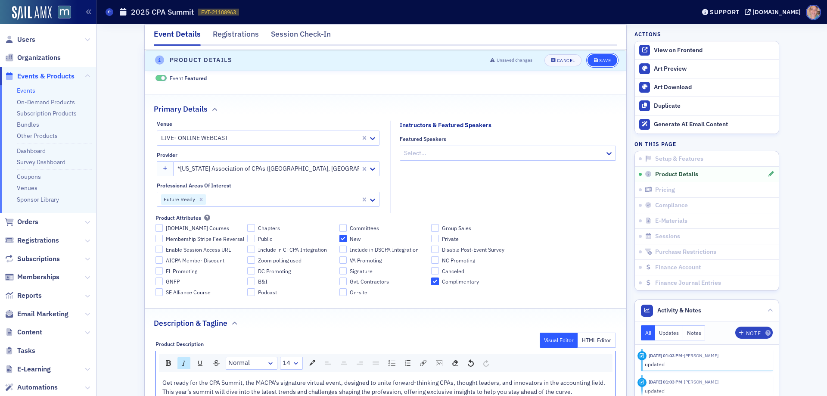
click at [601, 59] on div "Save" at bounding box center [605, 60] width 12 height 5
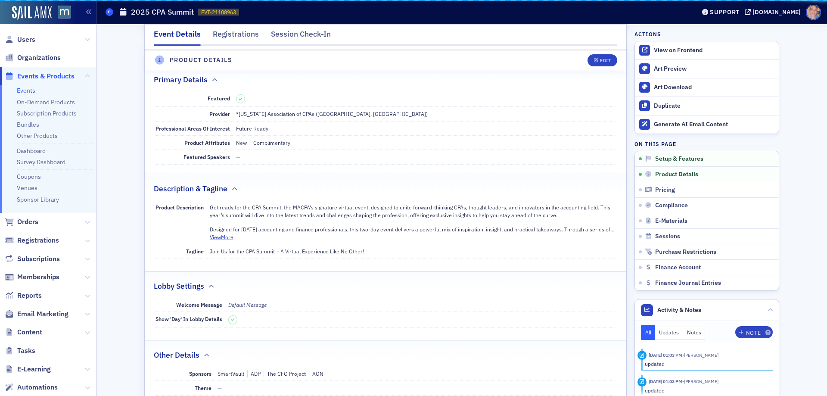
scroll to position [208, 0]
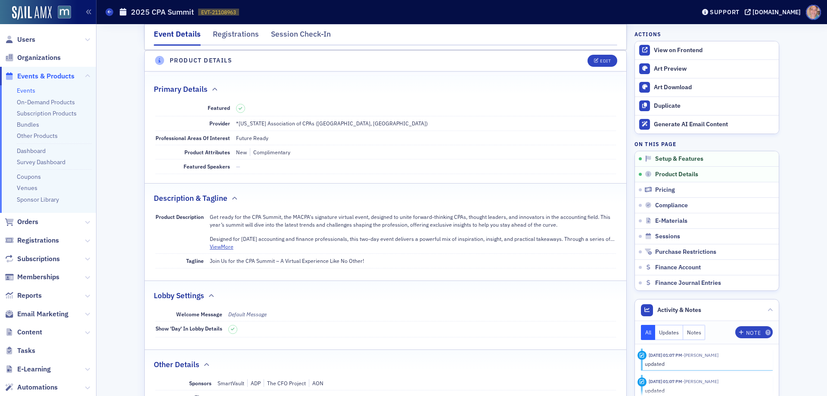
click at [28, 87] on link "Events" at bounding box center [26, 91] width 19 height 8
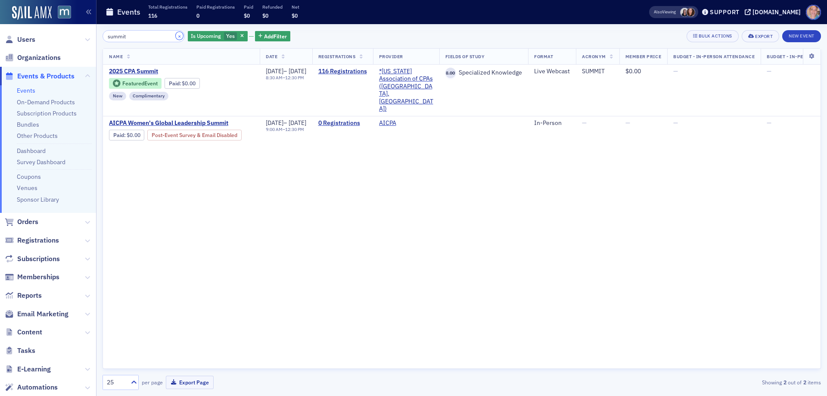
drag, startPoint x: 171, startPoint y: 35, endPoint x: 204, endPoint y: 36, distance: 33.2
click at [176, 35] on button "×" at bounding box center [180, 36] width 8 height 8
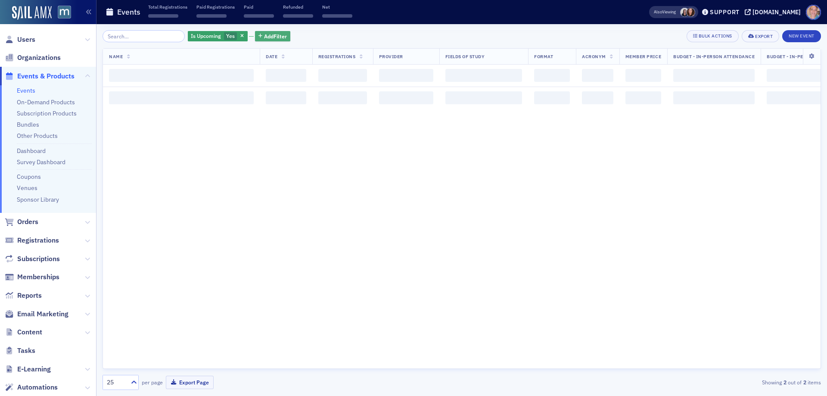
click at [265, 35] on span "Add Filter" at bounding box center [275, 36] width 23 height 8
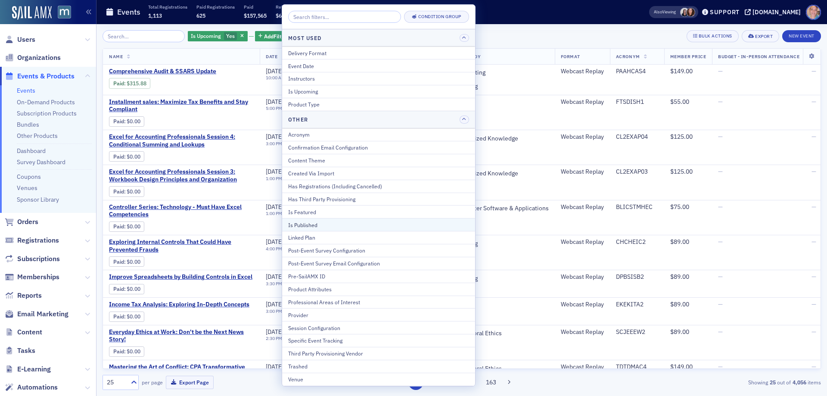
click at [326, 224] on div "Is Published" at bounding box center [378, 225] width 181 height 8
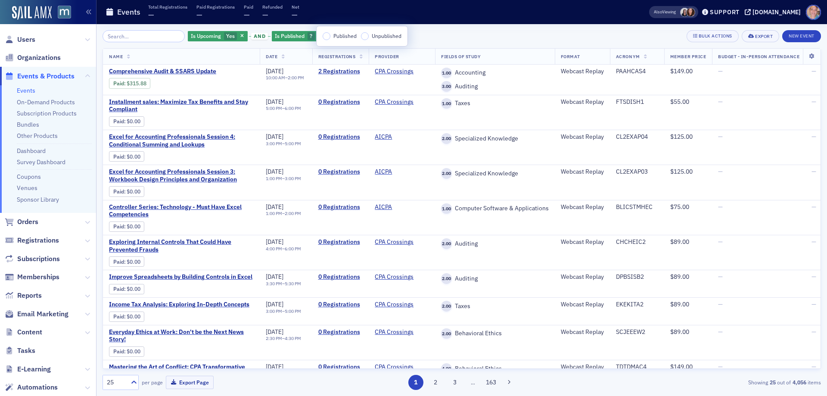
click at [330, 37] on label "Published" at bounding box center [340, 36] width 34 height 8
click at [330, 37] on input "Published" at bounding box center [327, 36] width 8 height 8
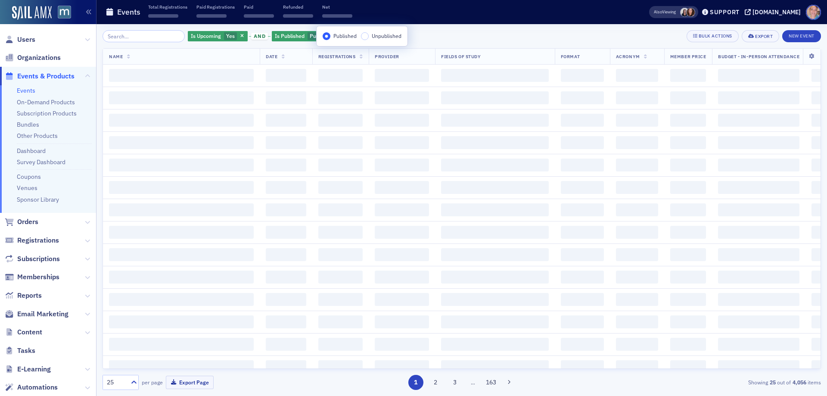
click at [449, 37] on div "Is Upcoming Yes and Is Published Published Add Filter Bulk Actions Export New E…" at bounding box center [462, 36] width 719 height 12
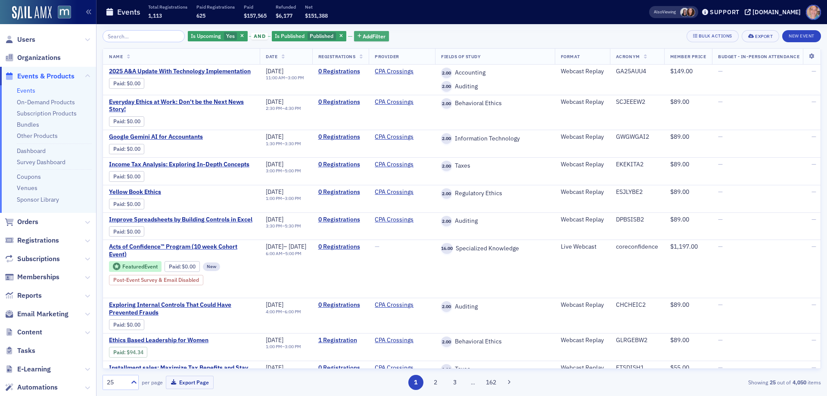
click at [369, 38] on span "Add Filter" at bounding box center [374, 36] width 23 height 8
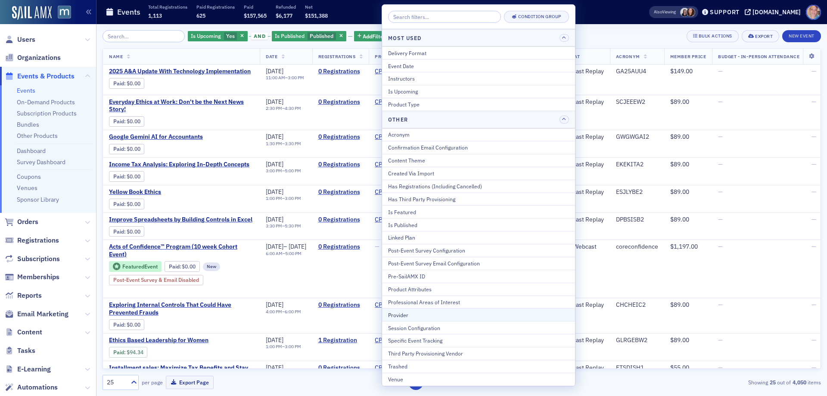
click at [420, 318] on div "Provider" at bounding box center [478, 315] width 181 height 8
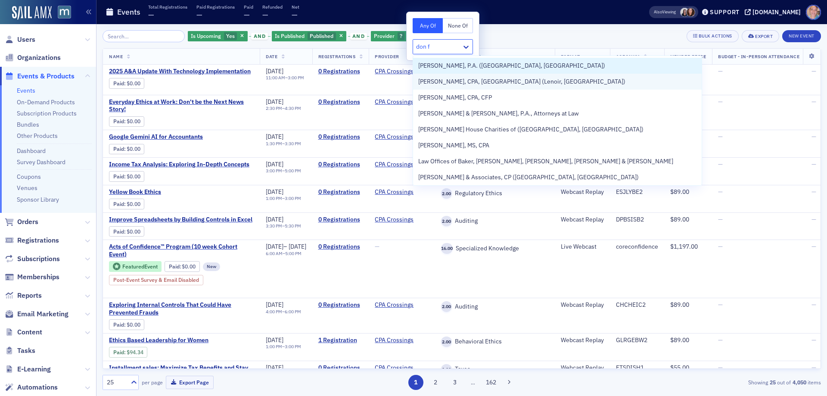
type input "don fa"
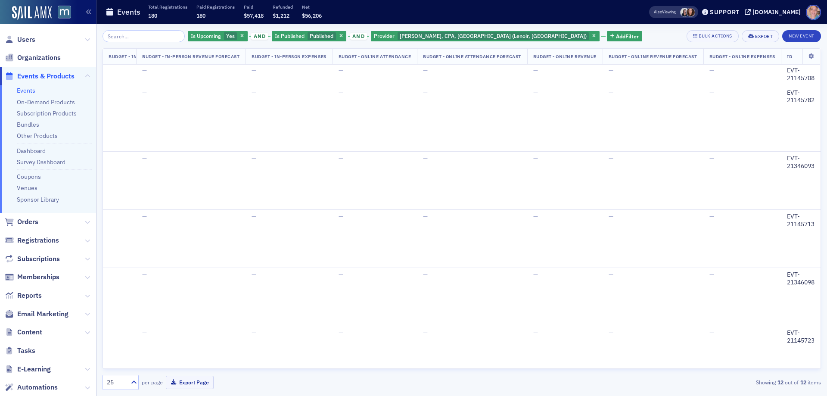
scroll to position [394, 0]
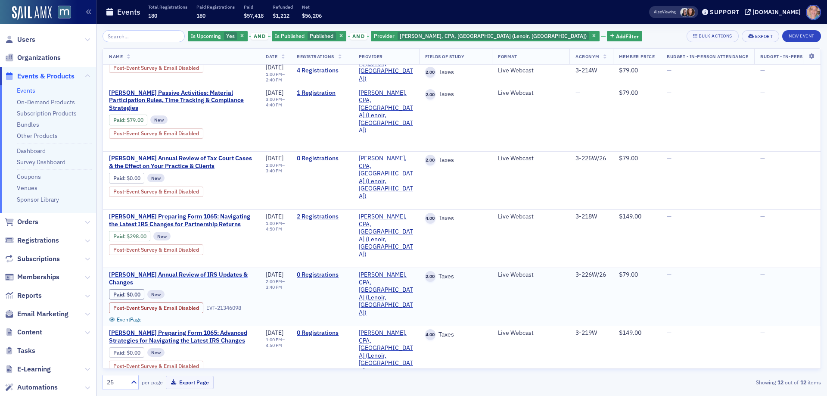
click at [122, 271] on span "Don Farmer's Annual Review of IRS Updates & Changes" at bounding box center [181, 278] width 145 height 15
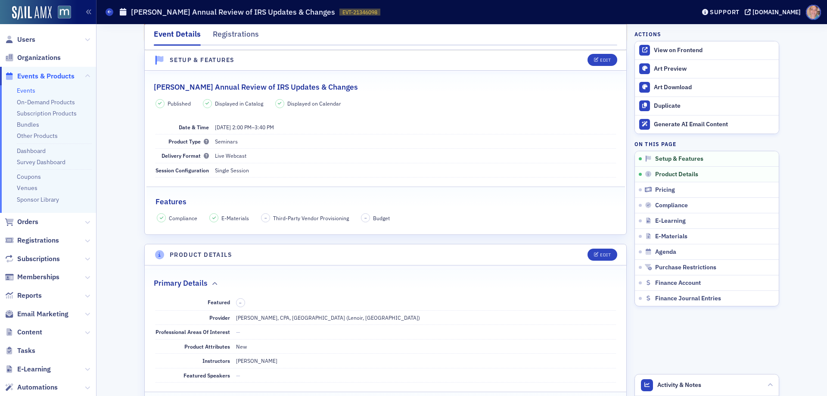
scroll to position [129, 0]
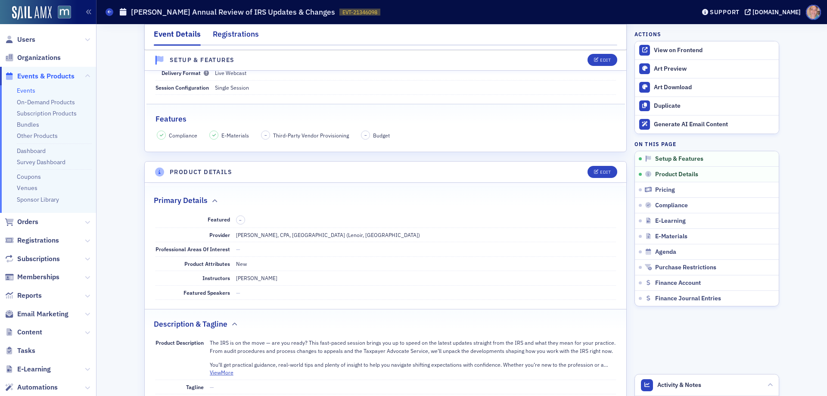
click at [230, 32] on div "Registrations" at bounding box center [236, 36] width 46 height 16
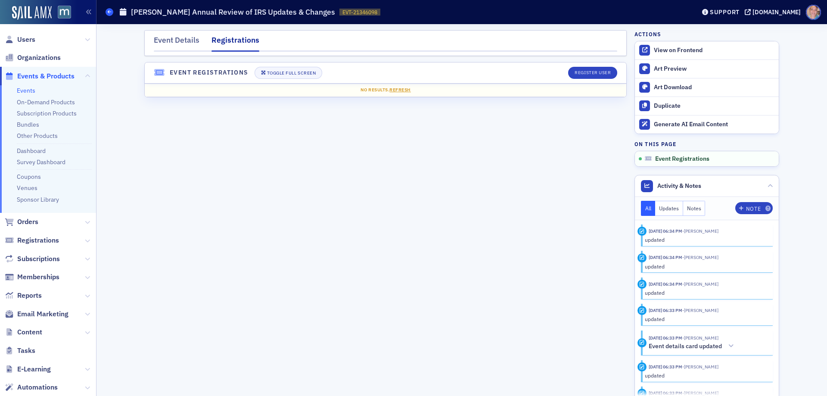
click at [111, 12] on icon at bounding box center [109, 12] width 3 height 4
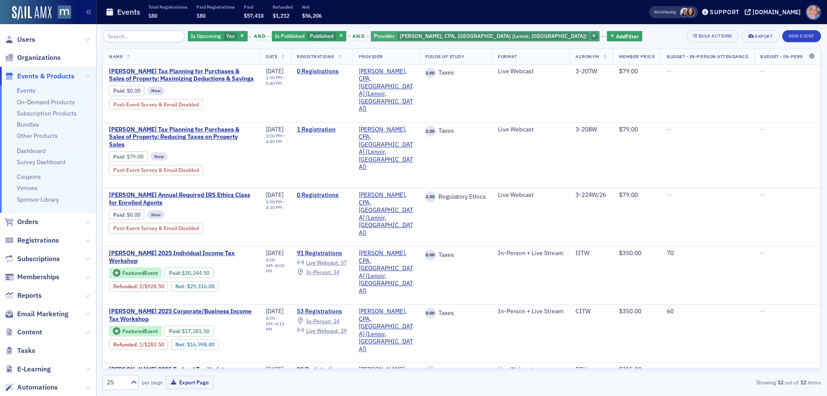
drag, startPoint x: 480, startPoint y: 33, endPoint x: 262, endPoint y: 58, distance: 219.0
click at [591, 33] on span "button" at bounding box center [595, 36] width 8 height 8
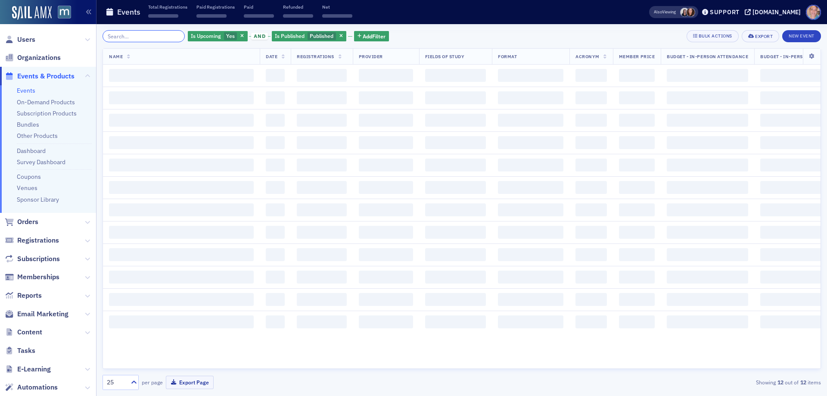
click at [141, 38] on input "search" at bounding box center [144, 36] width 82 height 12
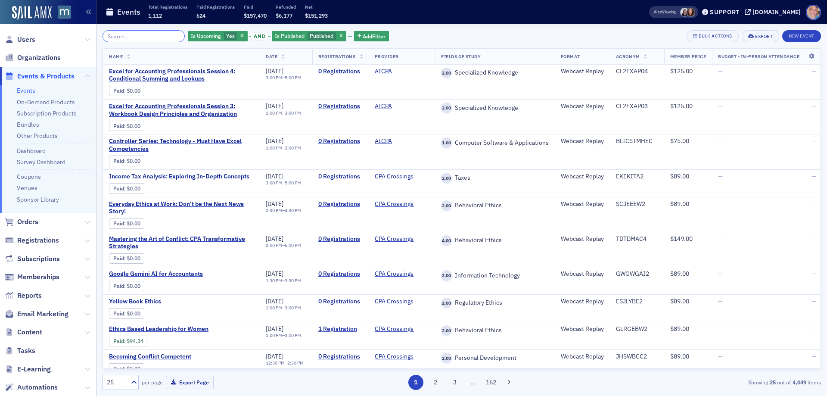
click at [152, 36] on input "search" at bounding box center [144, 36] width 82 height 12
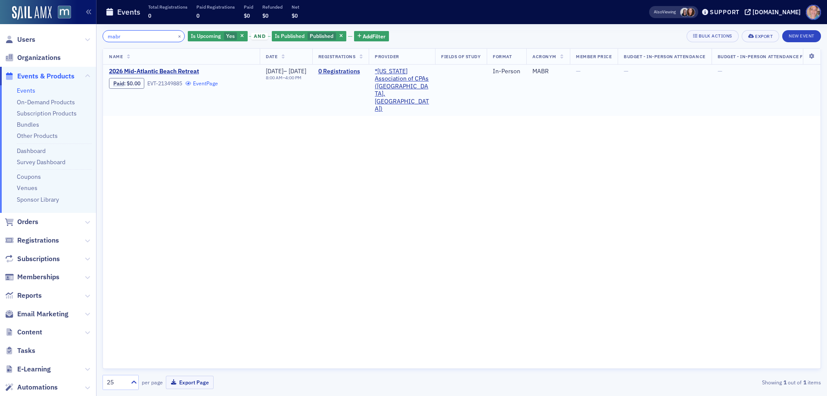
type input "mabr"
click at [209, 85] on link "Event Page" at bounding box center [201, 83] width 33 height 6
click at [180, 69] on span "2026 Mid-Atlantic Beach Retreat" at bounding box center [181, 72] width 145 height 8
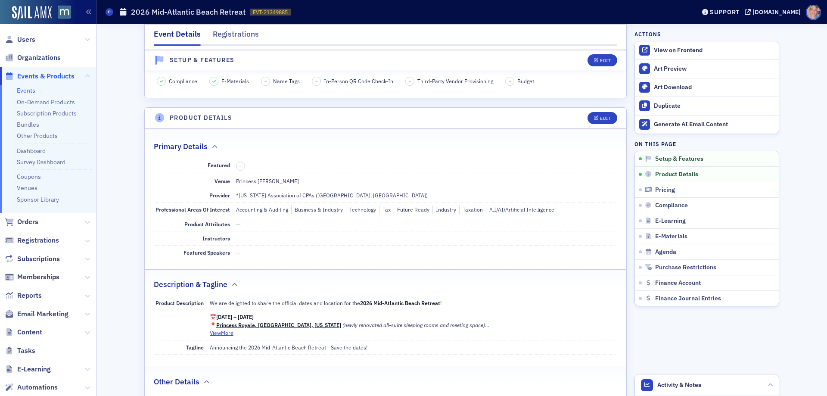
scroll to position [129, 0]
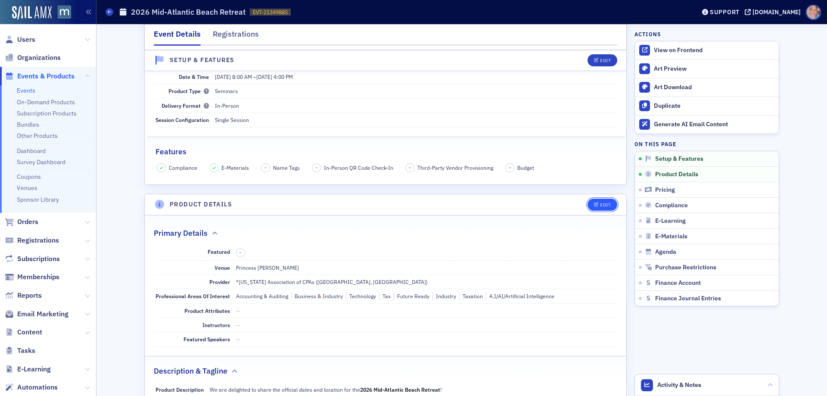
click at [602, 203] on div "Edit" at bounding box center [605, 205] width 11 height 5
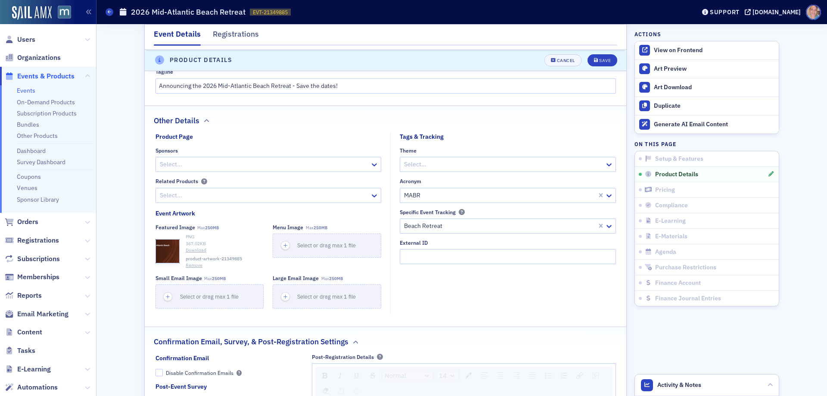
scroll to position [833, 0]
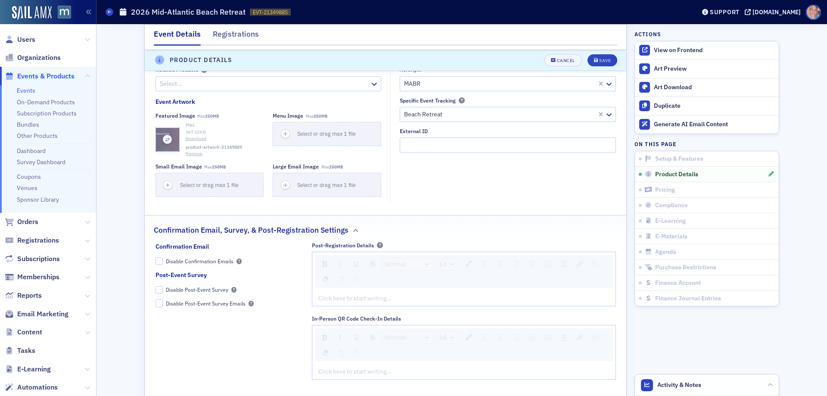
click at [165, 143] on icon "button" at bounding box center [168, 140] width 8 height 8
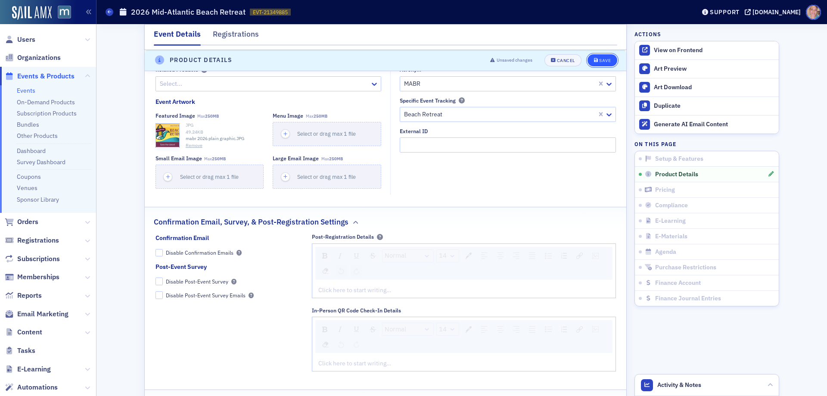
click at [599, 62] on div "Save" at bounding box center [605, 60] width 12 height 5
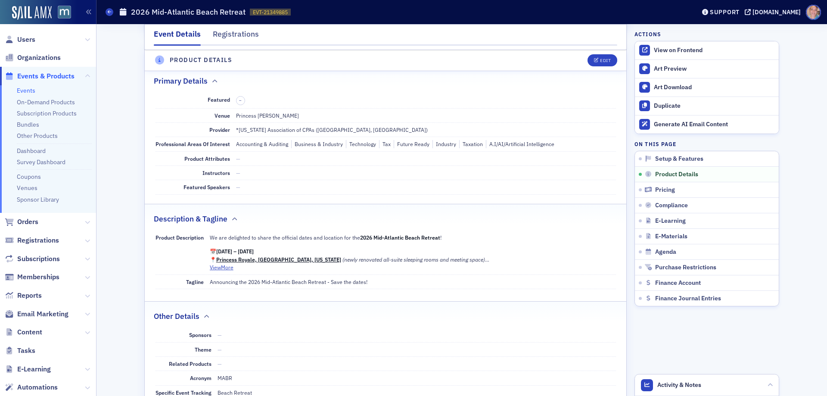
scroll to position [273, 0]
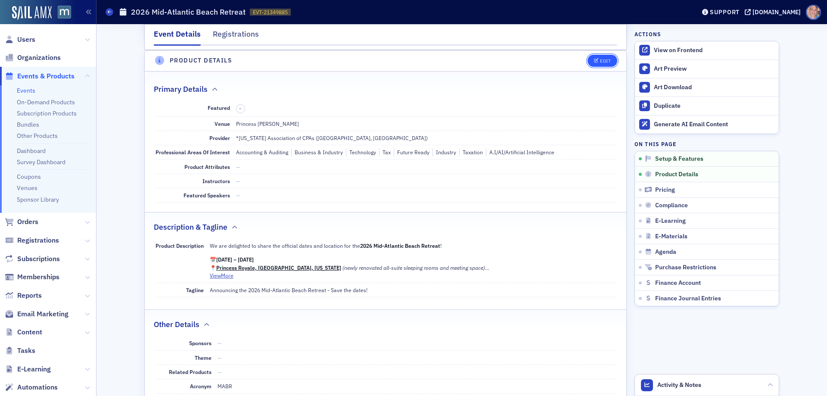
click at [594, 61] on icon "button" at bounding box center [596, 61] width 5 height 5
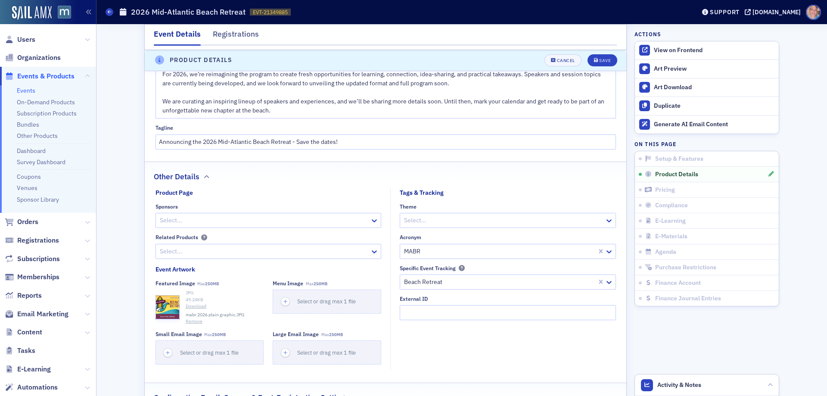
scroll to position [747, 0]
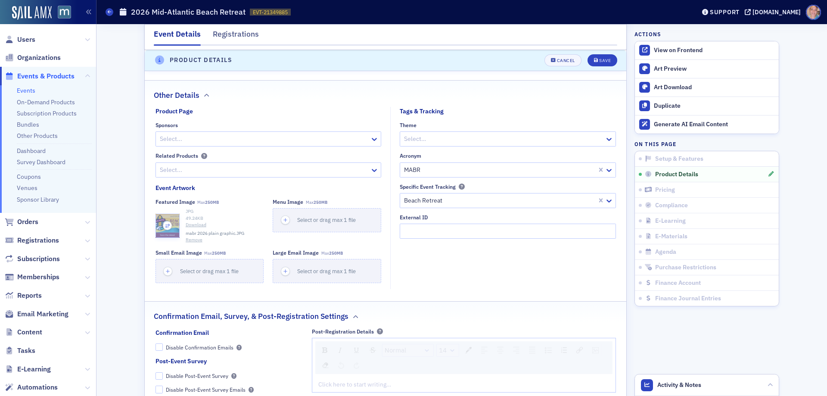
click at [165, 228] on use "button" at bounding box center [167, 226] width 4 height 4
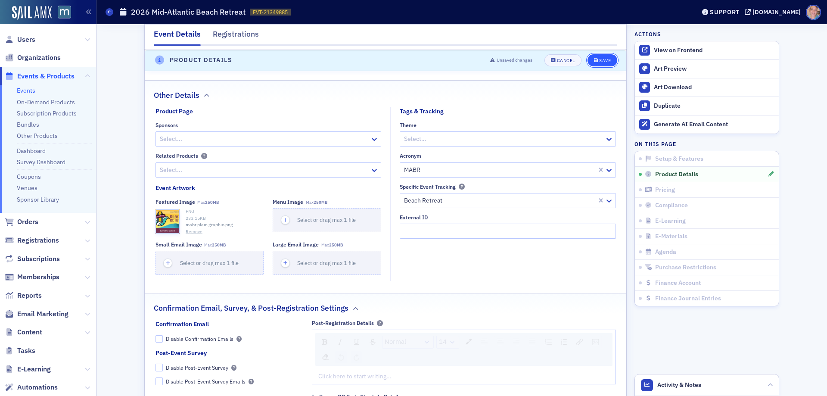
click at [605, 59] on div "Save" at bounding box center [605, 60] width 12 height 5
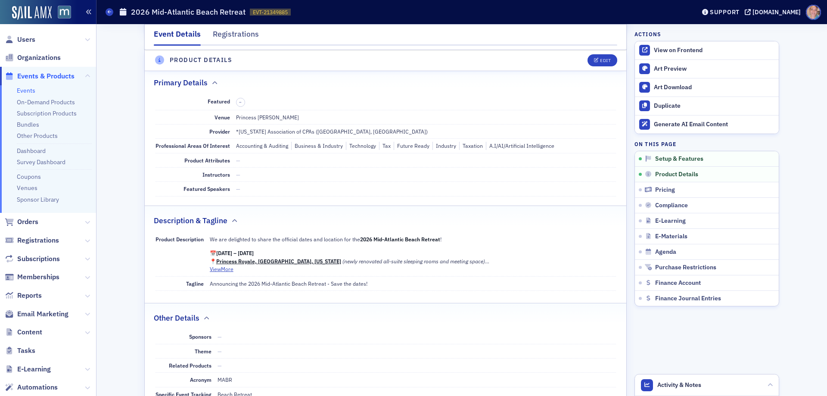
scroll to position [273, 0]
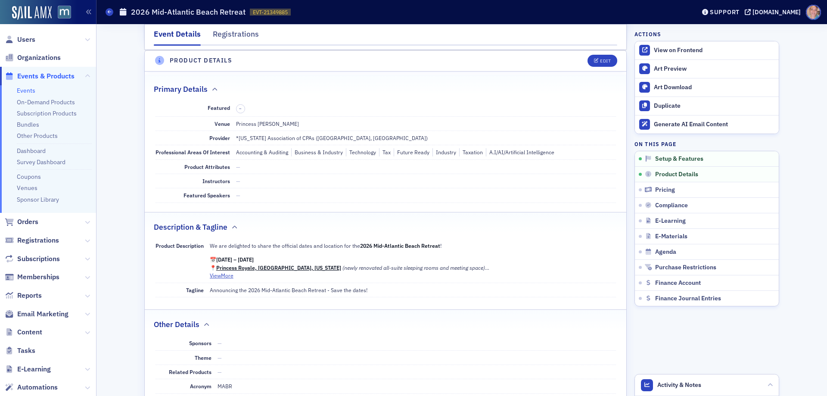
click at [28, 90] on link "Events" at bounding box center [26, 91] width 19 height 8
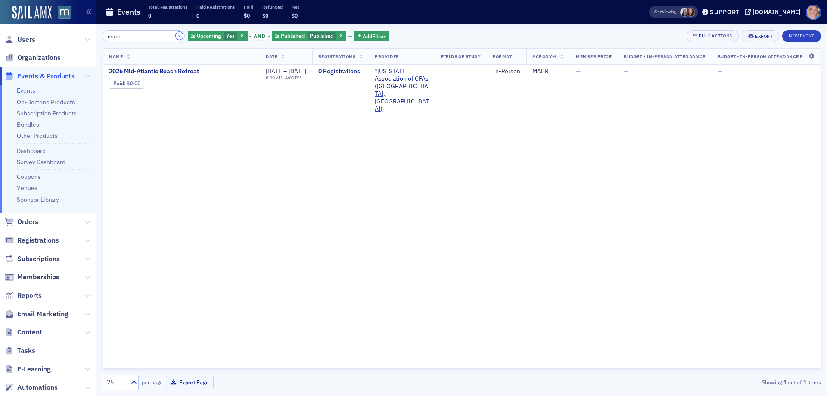
click at [176, 36] on button "×" at bounding box center [180, 36] width 8 height 8
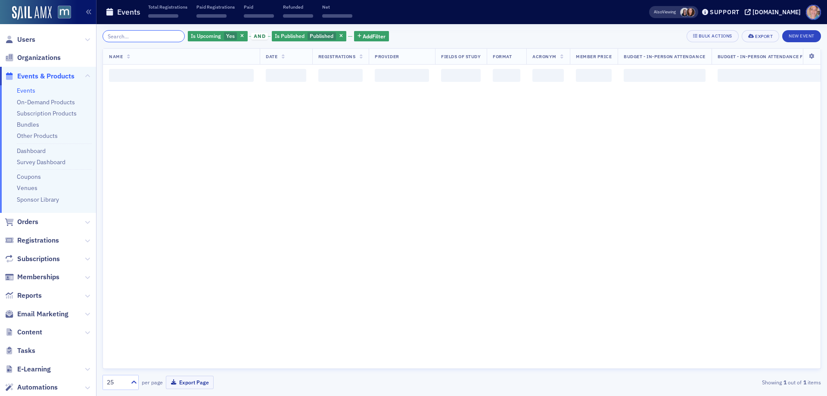
click at [135, 40] on input "search" at bounding box center [144, 36] width 82 height 12
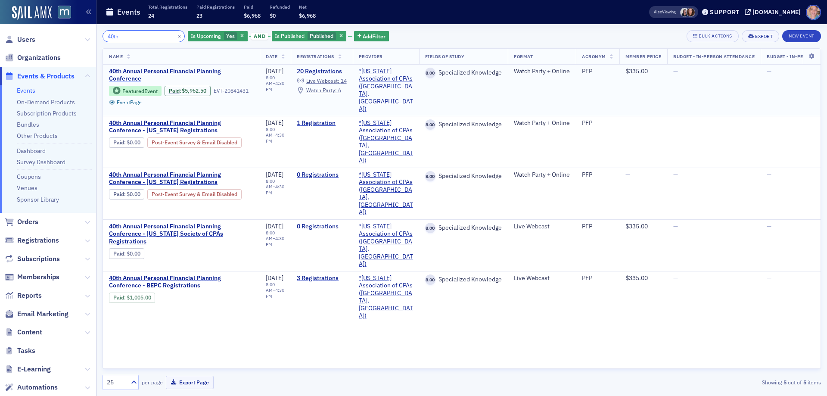
type input "40th"
